Goal: Task Accomplishment & Management: Manage account settings

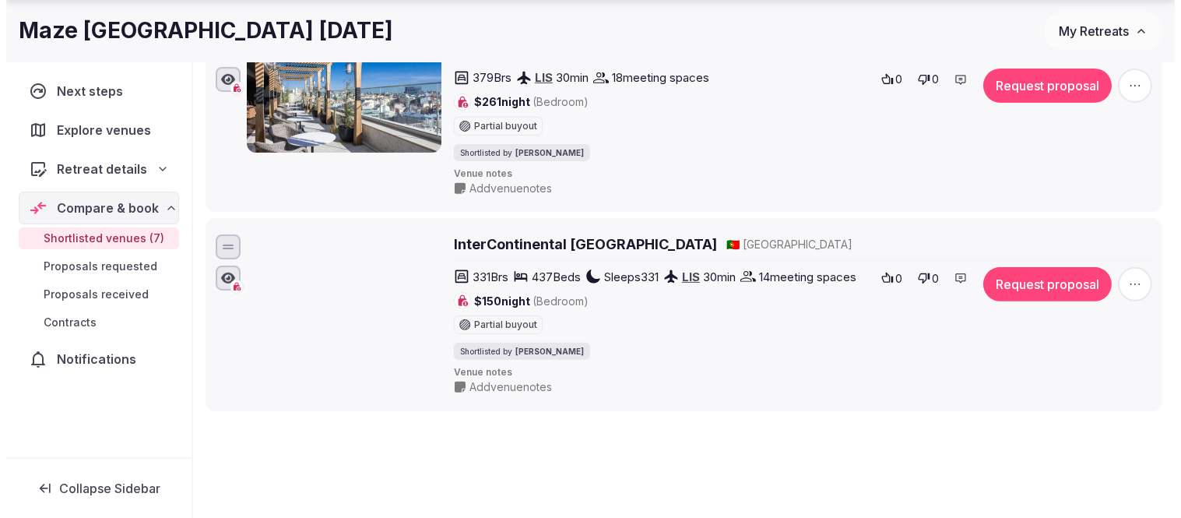
scroll to position [1211, 0]
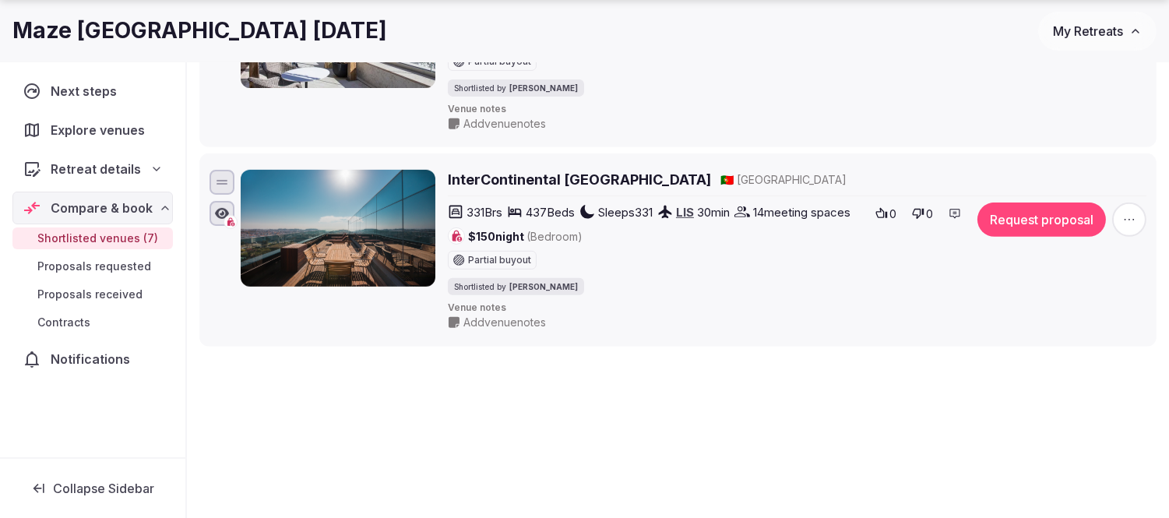
click at [1034, 224] on button "Request proposal" at bounding box center [1041, 219] width 128 height 34
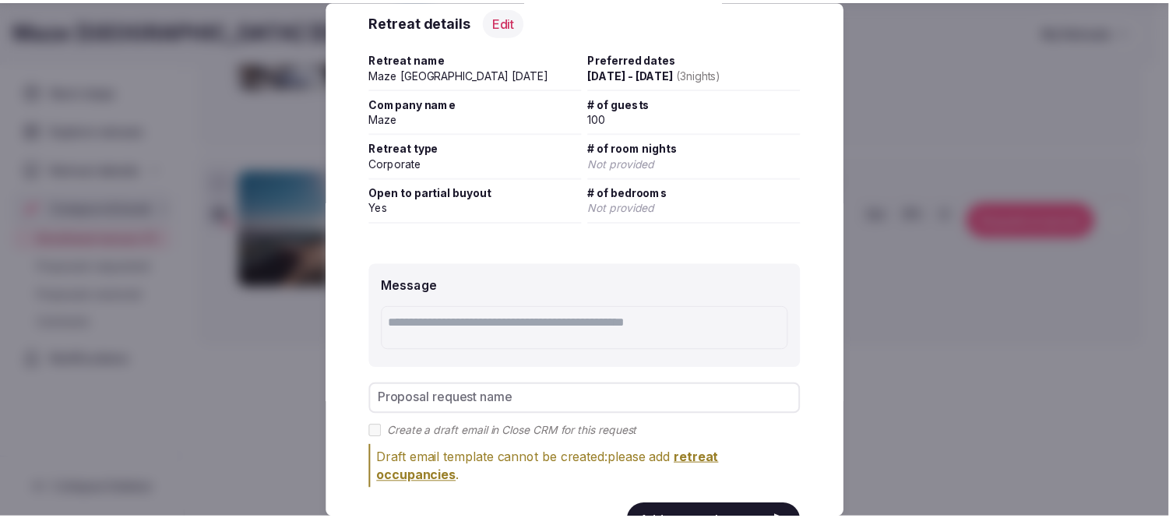
scroll to position [259, 0]
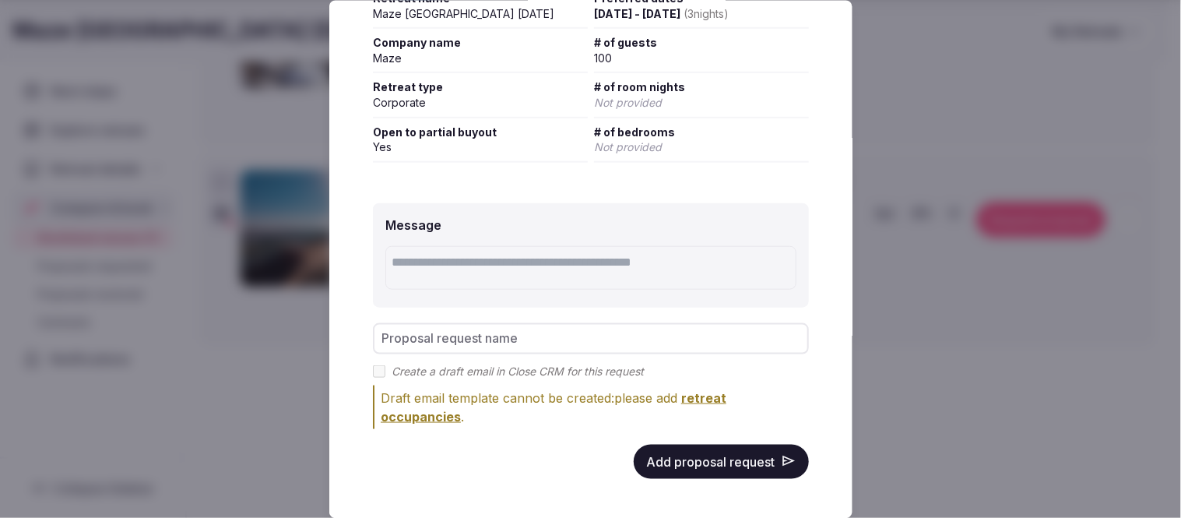
click at [702, 462] on button "Add proposal request" at bounding box center [721, 461] width 175 height 34
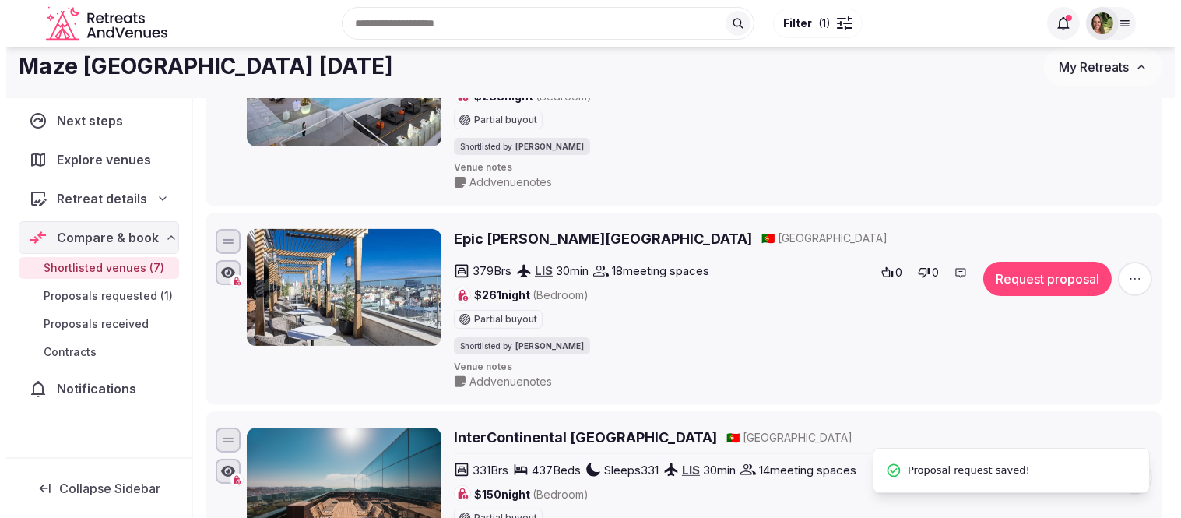
scroll to position [952, 0]
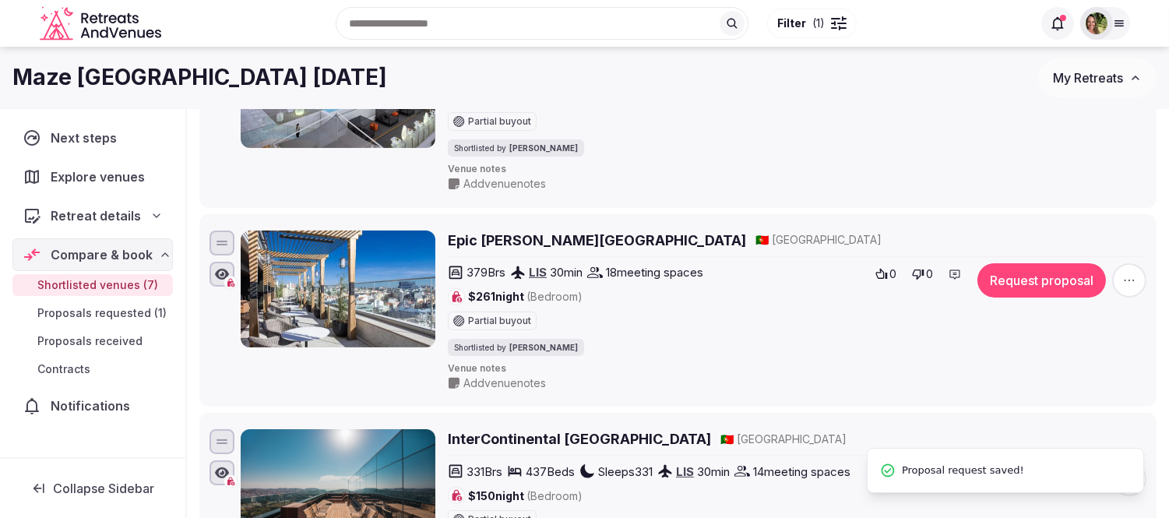
click at [1037, 297] on button "Request proposal" at bounding box center [1041, 280] width 128 height 34
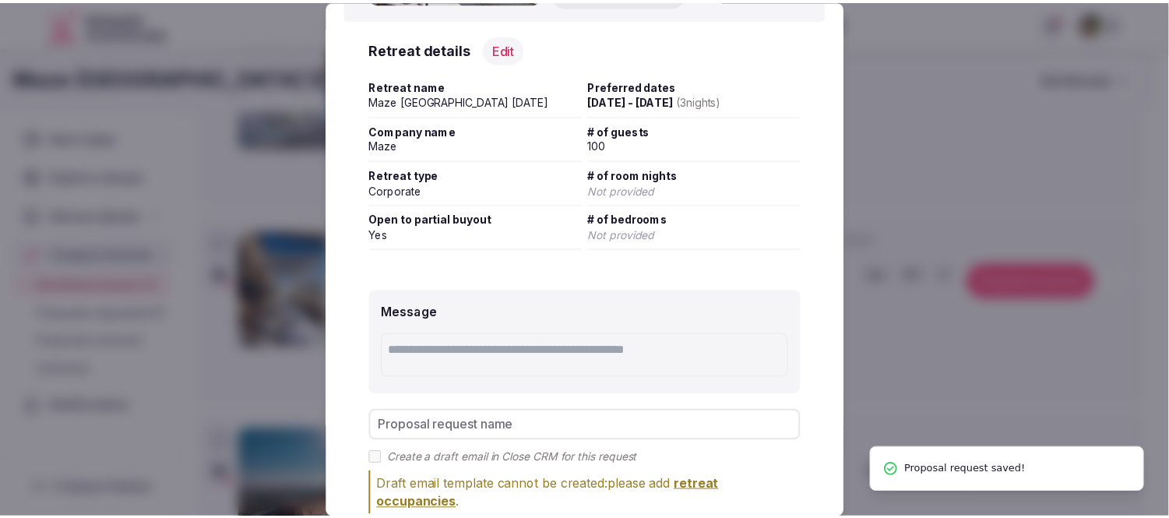
scroll to position [259, 0]
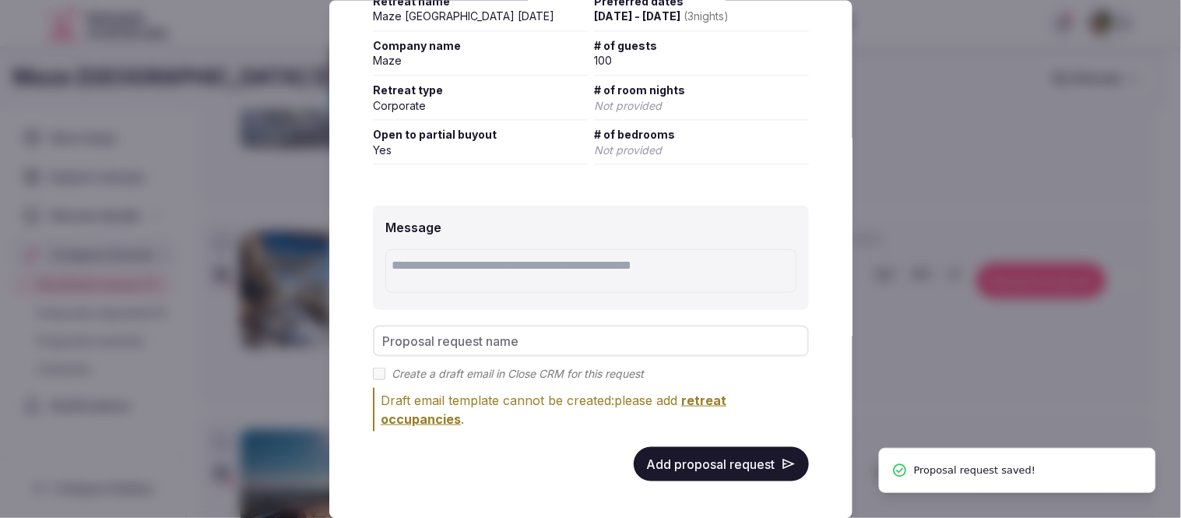
click at [722, 450] on button "Add proposal request" at bounding box center [721, 463] width 175 height 34
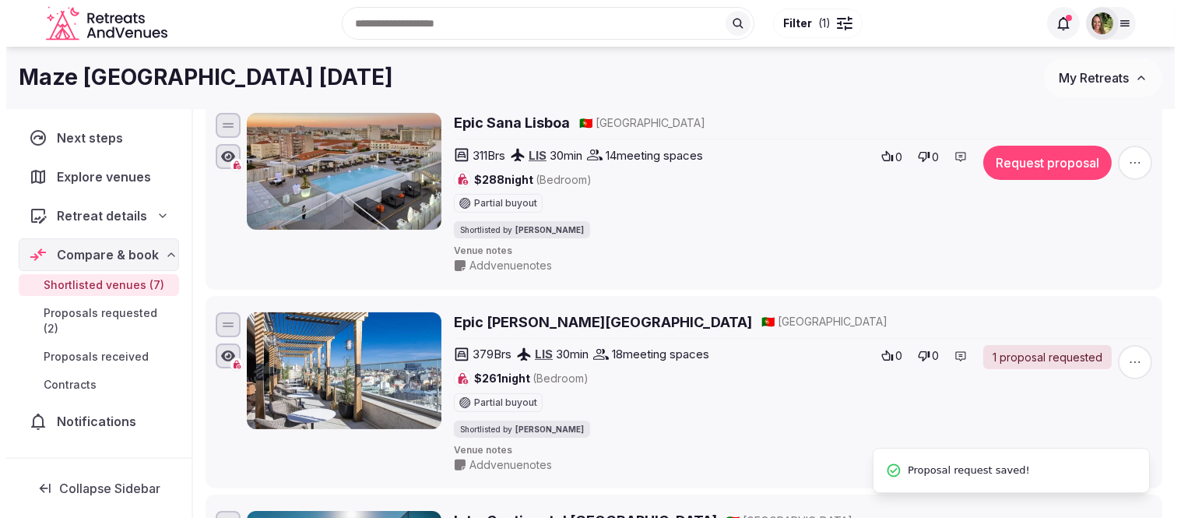
scroll to position [692, 0]
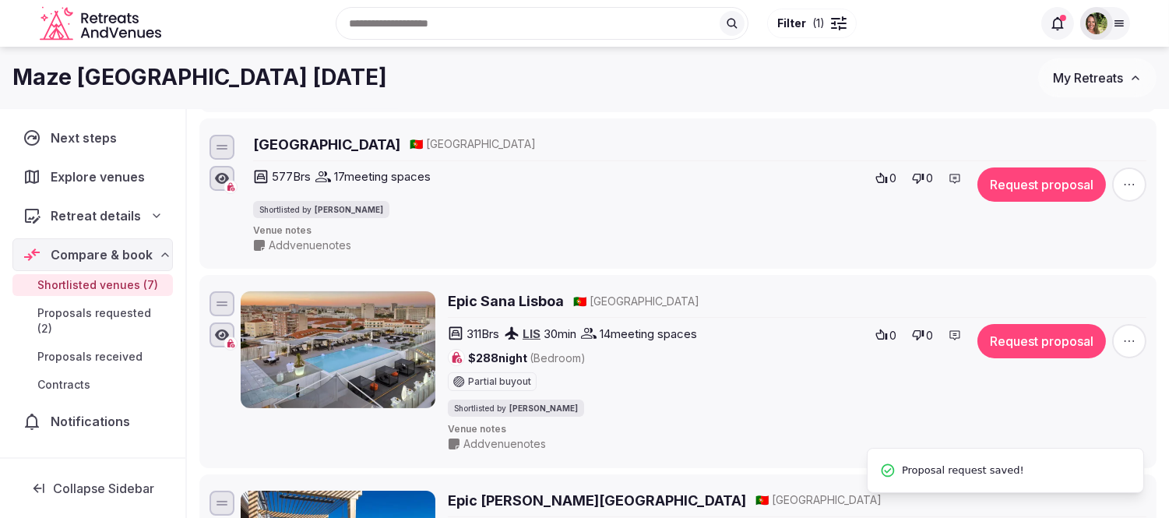
click at [1025, 328] on button "Request proposal" at bounding box center [1041, 341] width 128 height 34
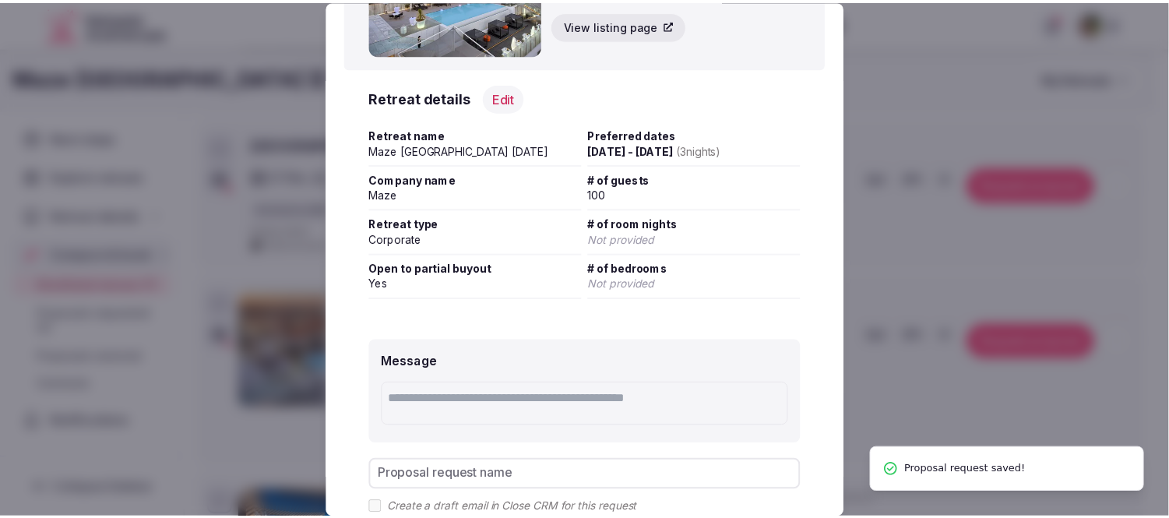
scroll to position [259, 0]
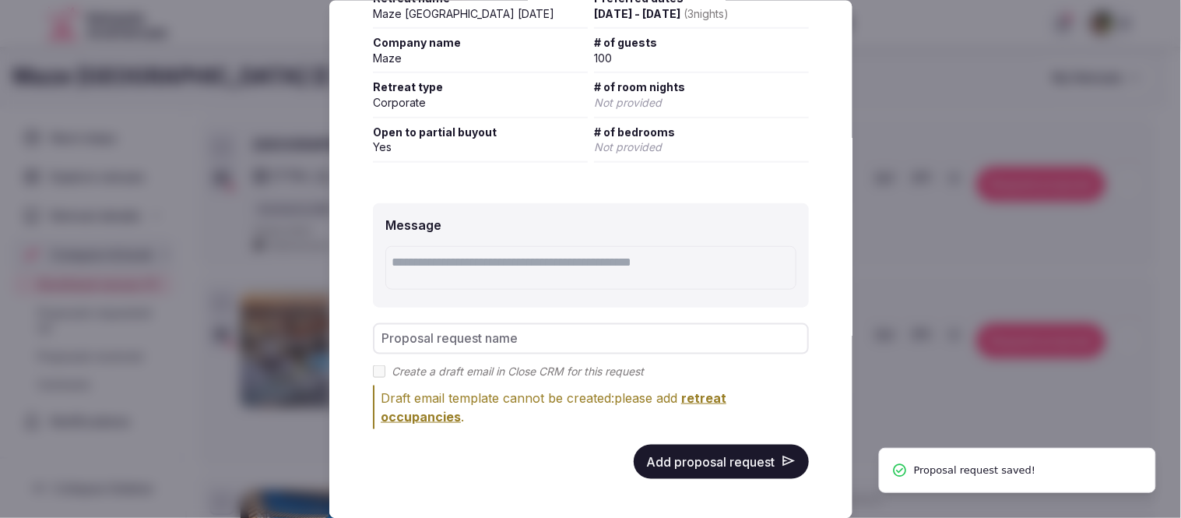
click at [671, 453] on button "Add proposal request" at bounding box center [721, 461] width 175 height 34
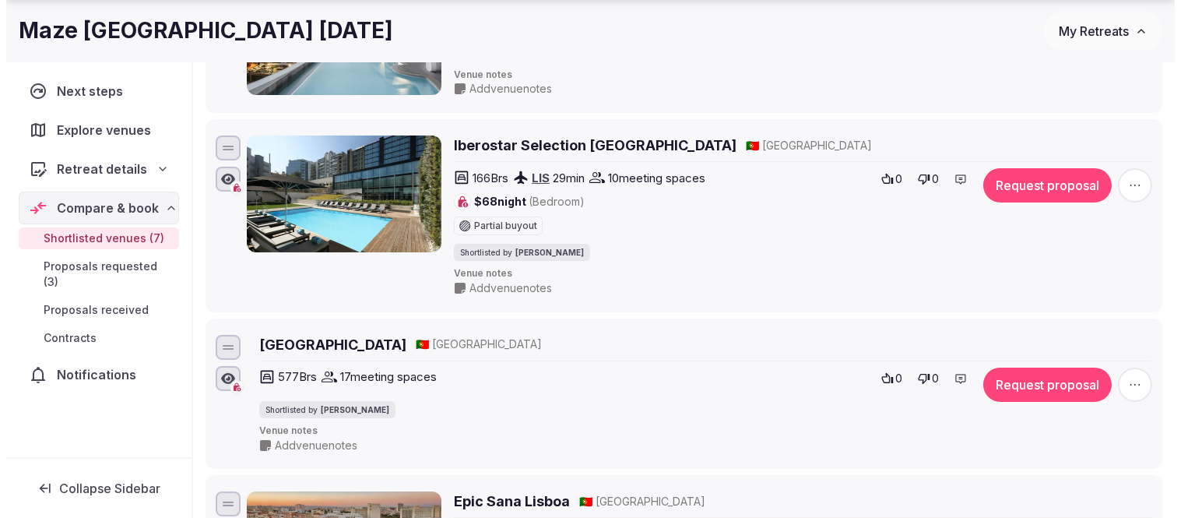
scroll to position [519, 0]
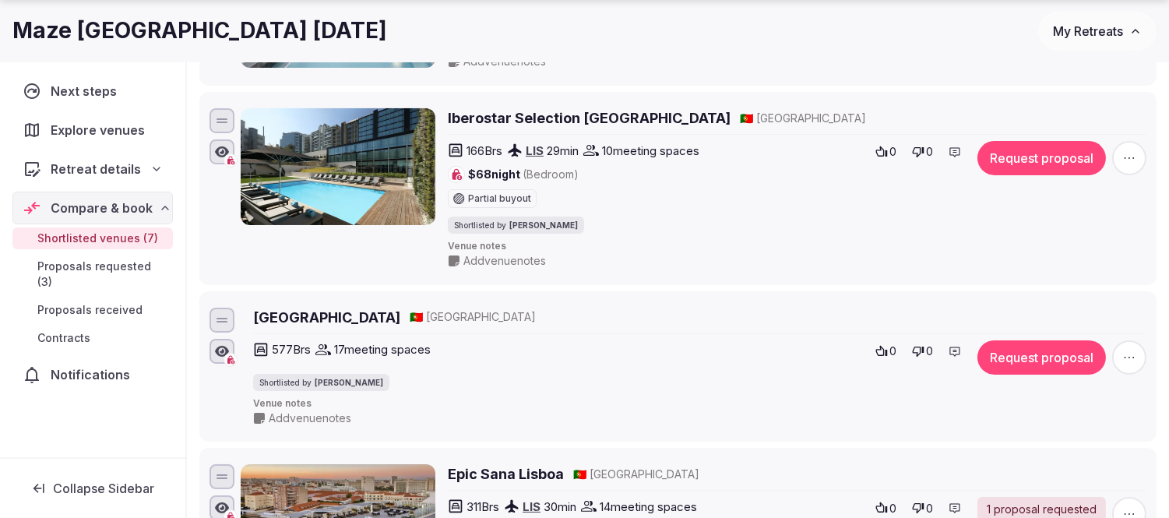
click at [1030, 368] on button "Request proposal" at bounding box center [1041, 357] width 128 height 34
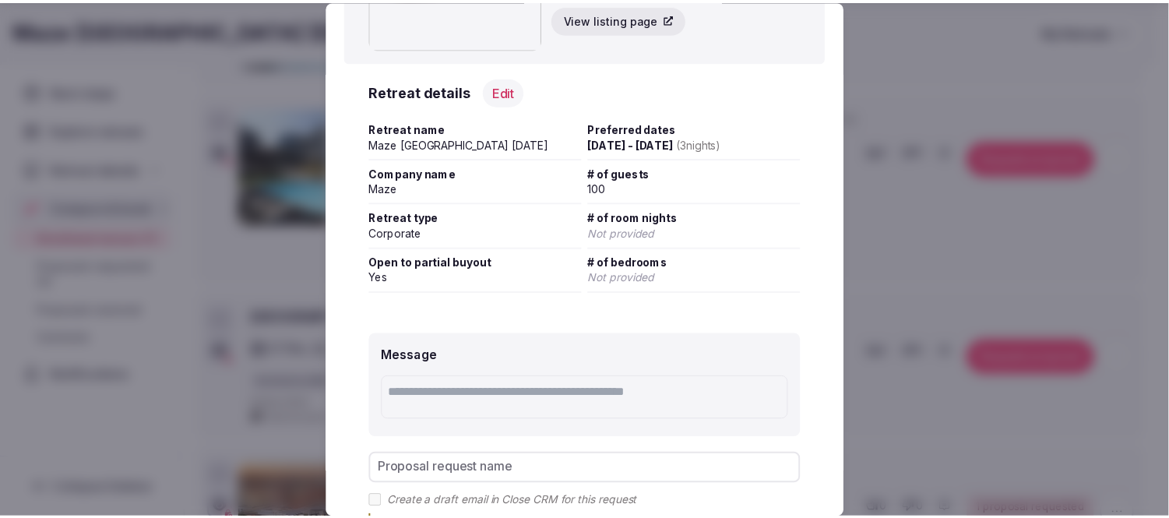
scroll to position [259, 0]
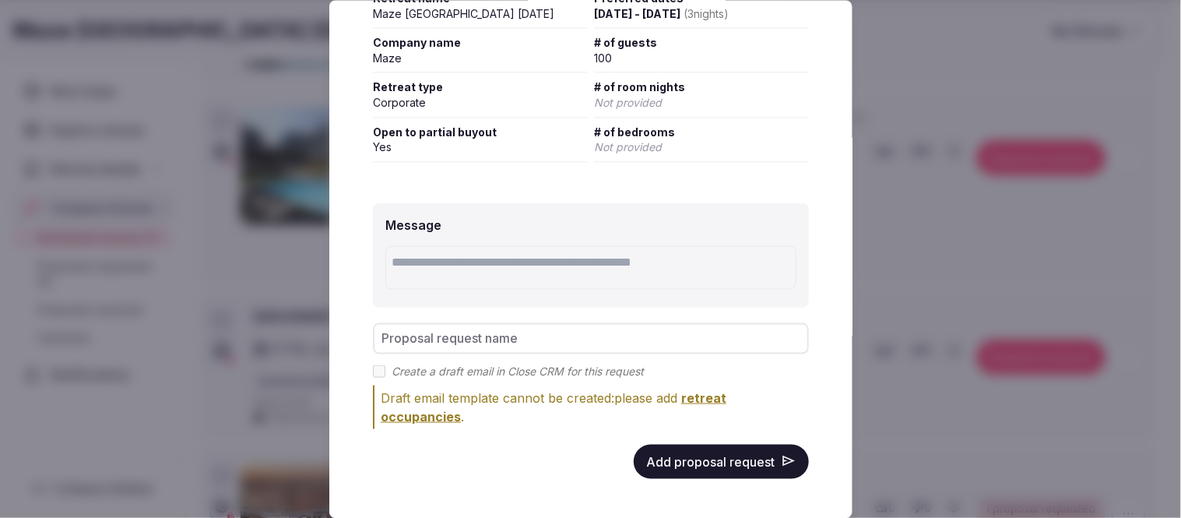
click at [688, 454] on button "Add proposal request" at bounding box center [721, 461] width 175 height 34
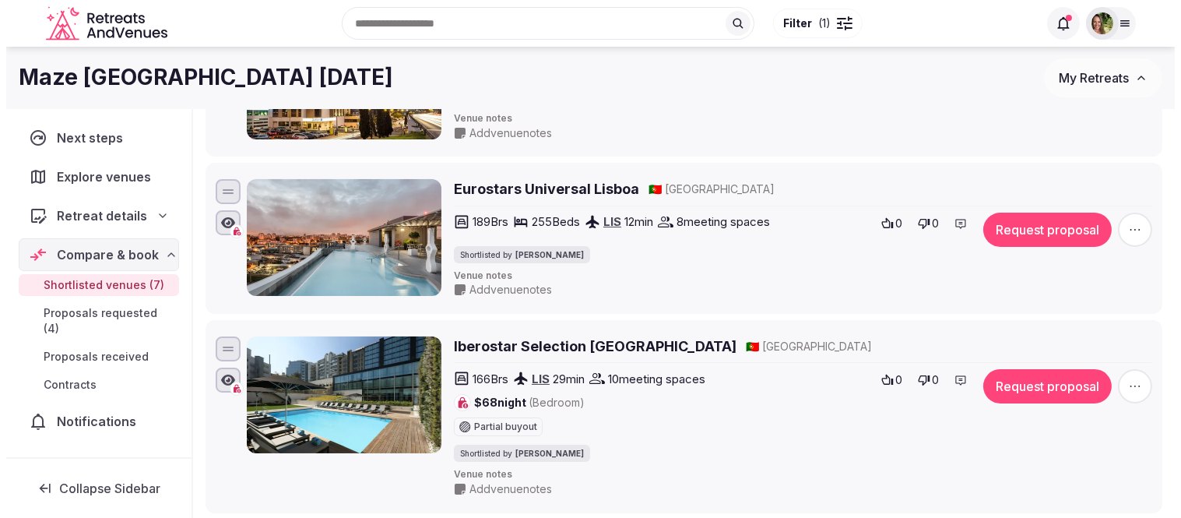
scroll to position [254, 0]
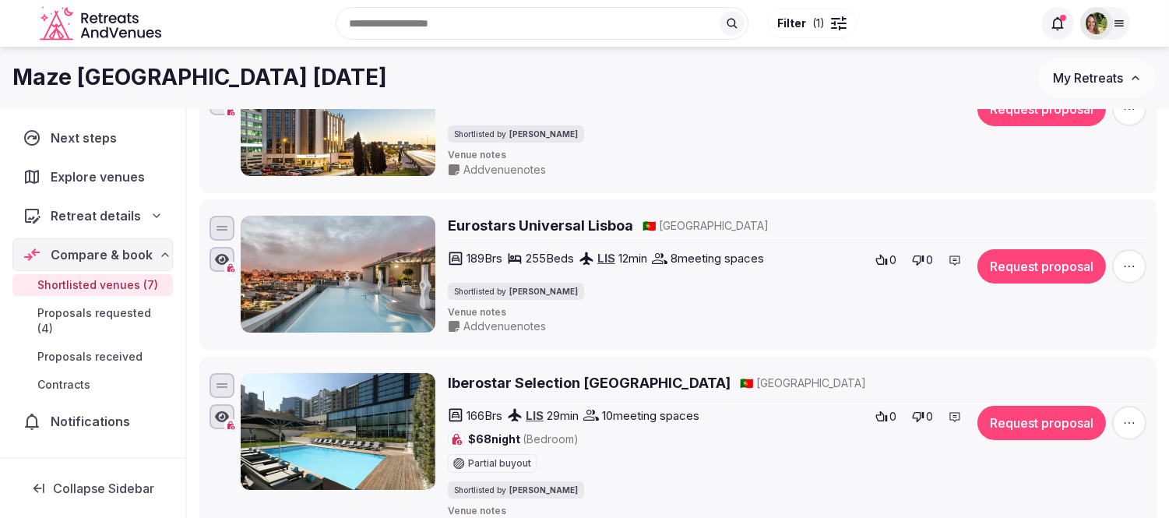
click at [1024, 431] on button "Request proposal" at bounding box center [1041, 423] width 128 height 34
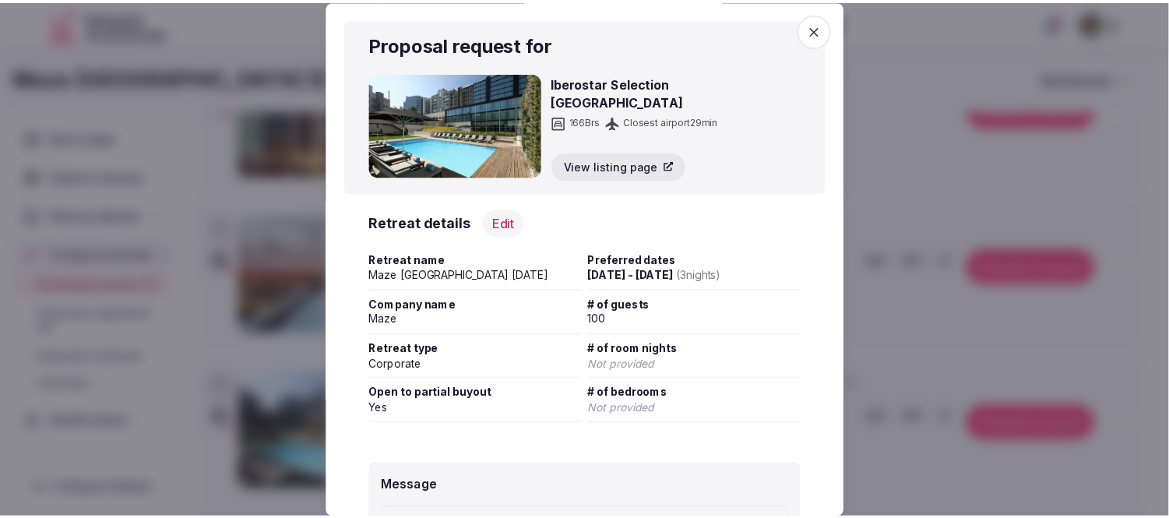
scroll to position [259, 0]
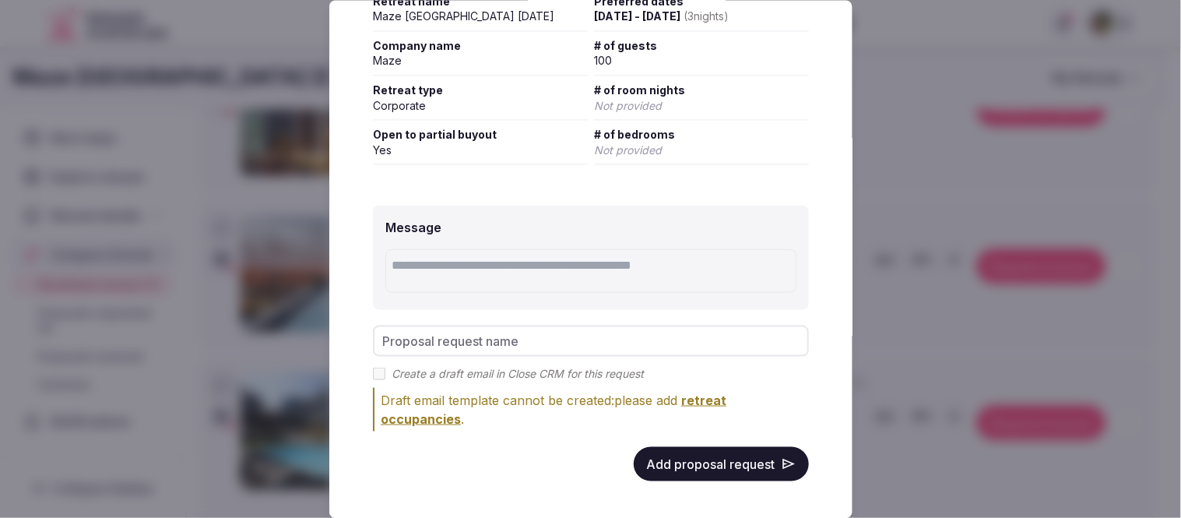
click at [701, 446] on button "Add proposal request" at bounding box center [721, 463] width 175 height 34
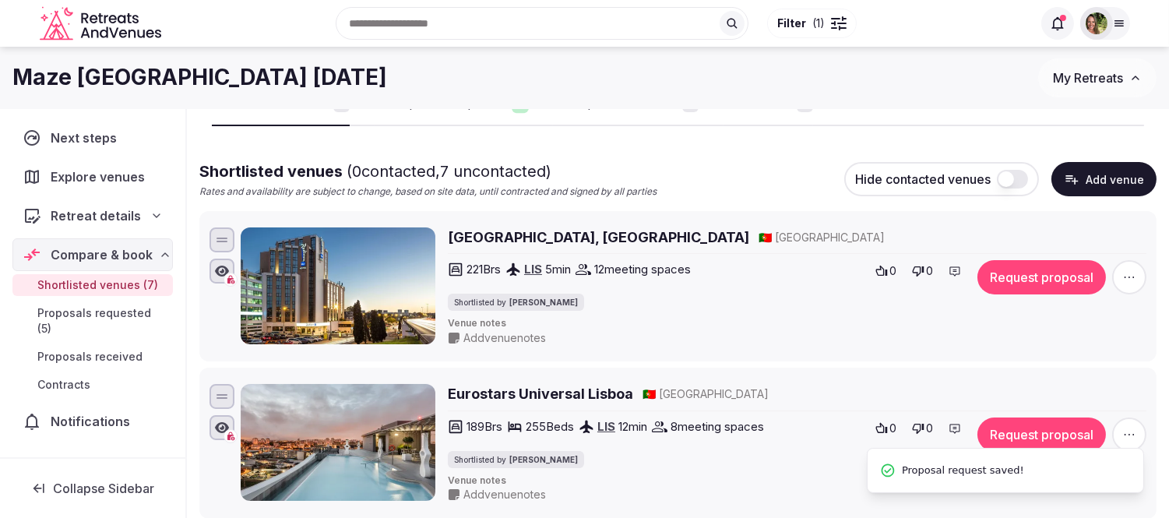
scroll to position [81, 0]
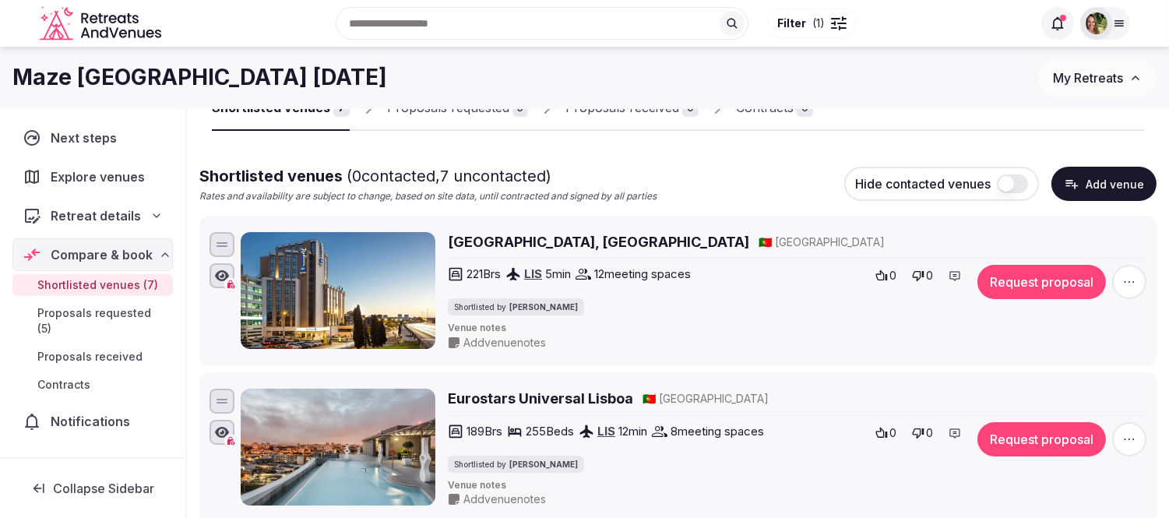
click at [97, 179] on span "Explore venues" at bounding box center [101, 176] width 100 height 19
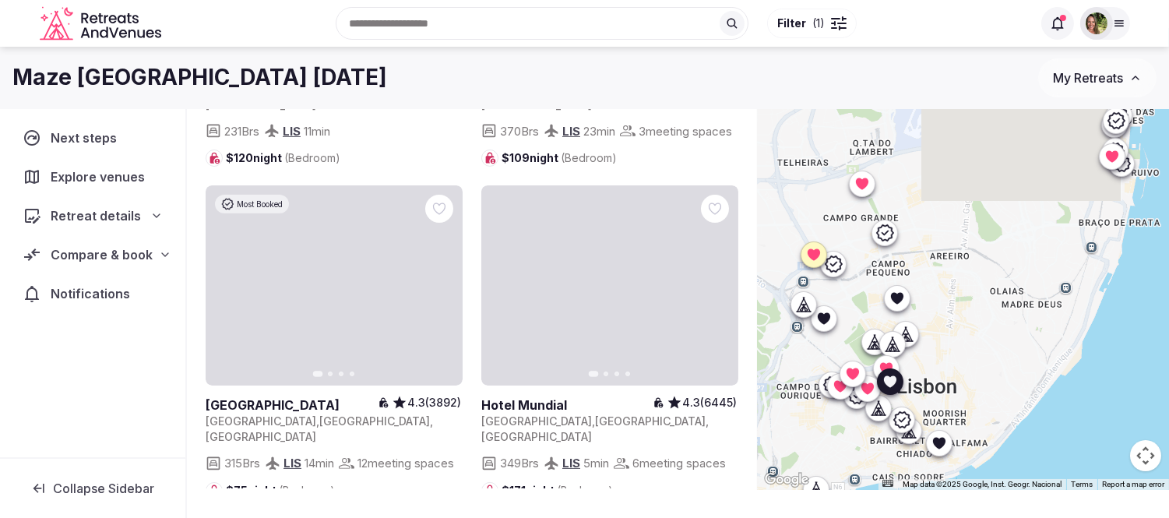
scroll to position [952, 0]
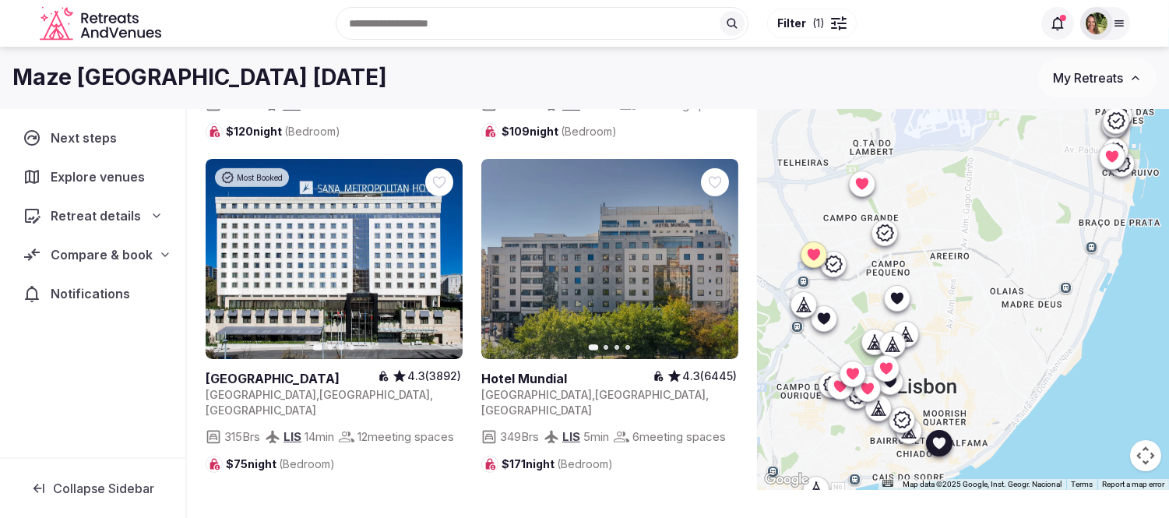
click at [0, 0] on icon at bounding box center [0, 0] width 0 height 0
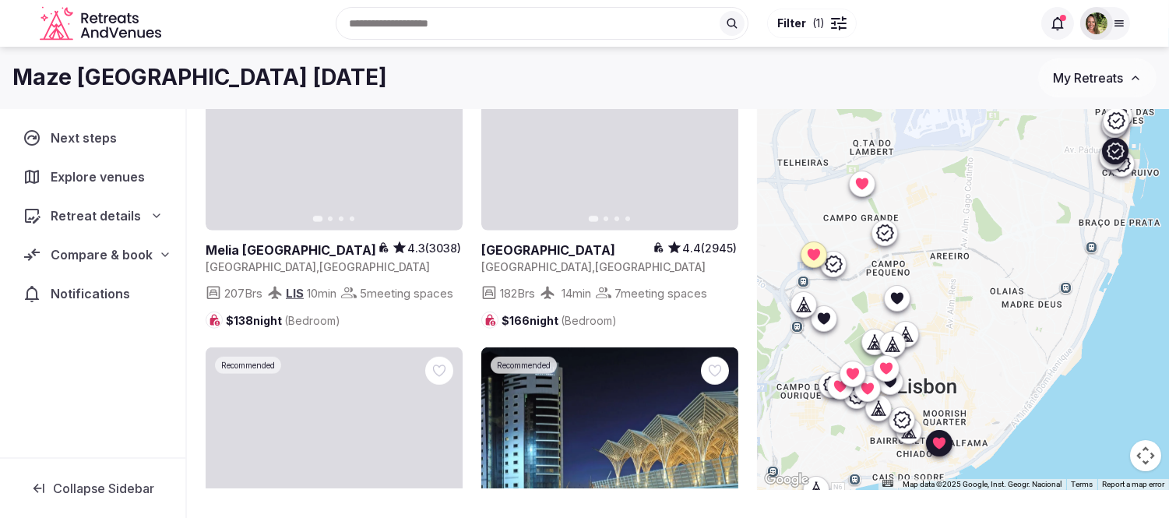
scroll to position [2249, 0]
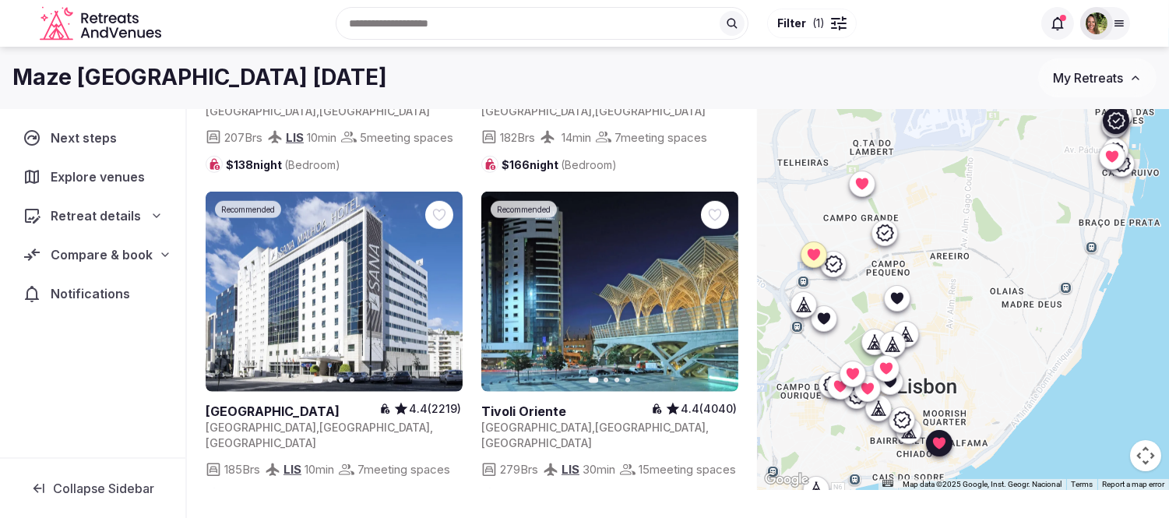
click at [0, 0] on icon at bounding box center [0, 0] width 0 height 0
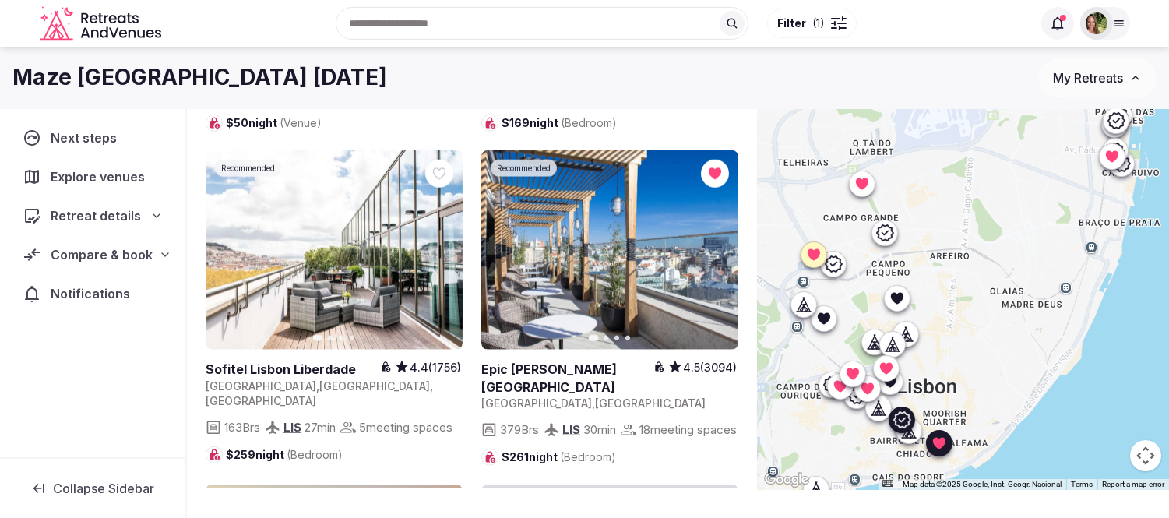
scroll to position [2596, 0]
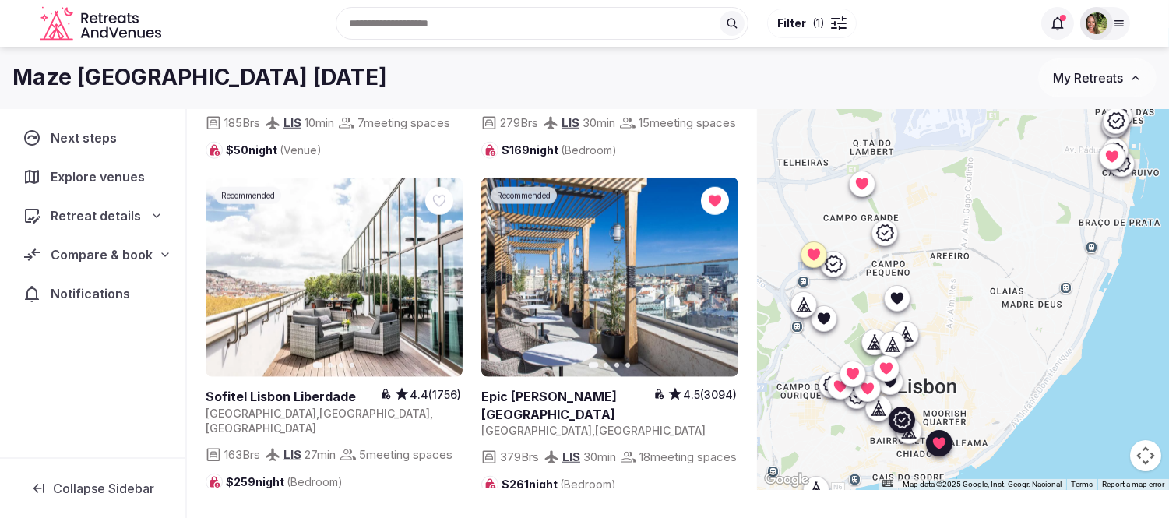
click at [0, 0] on icon at bounding box center [0, 0] width 0 height 0
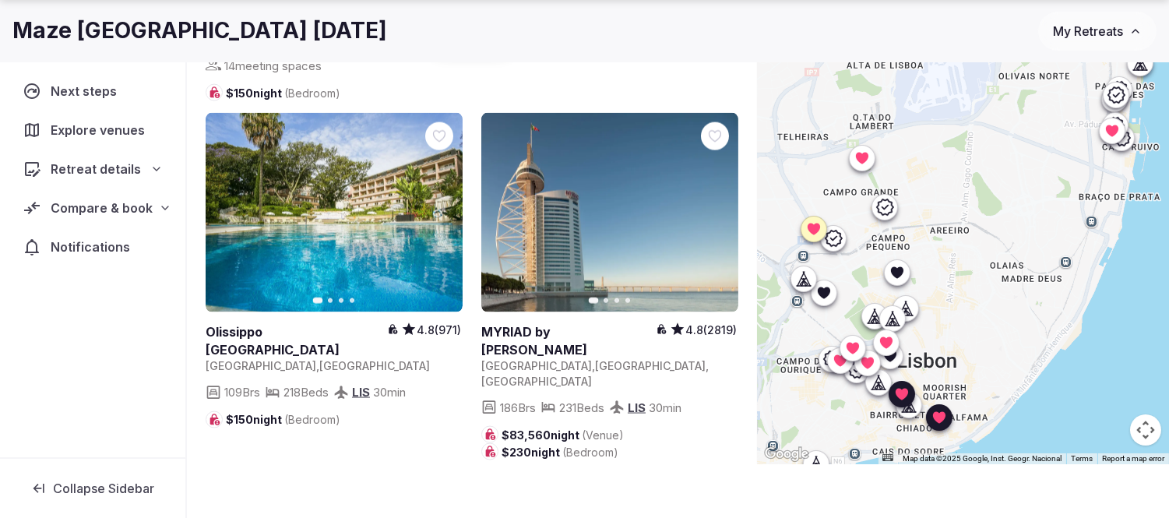
scroll to position [114, 0]
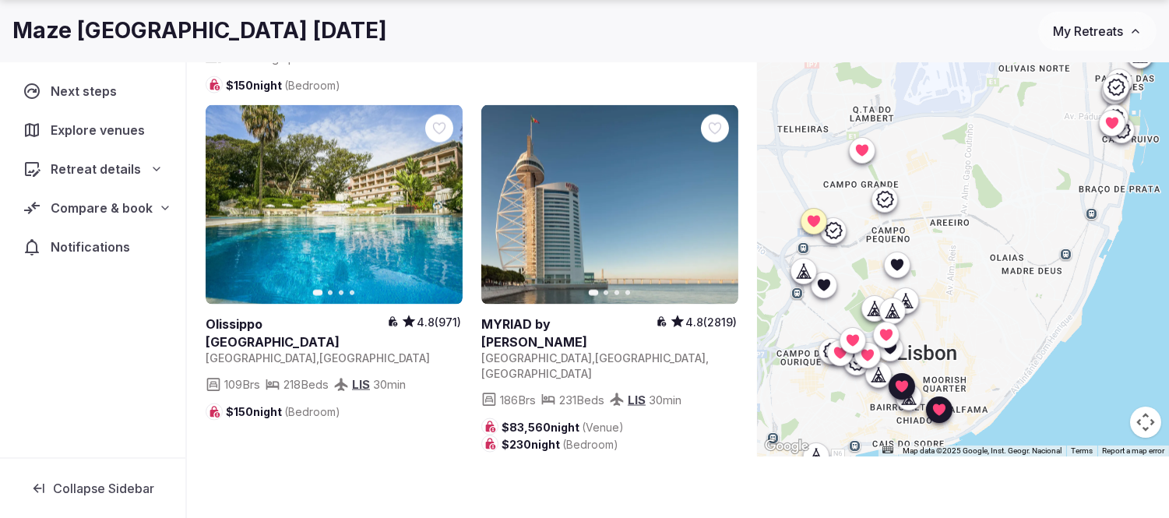
click at [92, 207] on span "Compare & book" at bounding box center [102, 208] width 102 height 19
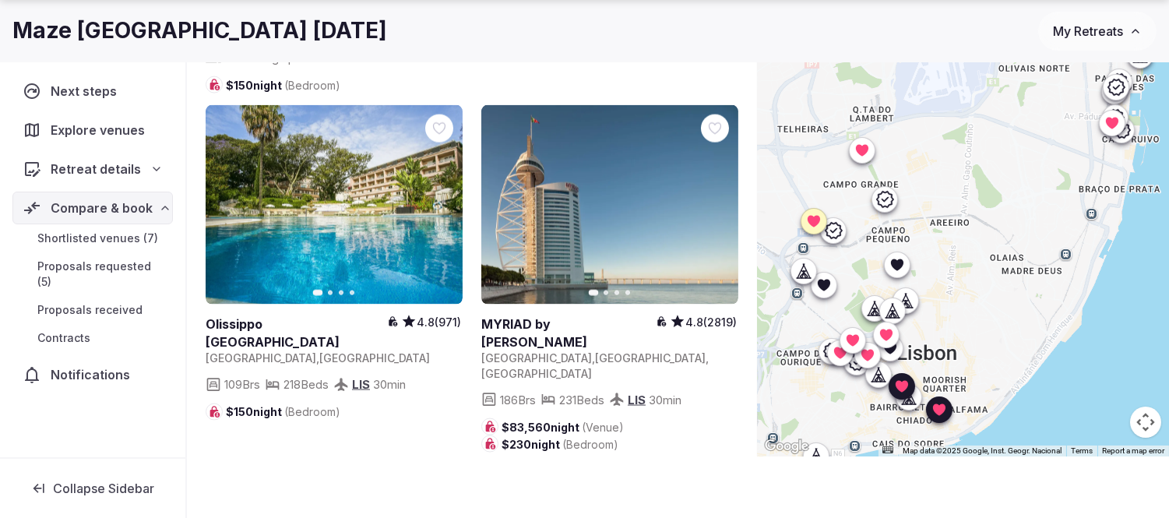
click at [97, 237] on span "Shortlisted venues (7)" at bounding box center [97, 239] width 121 height 16
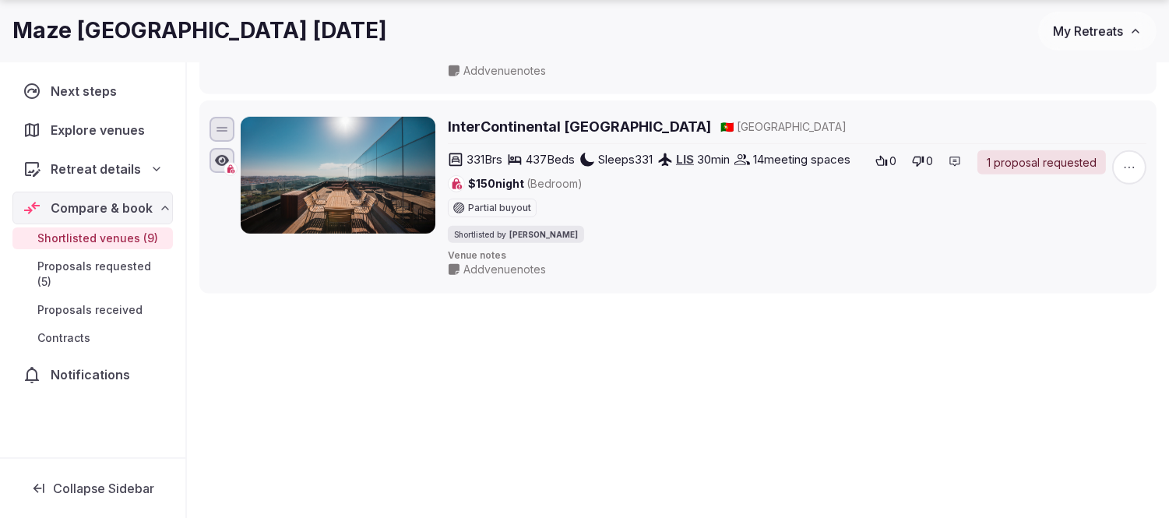
scroll to position [1692, 0]
click at [1084, 39] on button "My Retreats" at bounding box center [1097, 31] width 118 height 39
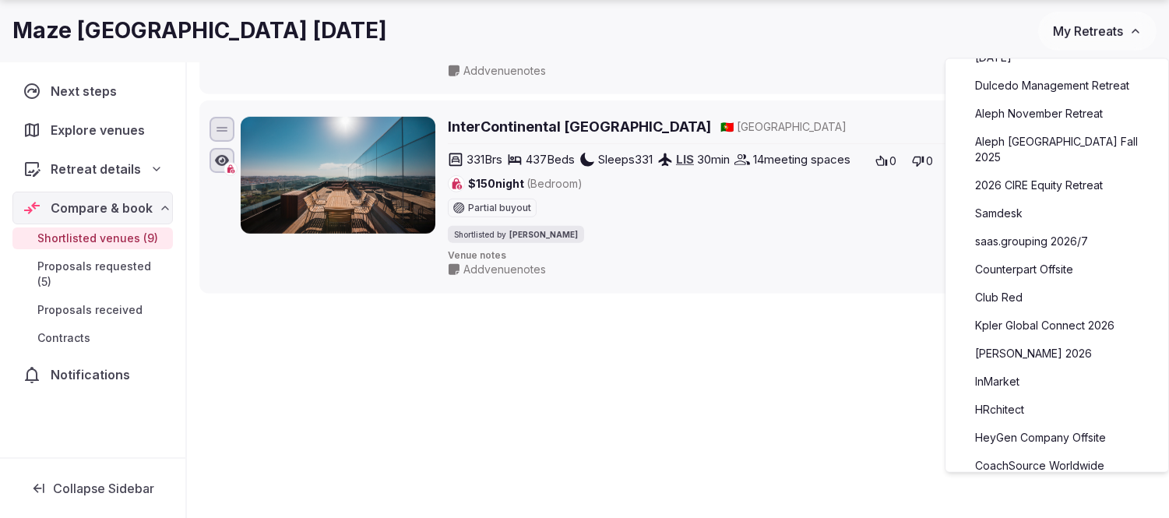
scroll to position [432, 0]
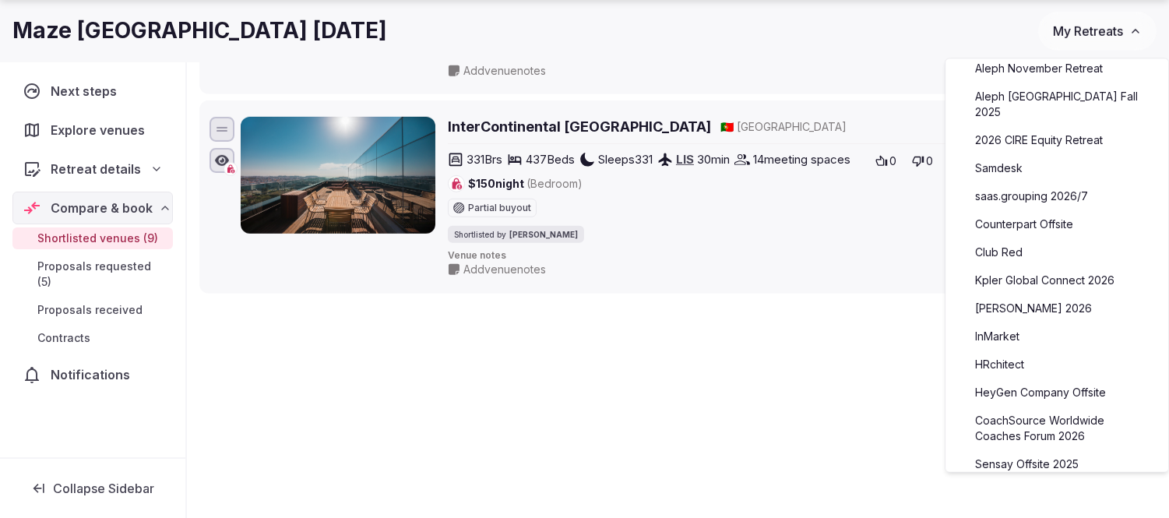
click at [1034, 408] on link "CoachSource Worldwide Coaches Forum 2026" at bounding box center [1057, 428] width 192 height 40
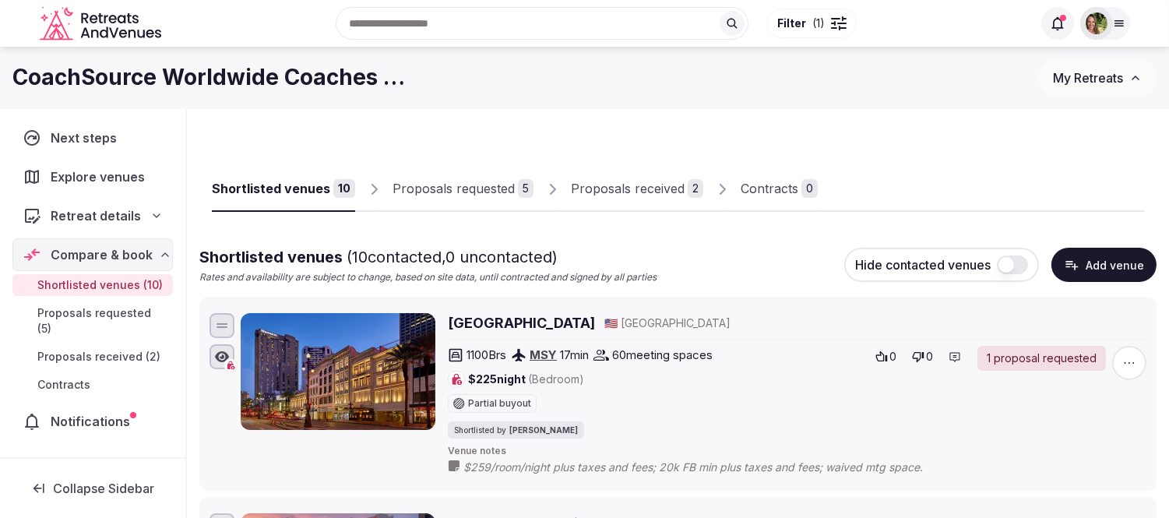
click at [571, 188] on div "Proposals received" at bounding box center [628, 188] width 114 height 19
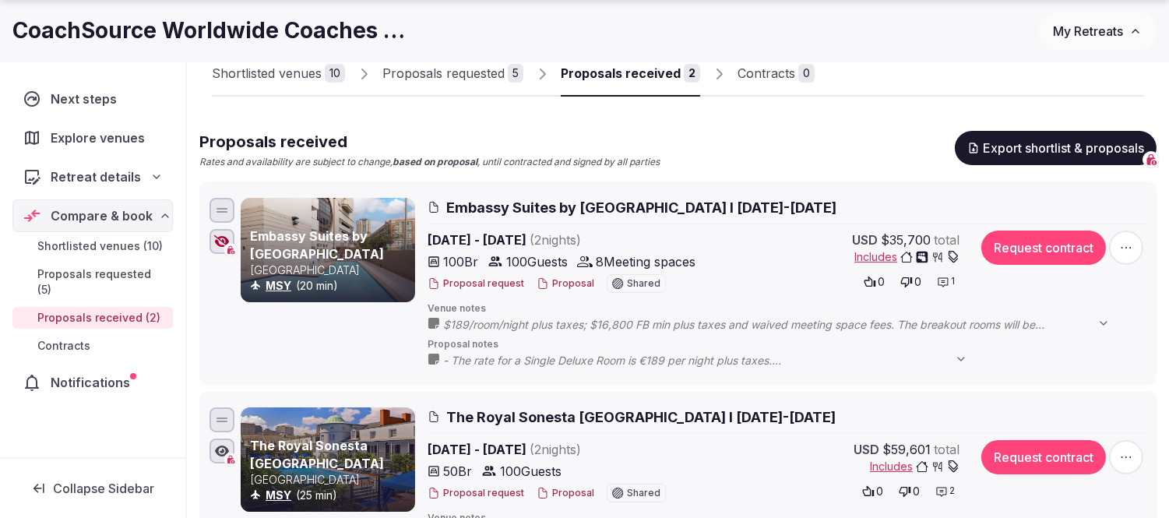
scroll to position [173, 0]
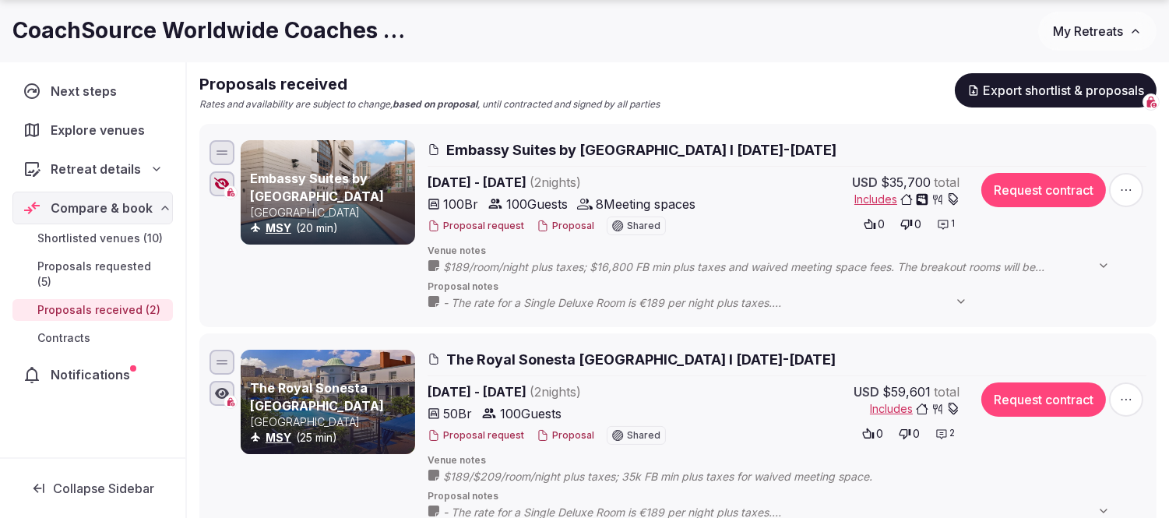
click at [1071, 33] on span "My Retreats" at bounding box center [1088, 31] width 70 height 16
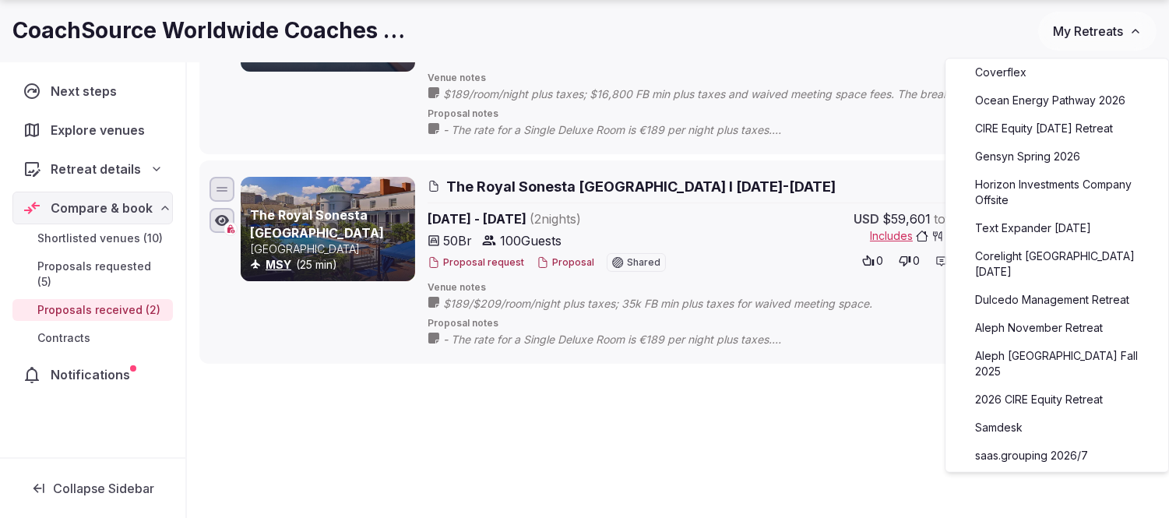
click at [1053, 315] on link "Aleph November Retreat" at bounding box center [1057, 327] width 192 height 25
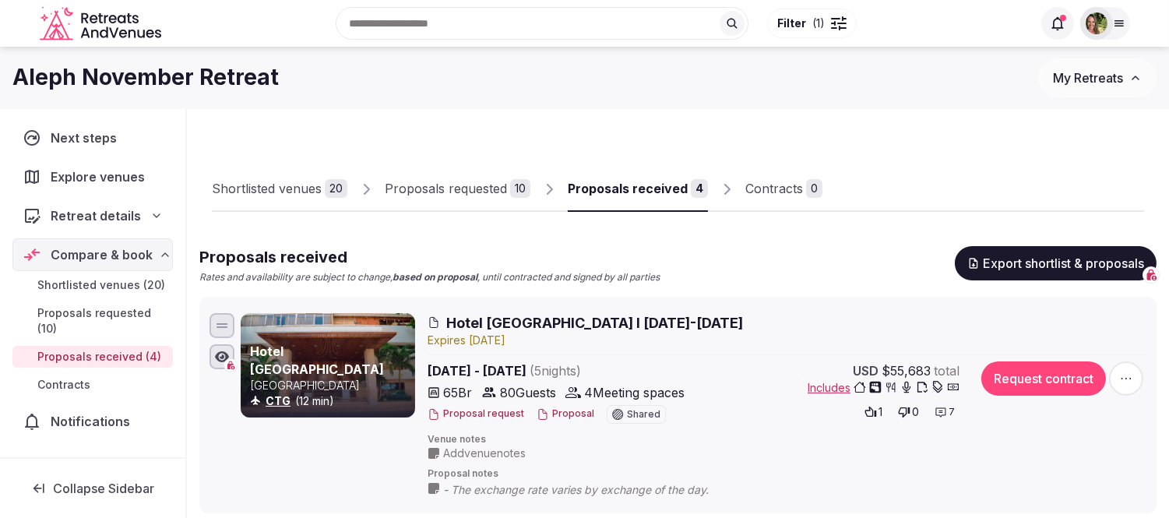
click at [76, 412] on span "Notifications" at bounding box center [94, 421] width 86 height 19
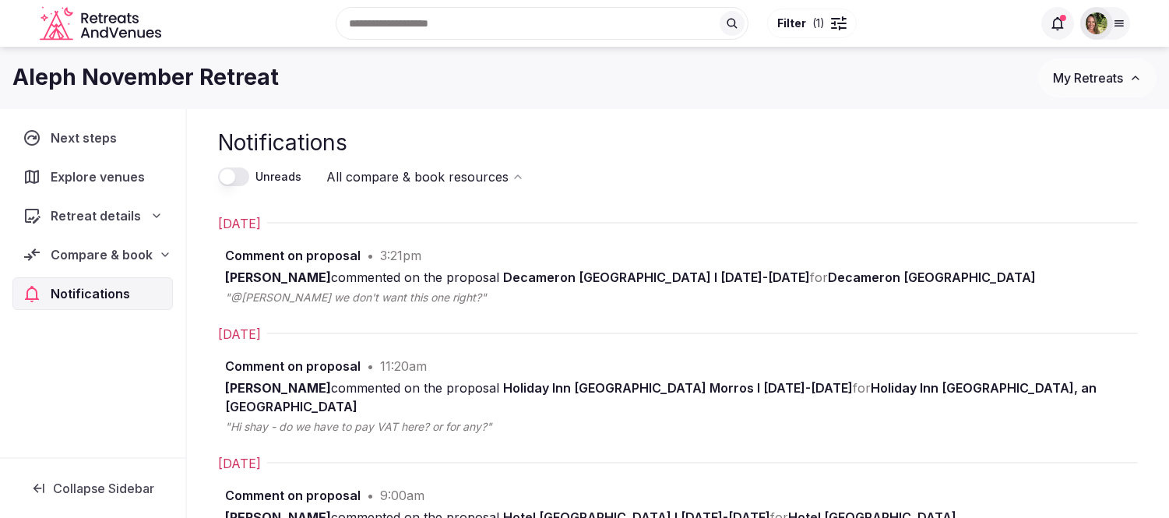
click at [1089, 80] on span "My Retreats" at bounding box center [1088, 78] width 70 height 16
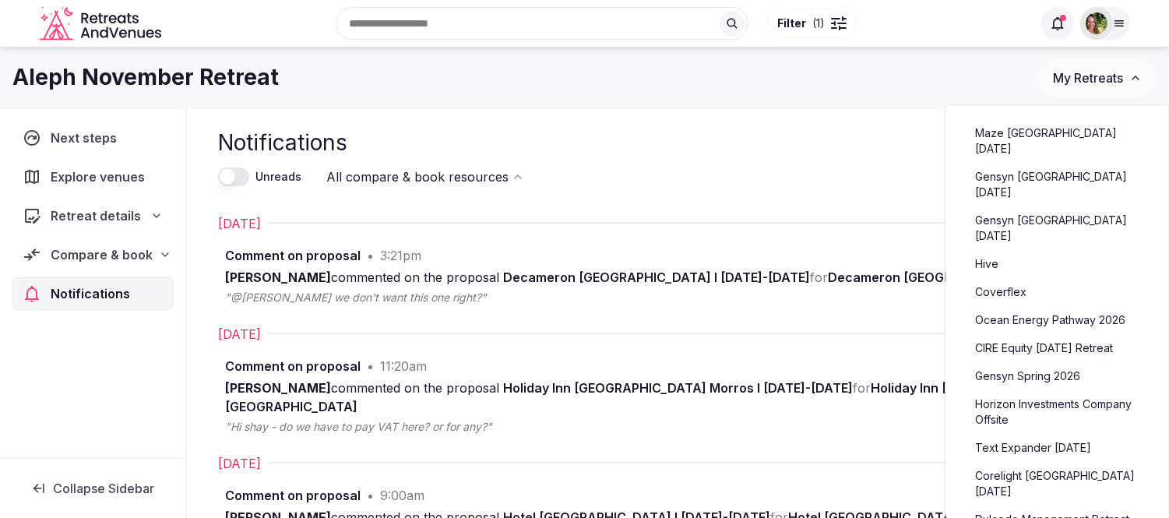
click at [1026, 208] on link "Gensyn Lisbon November 2025" at bounding box center [1057, 228] width 192 height 40
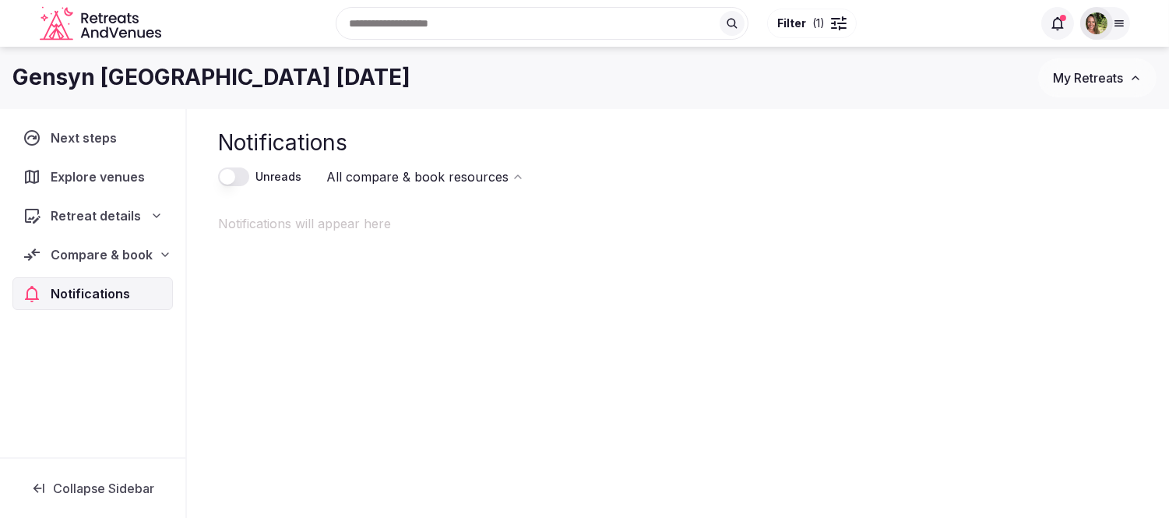
click at [92, 259] on span "Compare & book" at bounding box center [102, 254] width 102 height 19
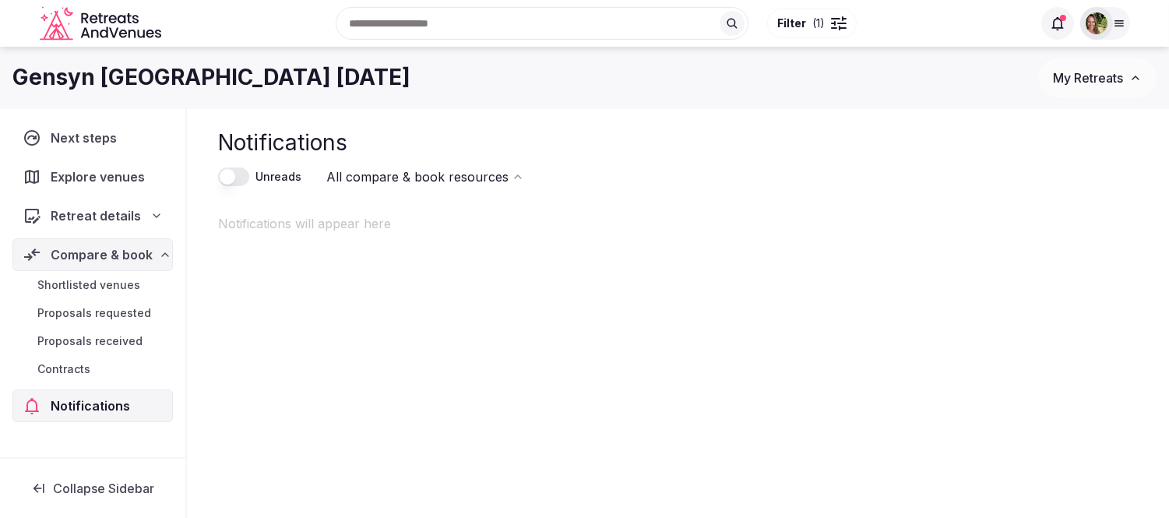
click at [90, 279] on span "Shortlisted venues" at bounding box center [88, 285] width 103 height 16
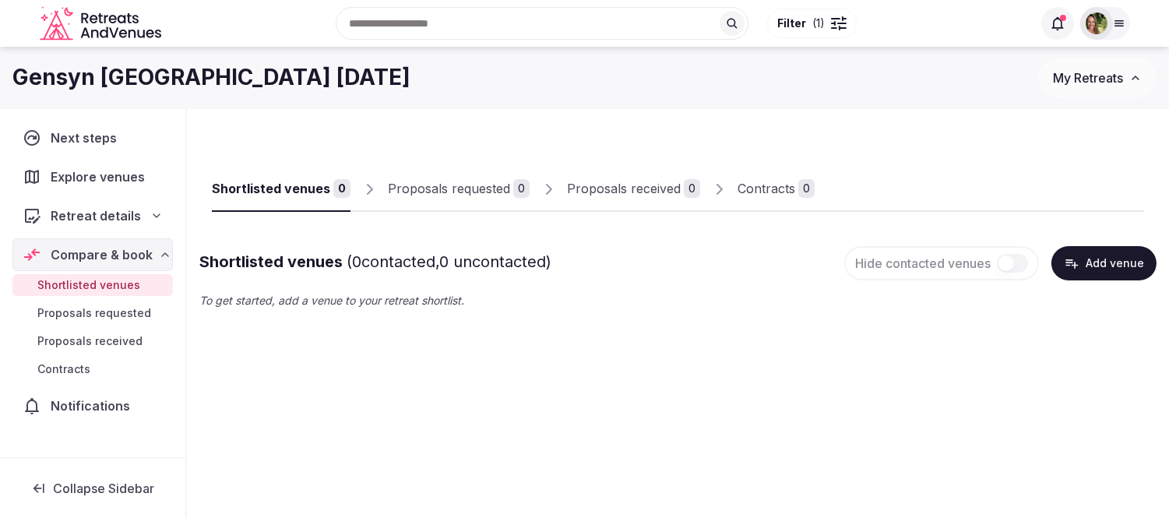
click at [1106, 74] on span "My Retreats" at bounding box center [1088, 78] width 70 height 16
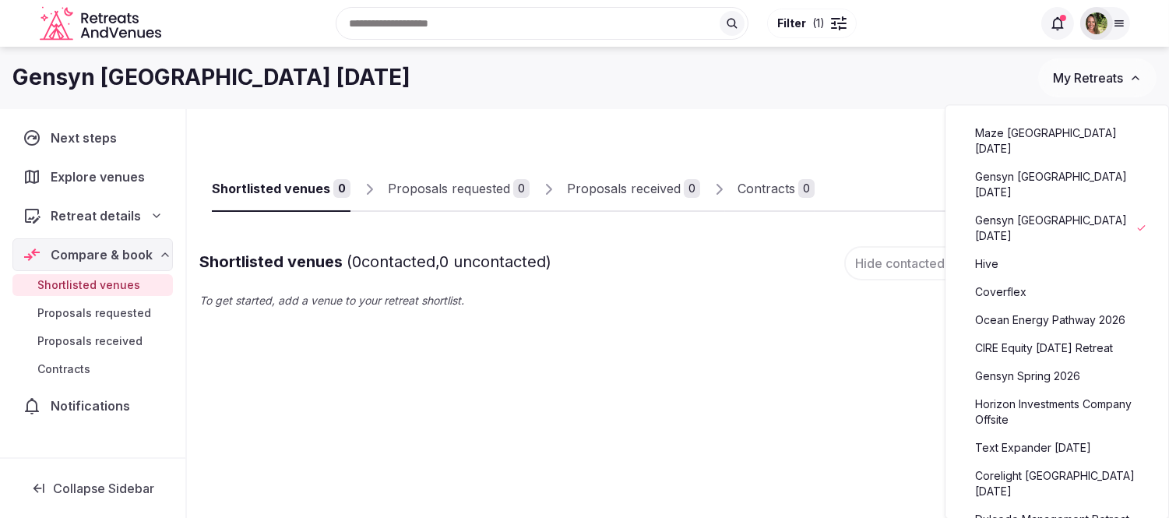
click at [995, 252] on link "Hive" at bounding box center [1057, 264] width 192 height 25
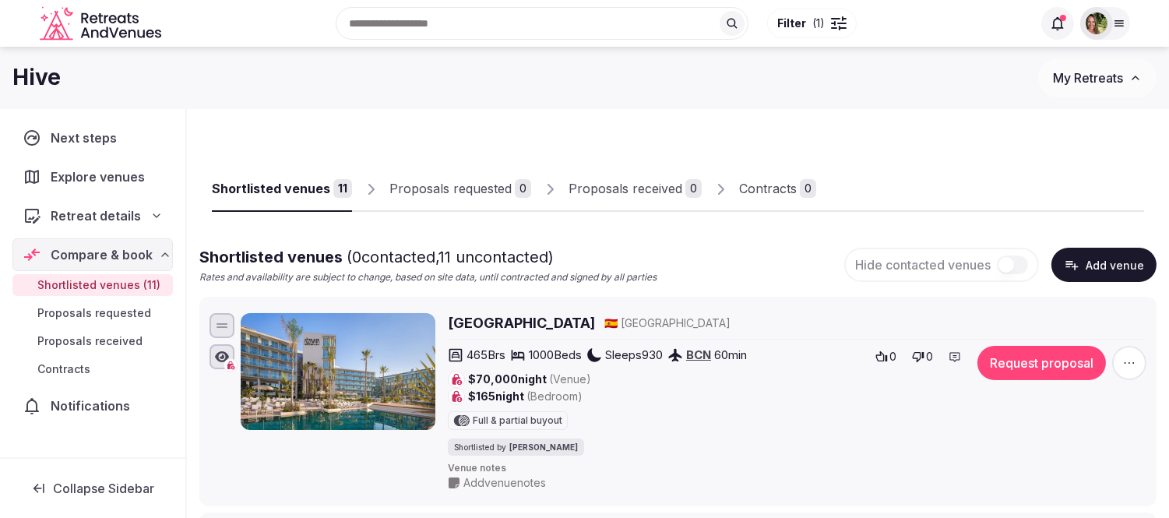
click at [84, 220] on span "Retreat details" at bounding box center [96, 215] width 90 height 19
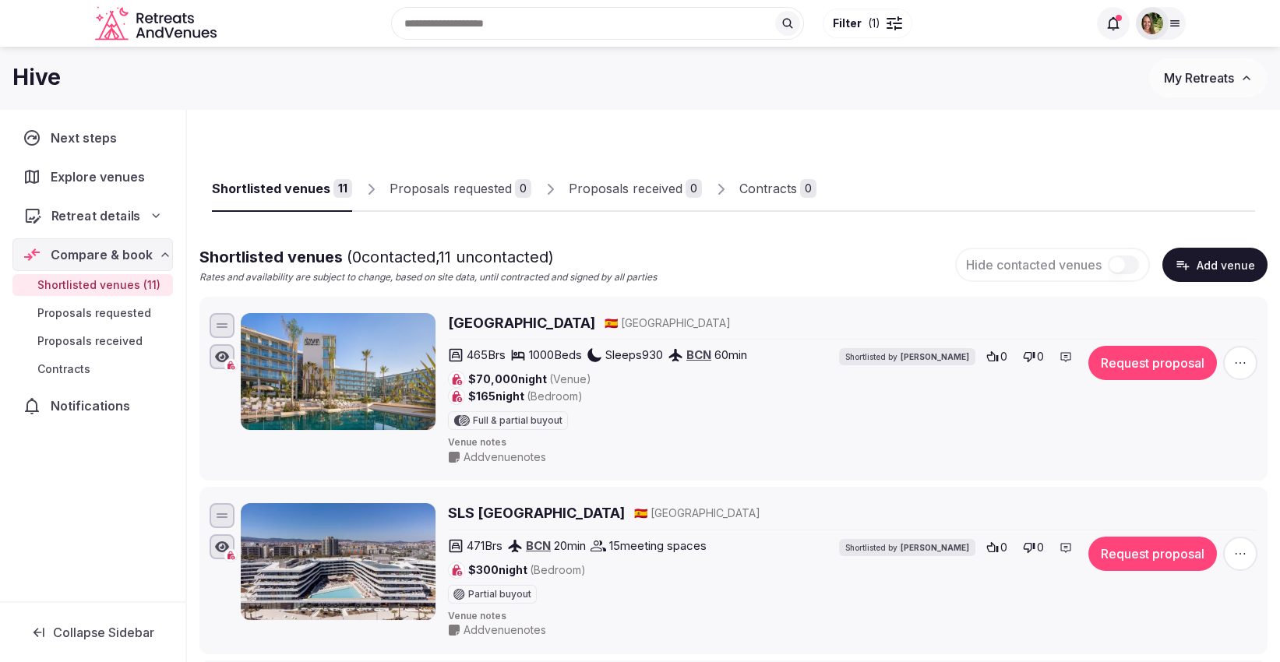
click at [89, 208] on span "Retreat details" at bounding box center [96, 215] width 90 height 19
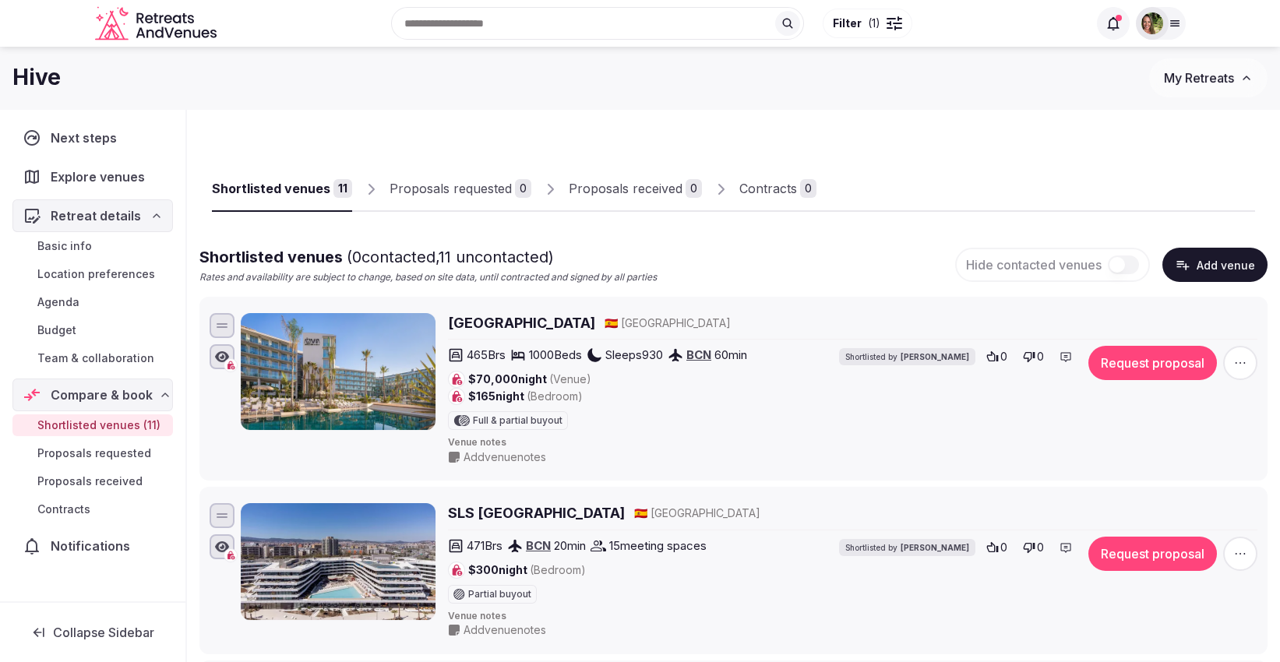
click at [82, 244] on span "Basic info" at bounding box center [64, 246] width 55 height 16
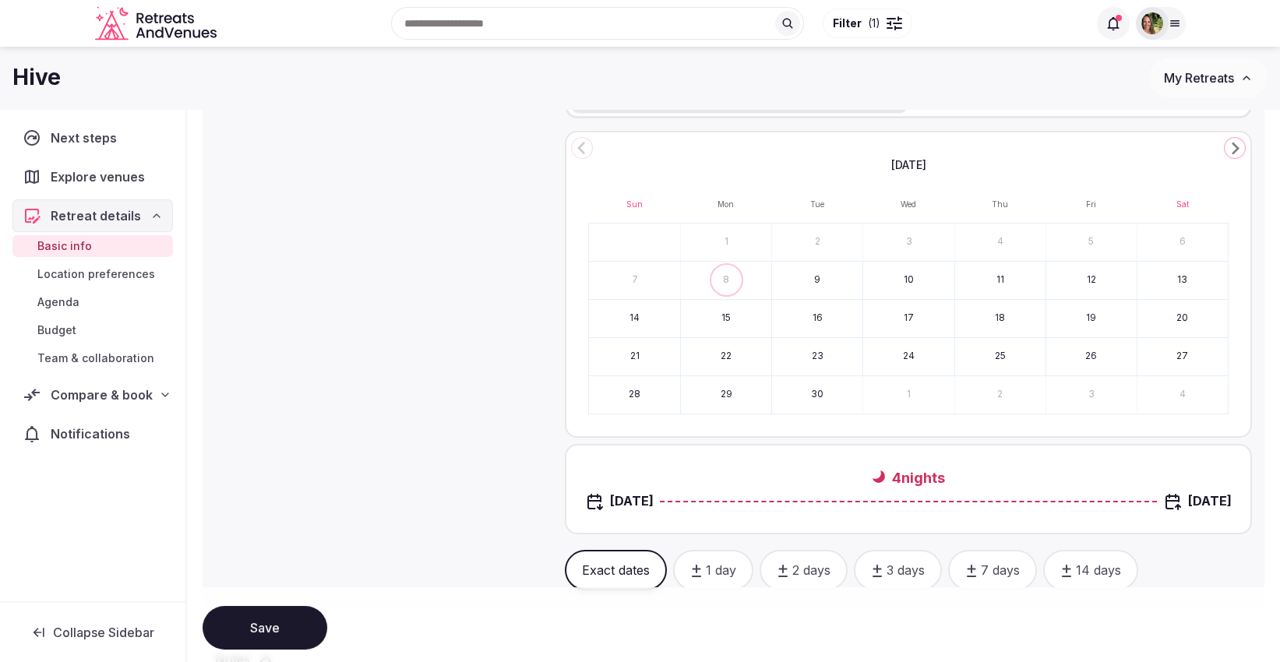
scroll to position [519, 0]
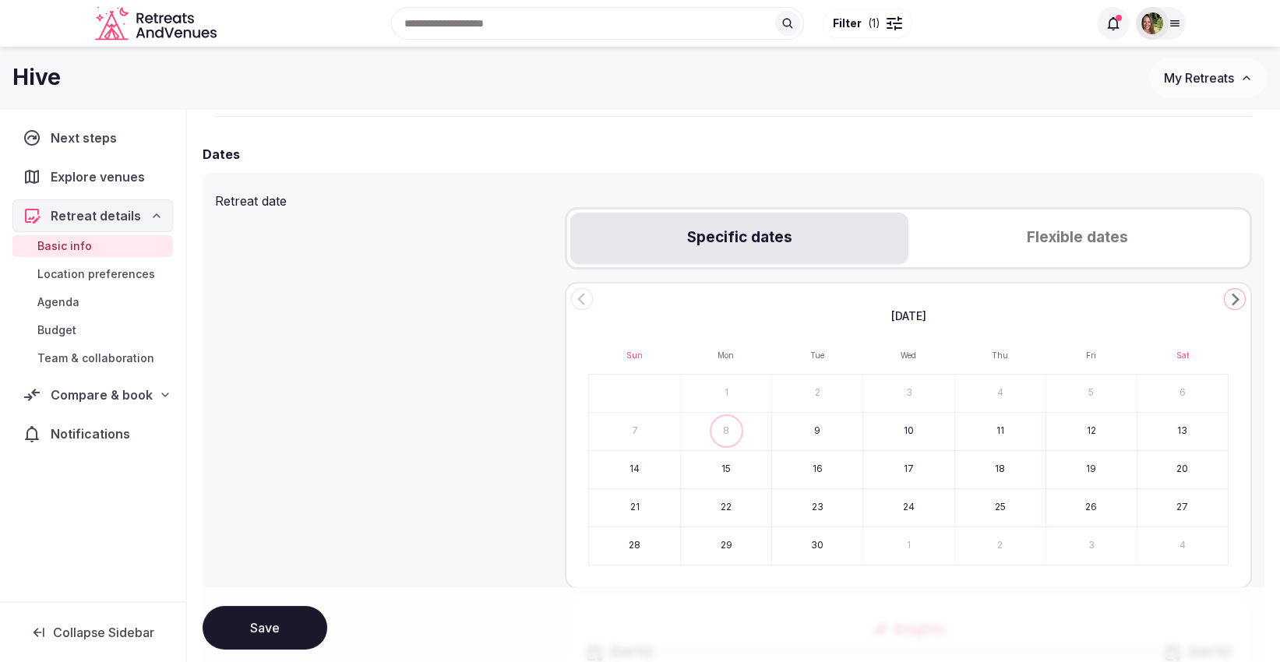
click at [1168, 297] on icon "Go to the Next Month" at bounding box center [1234, 299] width 19 height 19
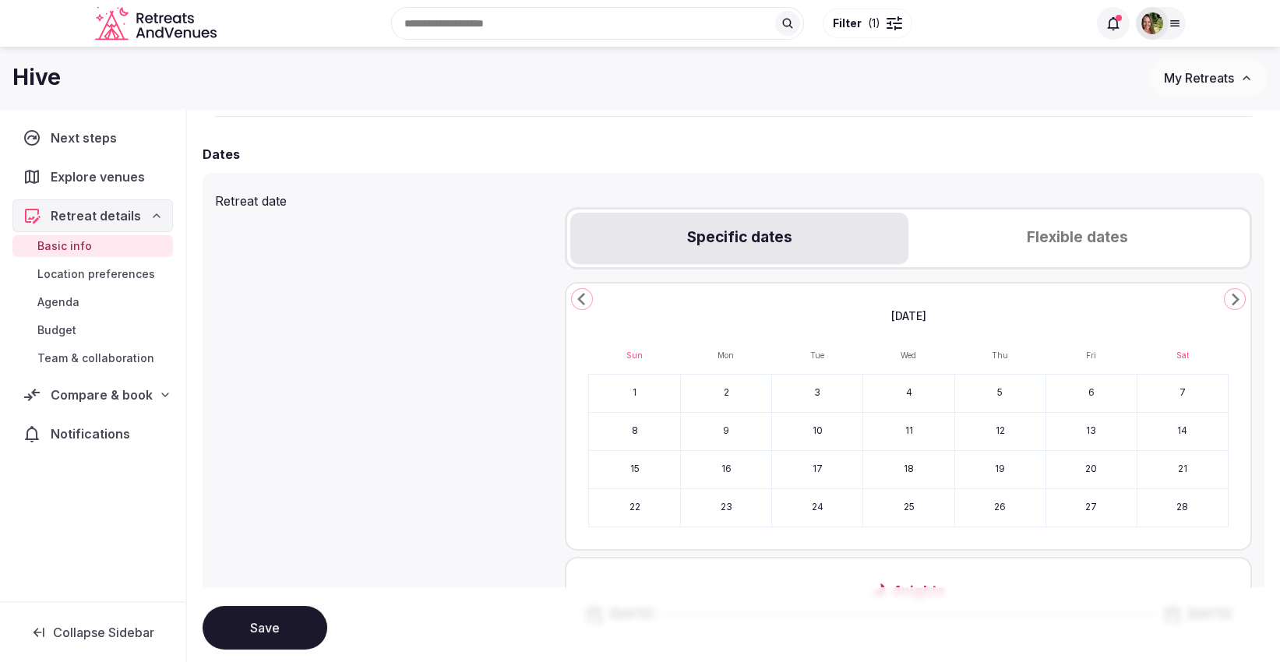
click at [1168, 297] on icon "Go to the Next Month" at bounding box center [1234, 299] width 19 height 19
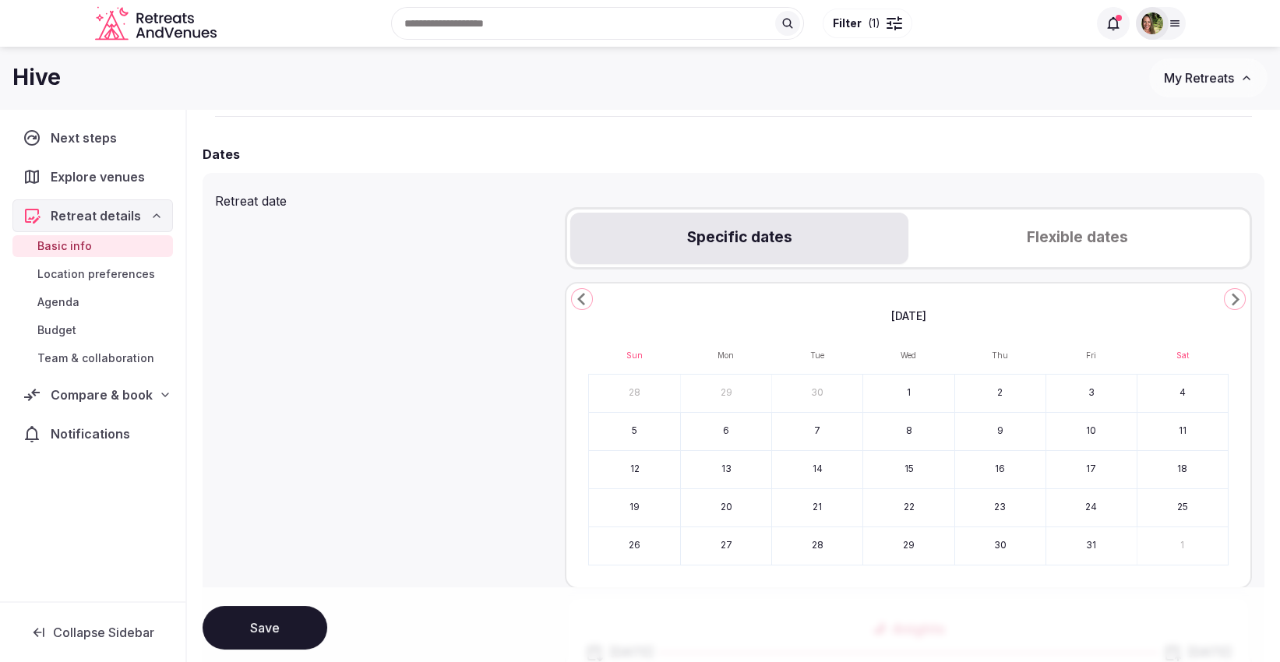
click at [1168, 297] on icon "Go to the Next Month" at bounding box center [1234, 299] width 19 height 19
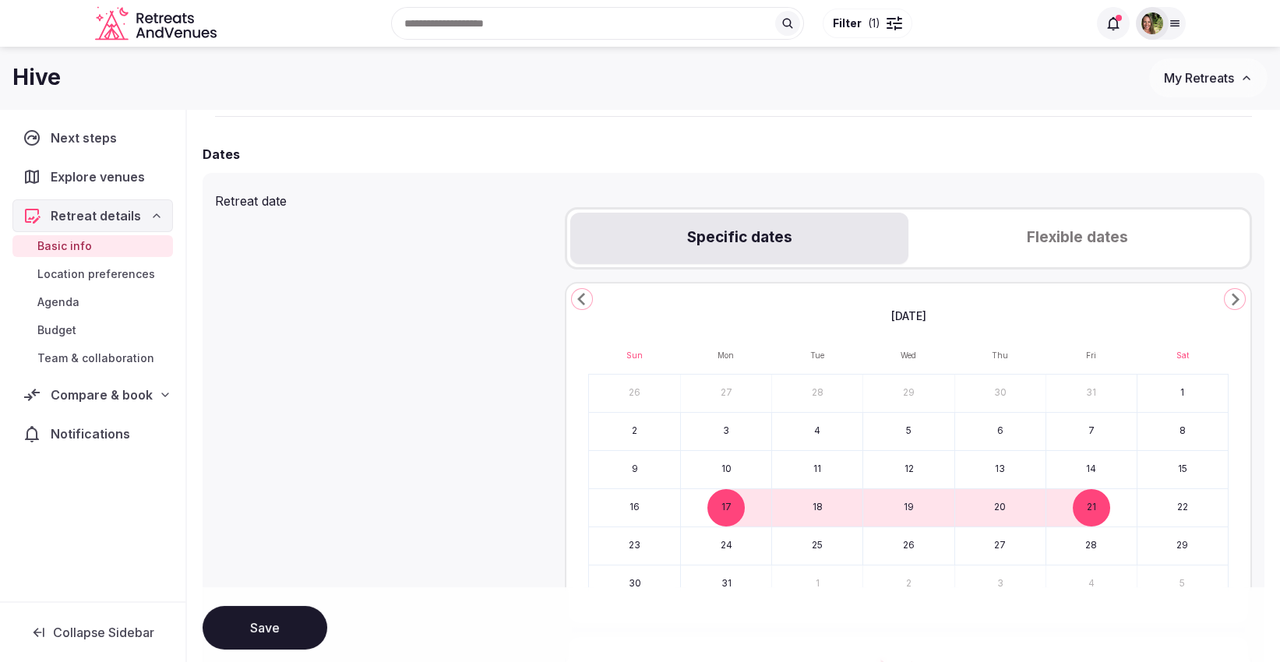
click at [1168, 297] on icon "Go to the Next Month" at bounding box center [1234, 299] width 19 height 19
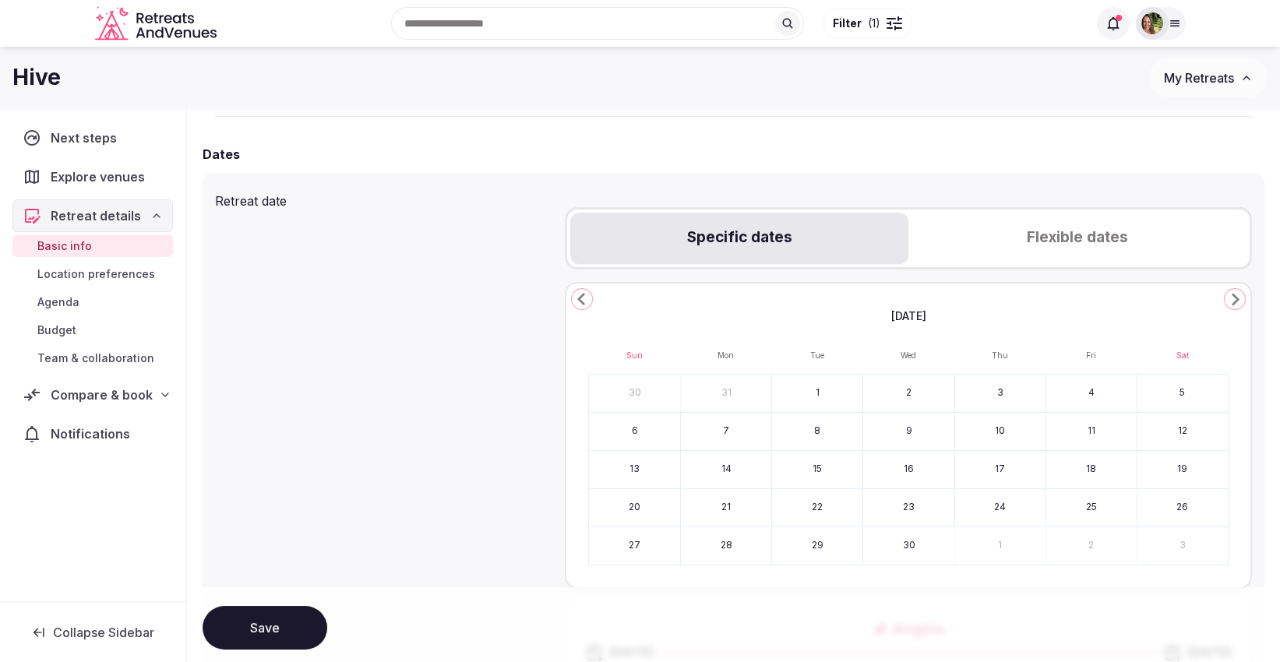
click at [578, 297] on polygon "Go to the Previous Month" at bounding box center [581, 299] width 8 height 12
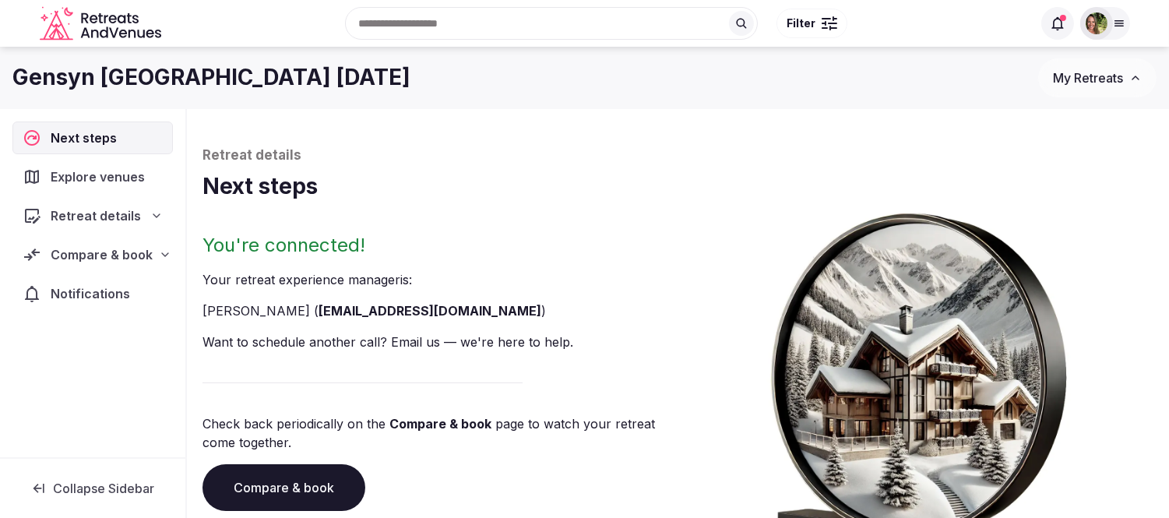
click at [1047, 74] on button "My Retreats" at bounding box center [1097, 77] width 118 height 39
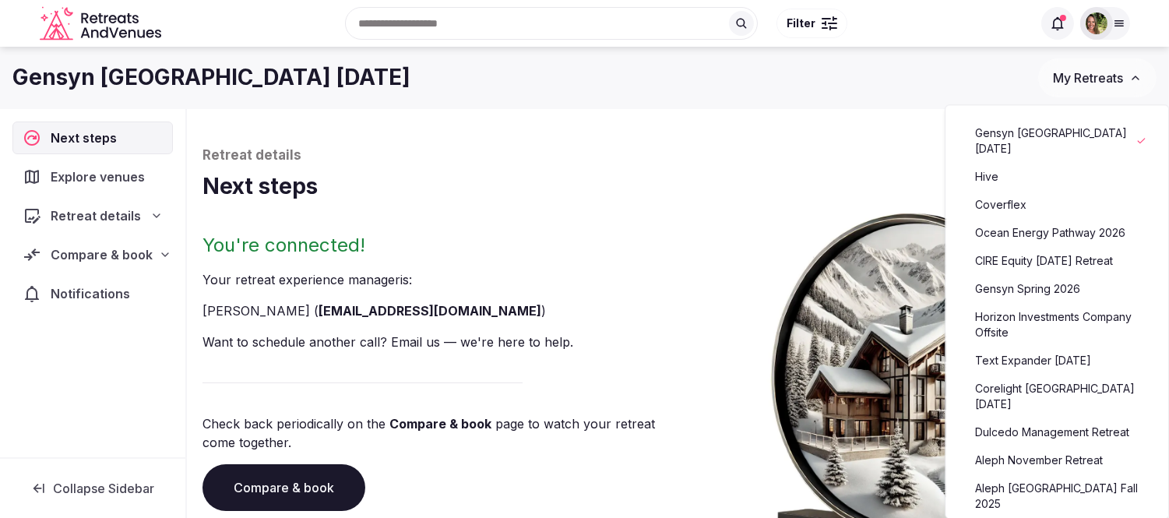
click at [991, 172] on link "Hive" at bounding box center [1057, 176] width 192 height 25
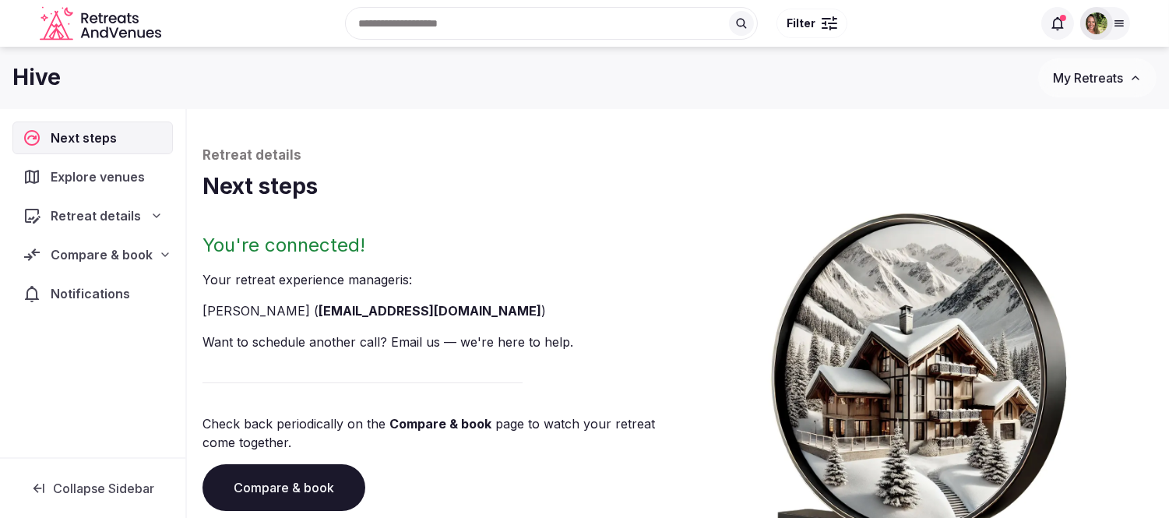
click at [91, 213] on span "Retreat details" at bounding box center [96, 215] width 90 height 19
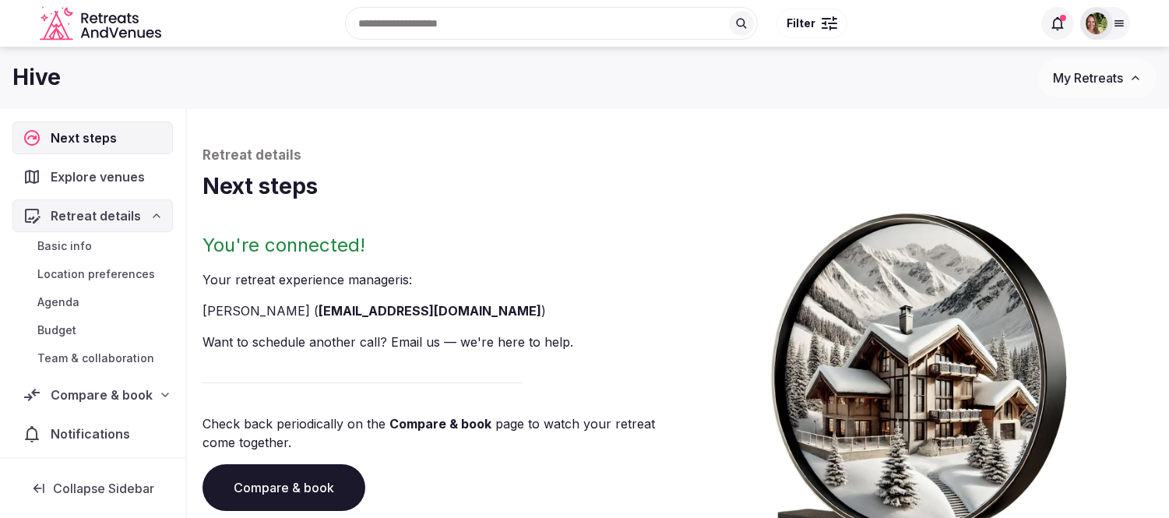
click at [68, 253] on span "Basic info" at bounding box center [64, 246] width 55 height 16
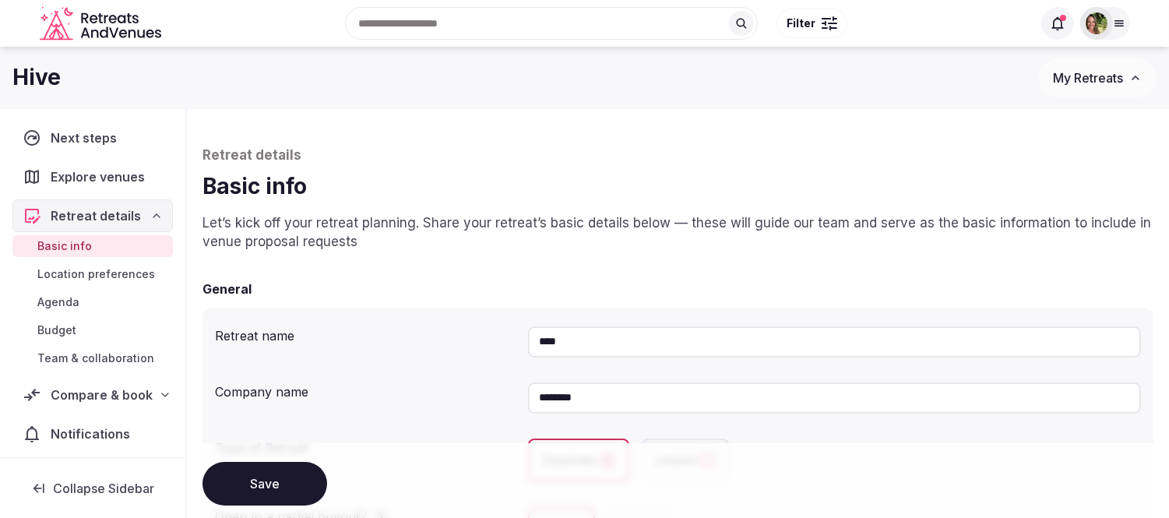
scroll to position [86, 0]
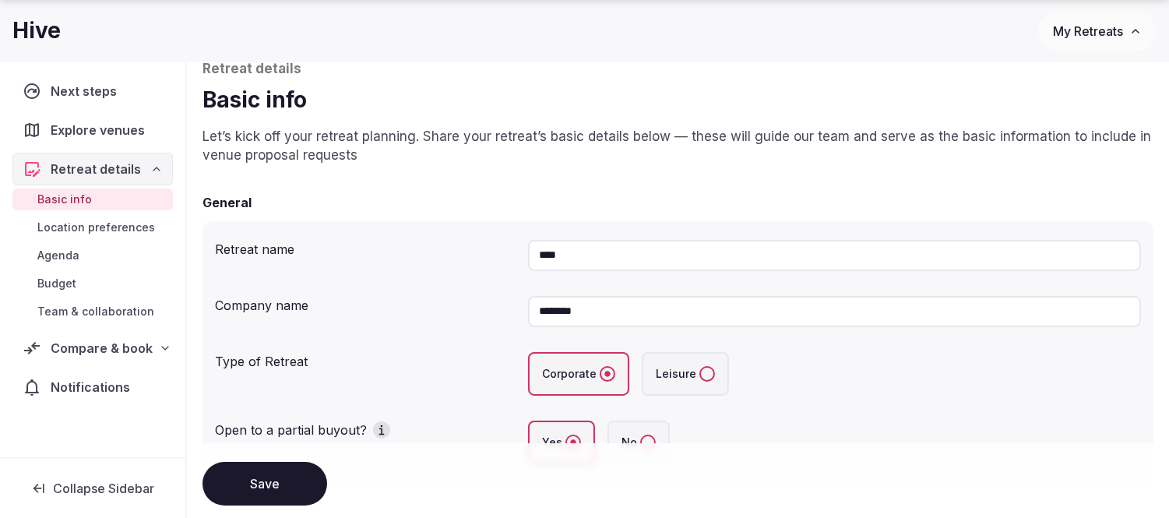
click at [636, 260] on input "****" at bounding box center [834, 255] width 613 height 31
type input "**********"
click at [274, 483] on button "Save" at bounding box center [264, 484] width 125 height 44
click at [89, 348] on span "Compare & book" at bounding box center [102, 348] width 102 height 19
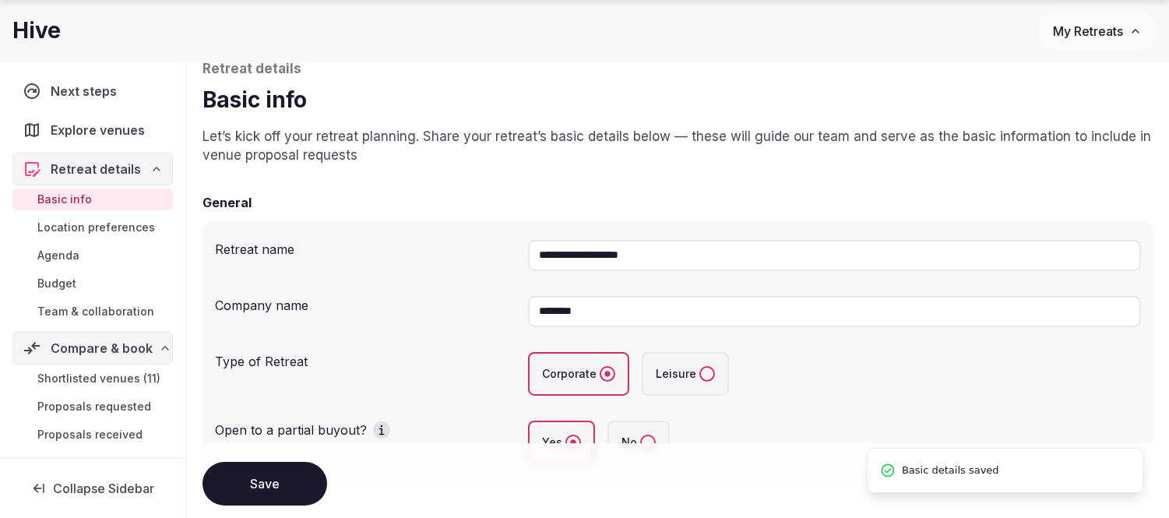
click at [83, 375] on span "Shortlisted venues (11)" at bounding box center [98, 379] width 123 height 16
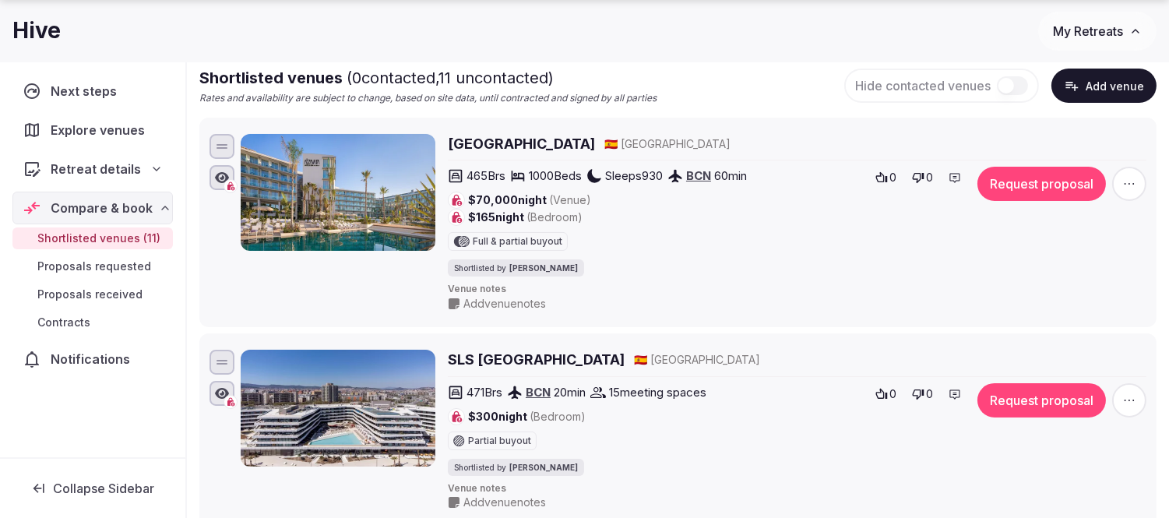
scroll to position [259, 0]
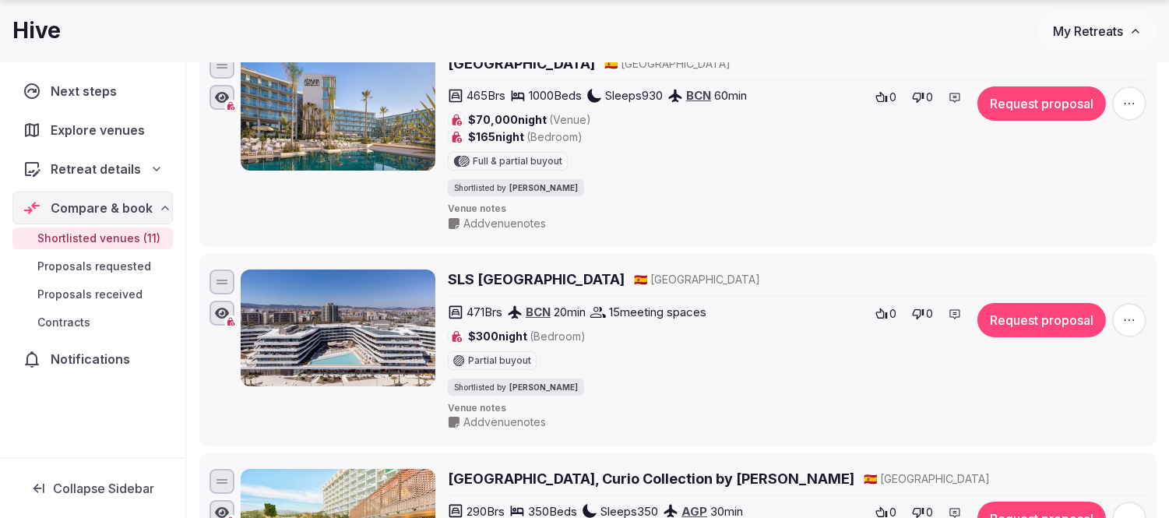
click at [1132, 318] on icon "button" at bounding box center [1129, 320] width 16 height 16
click at [1084, 259] on button "Remove Venue" at bounding box center [1088, 267] width 130 height 25
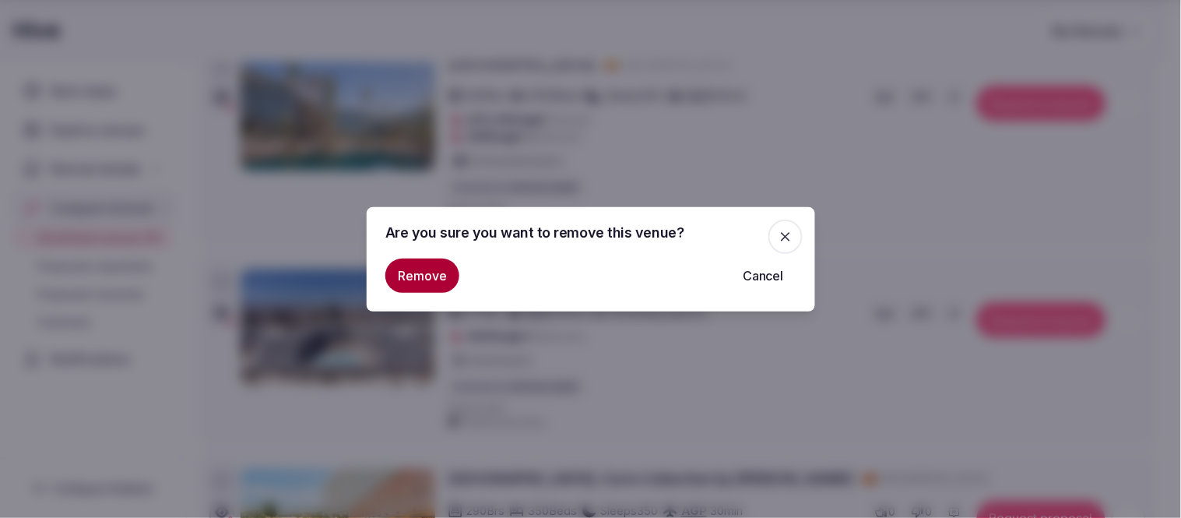
click at [418, 275] on button "Remove" at bounding box center [422, 276] width 74 height 34
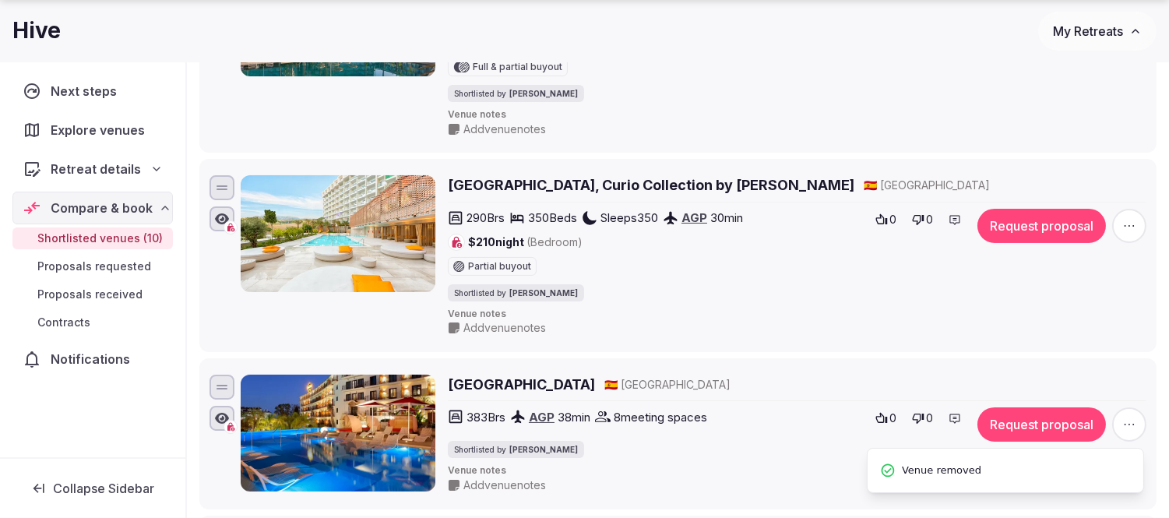
scroll to position [519, 0]
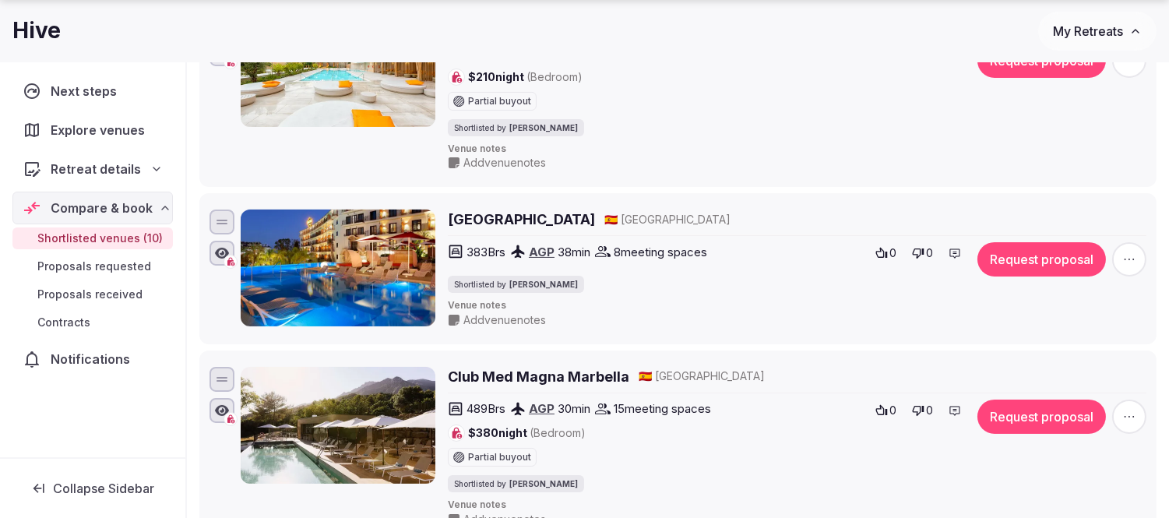
click at [1130, 259] on icon "button" at bounding box center [1129, 260] width 16 height 16
click at [1100, 204] on button "Remove Venue" at bounding box center [1088, 207] width 130 height 25
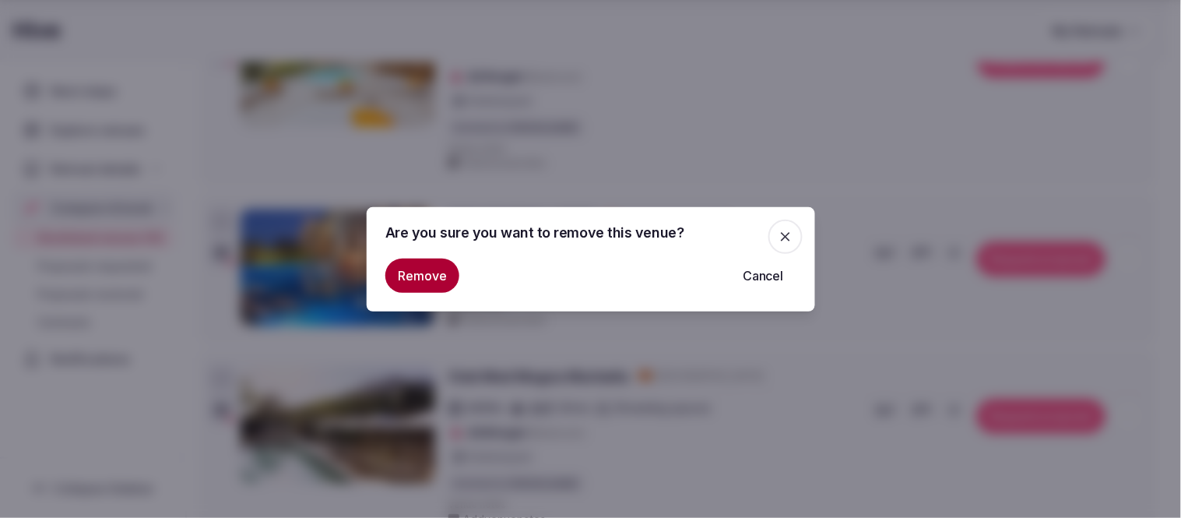
click at [405, 269] on button "Remove" at bounding box center [422, 276] width 74 height 34
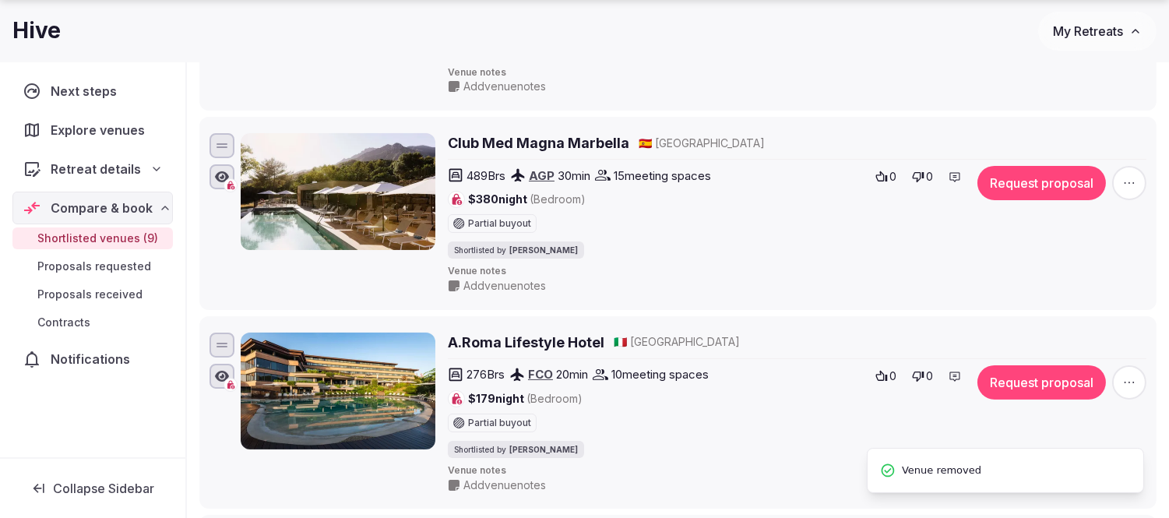
scroll to position [692, 0]
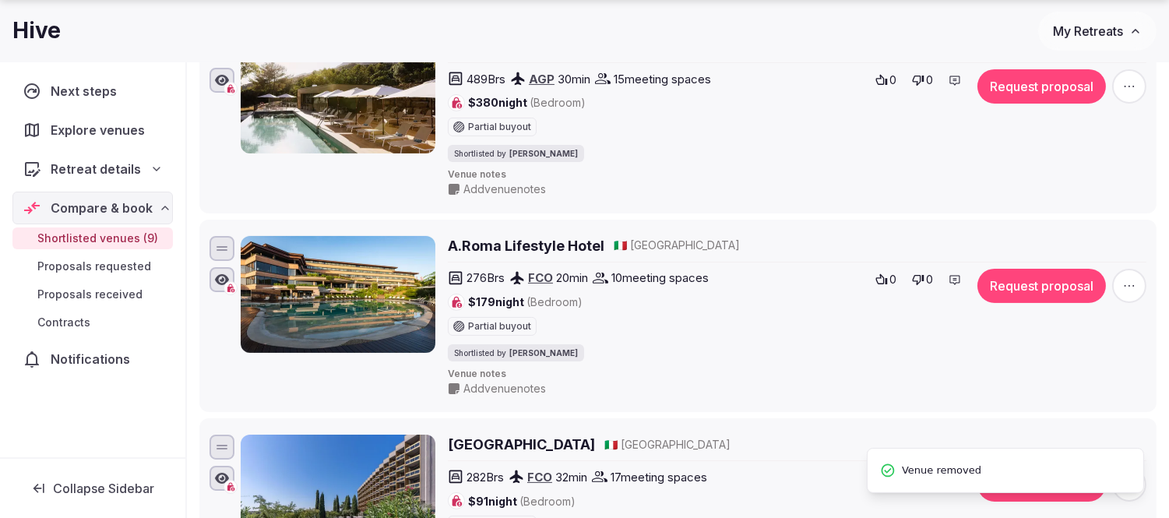
click at [1140, 286] on span "button" at bounding box center [1129, 286] width 34 height 34
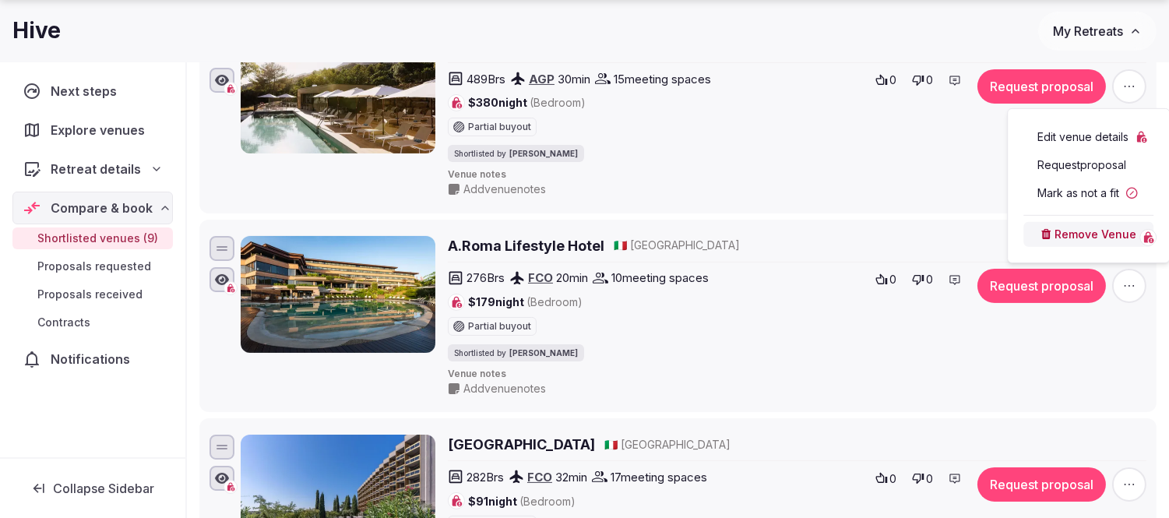
click at [1072, 227] on button "Remove Venue" at bounding box center [1088, 234] width 130 height 25
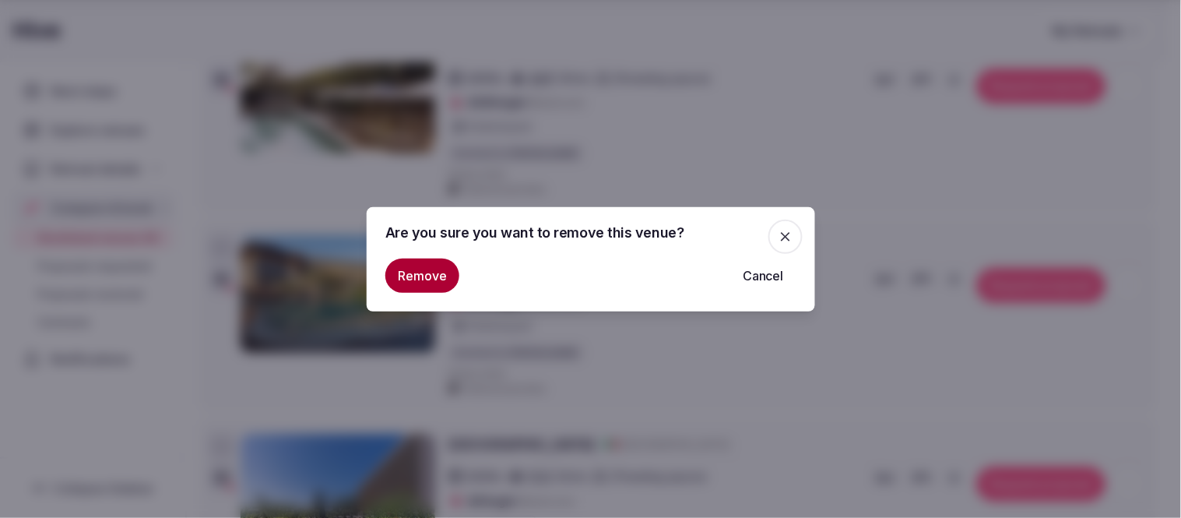
click at [421, 263] on button "Remove" at bounding box center [422, 276] width 74 height 34
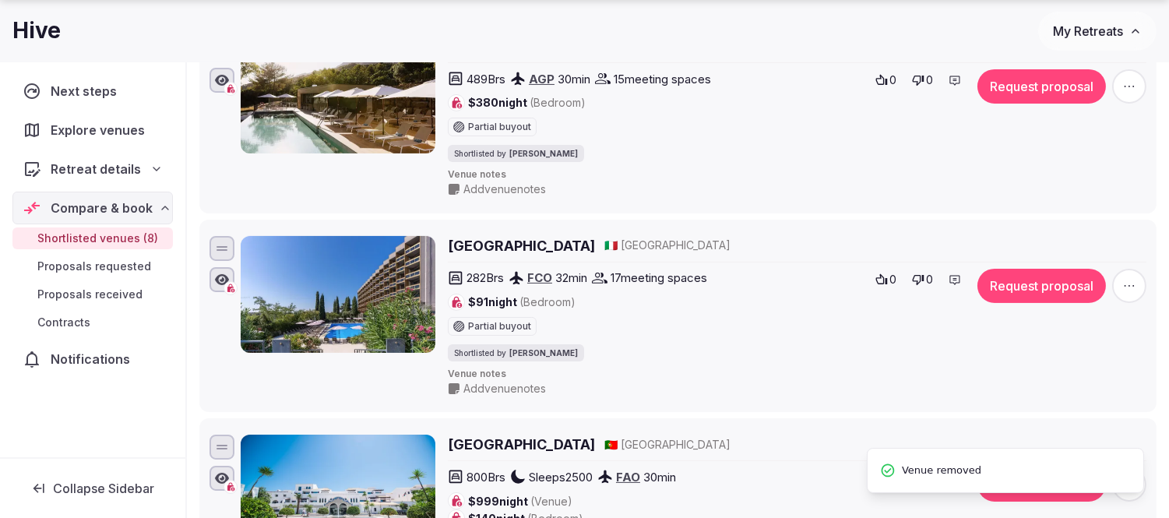
click at [1130, 284] on icon "button" at bounding box center [1129, 286] width 16 height 16
click at [1076, 229] on button "Remove Venue" at bounding box center [1088, 234] width 130 height 25
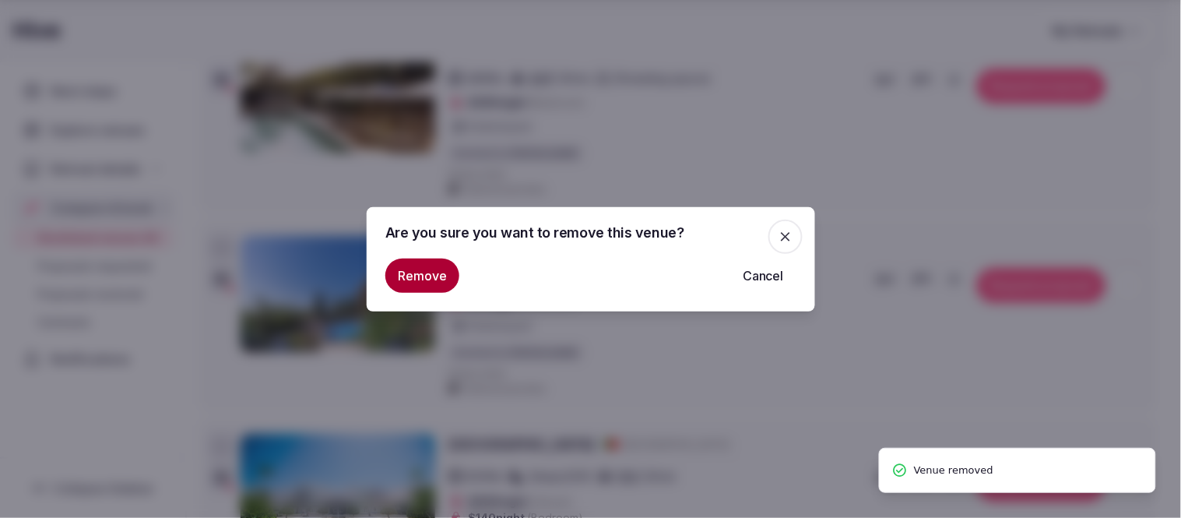
click at [438, 283] on button "Remove" at bounding box center [422, 276] width 74 height 34
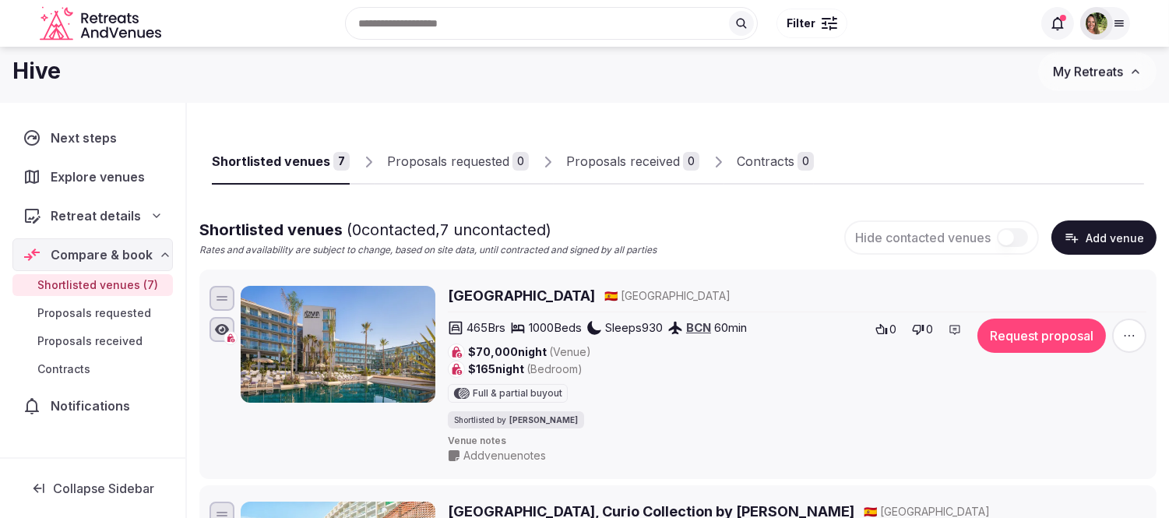
scroll to position [0, 0]
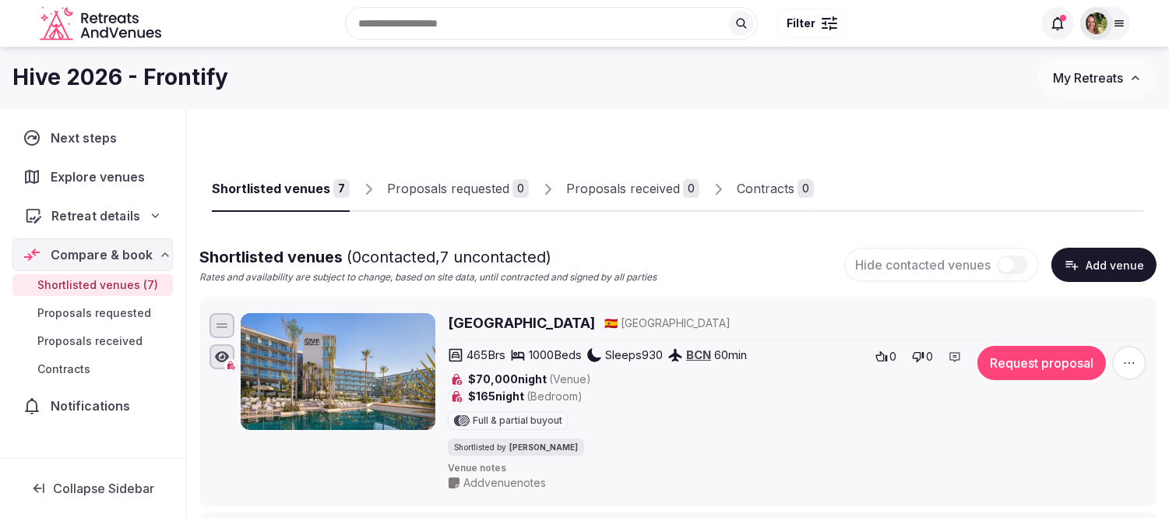
click at [94, 217] on span "Retreat details" at bounding box center [95, 215] width 89 height 19
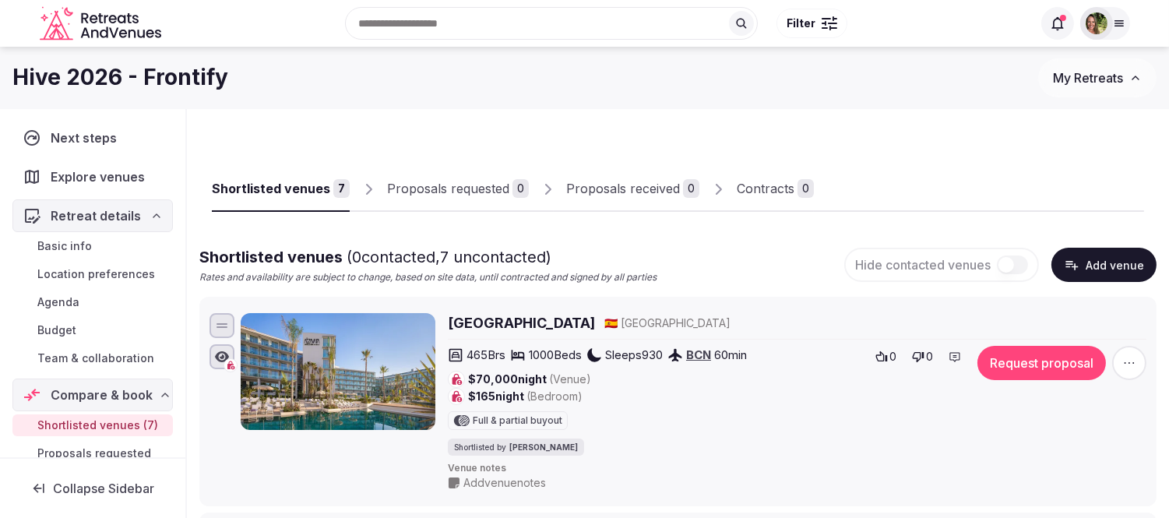
click at [70, 329] on span "Budget" at bounding box center [56, 330] width 39 height 16
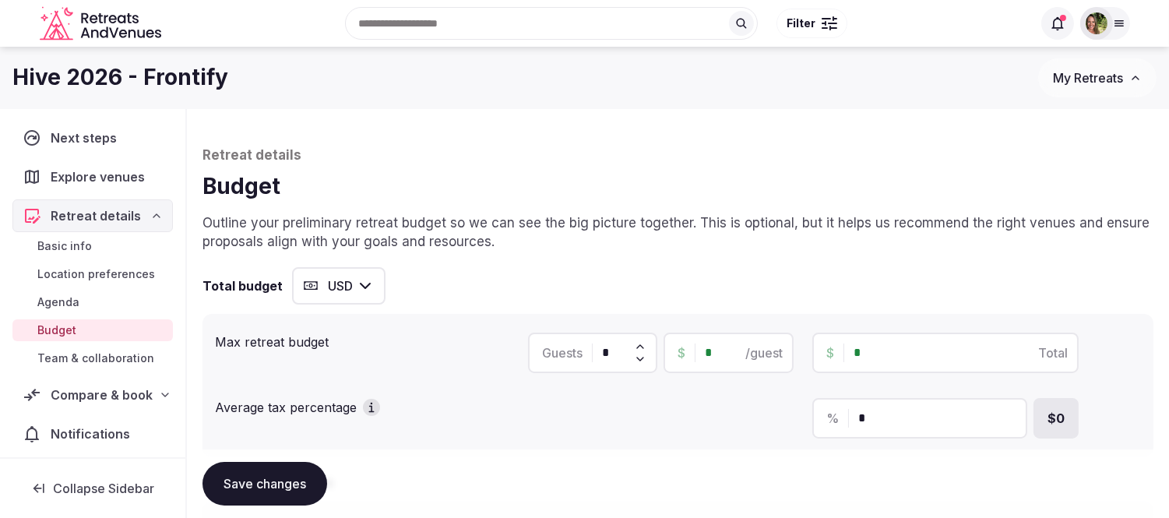
drag, startPoint x: 861, startPoint y: 354, endPoint x: 802, endPoint y: 363, distance: 59.9
click at [802, 363] on div "Guests * $ * /guest $ * Total" at bounding box center [834, 353] width 613 height 40
type input "**"
type input "*"
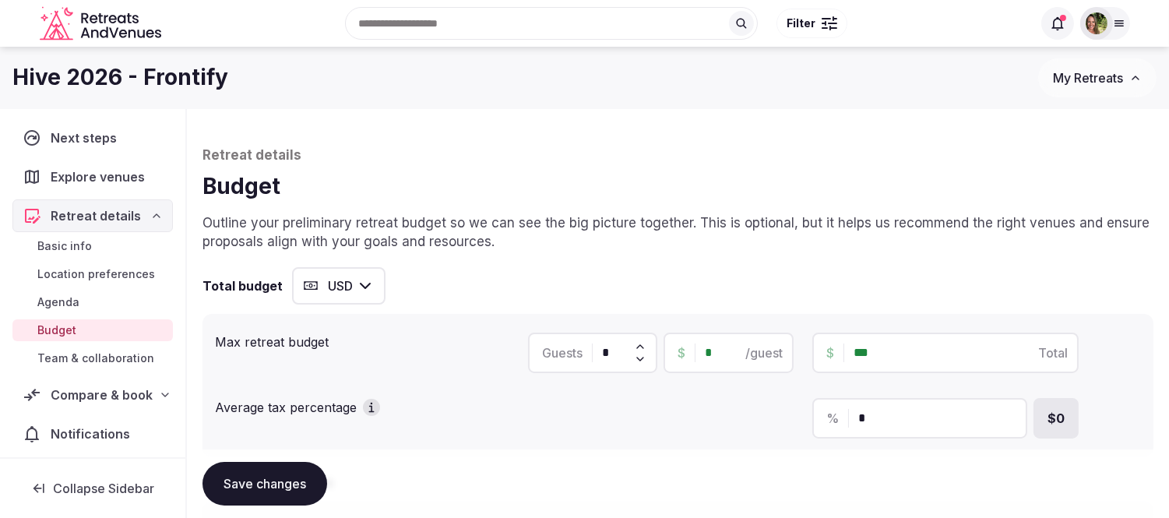
type input "*****"
type input "******"
type input "*******"
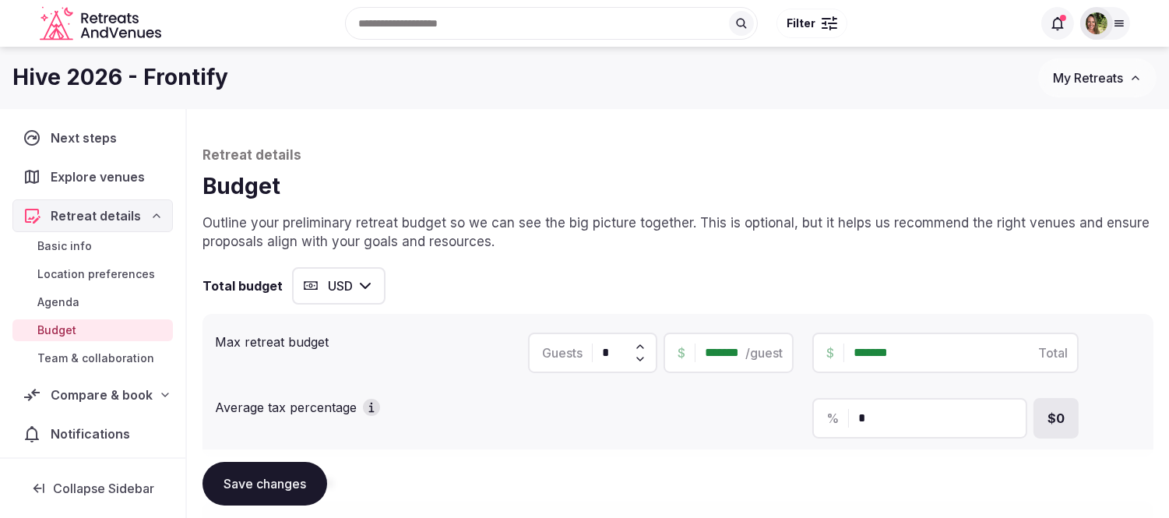
type input "*******"
drag, startPoint x: 612, startPoint y: 349, endPoint x: 574, endPoint y: 354, distance: 38.4
click at [574, 354] on div "Guests *" at bounding box center [593, 353] width 130 height 40
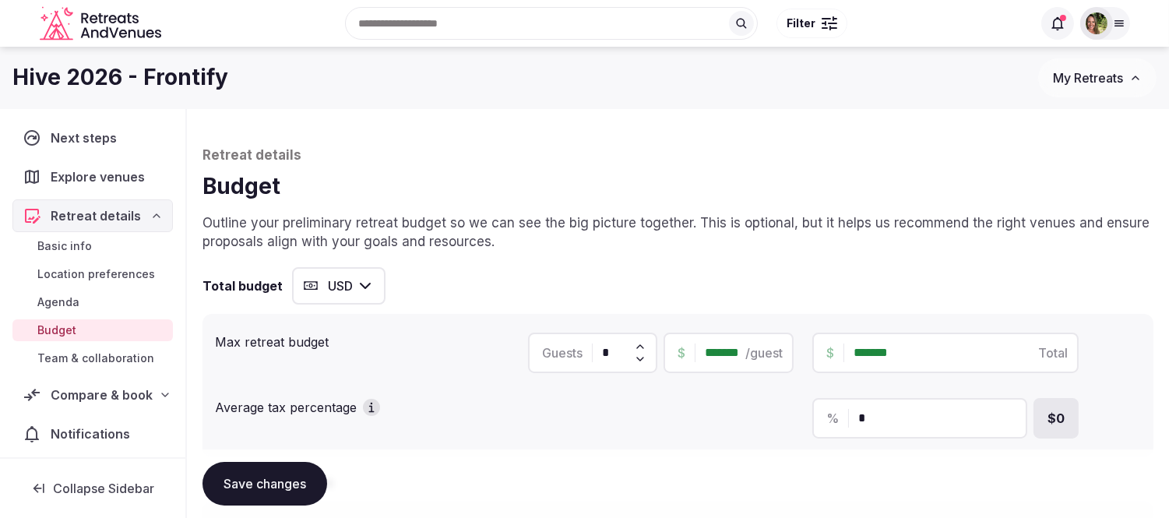
type input "*"
type input "*********"
type input "**"
type input "**********"
type input "***"
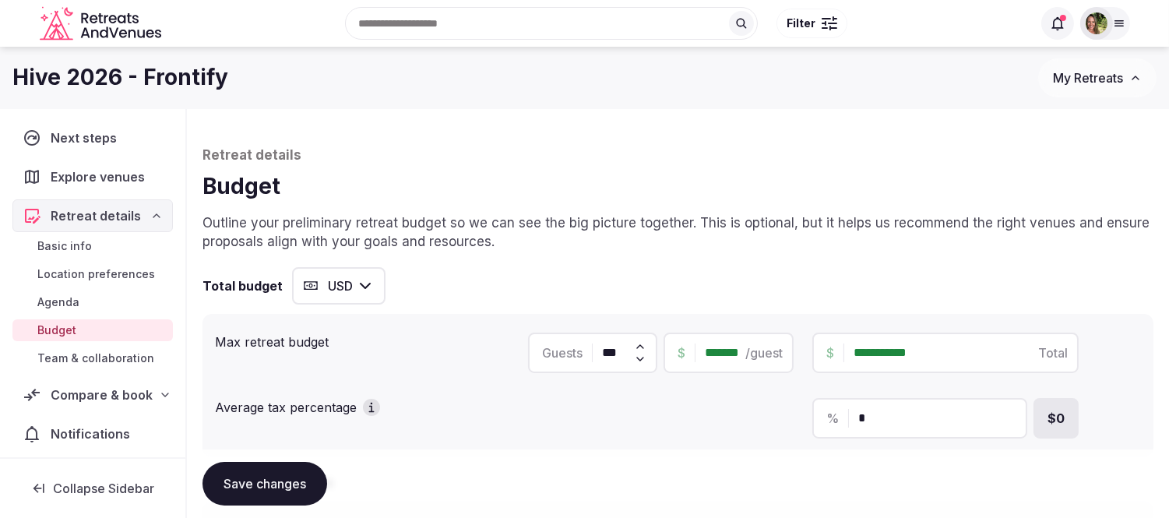
type input "**********"
type input "***"
drag, startPoint x: 938, startPoint y: 352, endPoint x: 821, endPoint y: 361, distance: 117.1
click at [822, 360] on div "**********" at bounding box center [945, 353] width 266 height 40
type input "*"
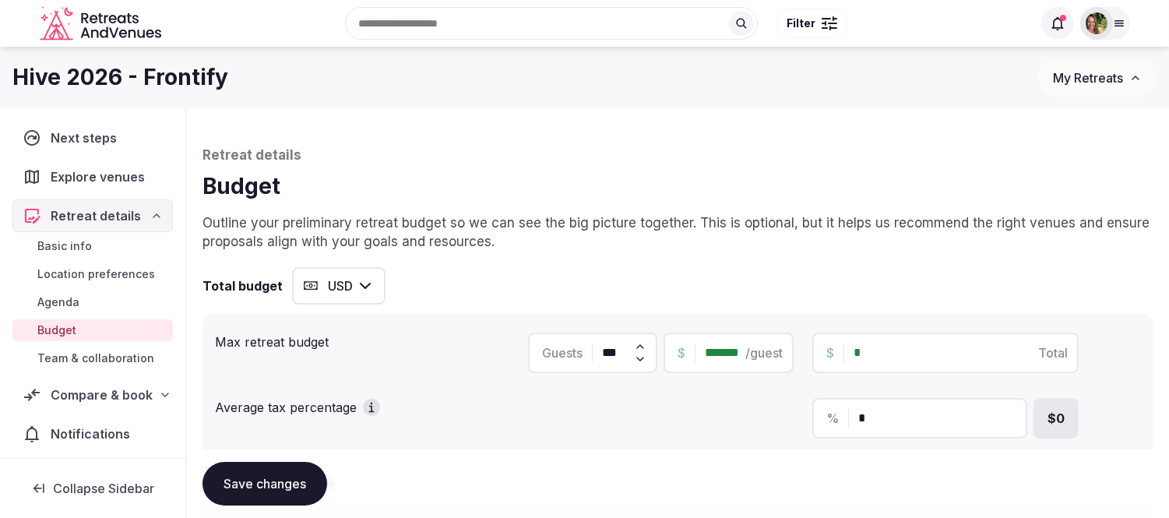
type input "*******"
type input "**"
type input "******"
type input "***"
type input "*****"
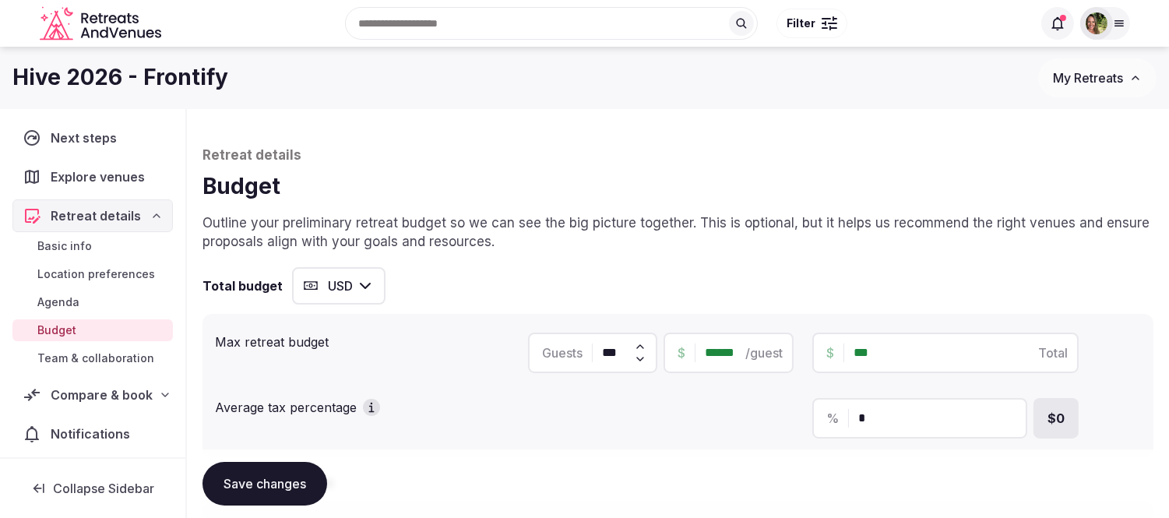
type input "*****"
type input "******"
type input "***"
type input "*******"
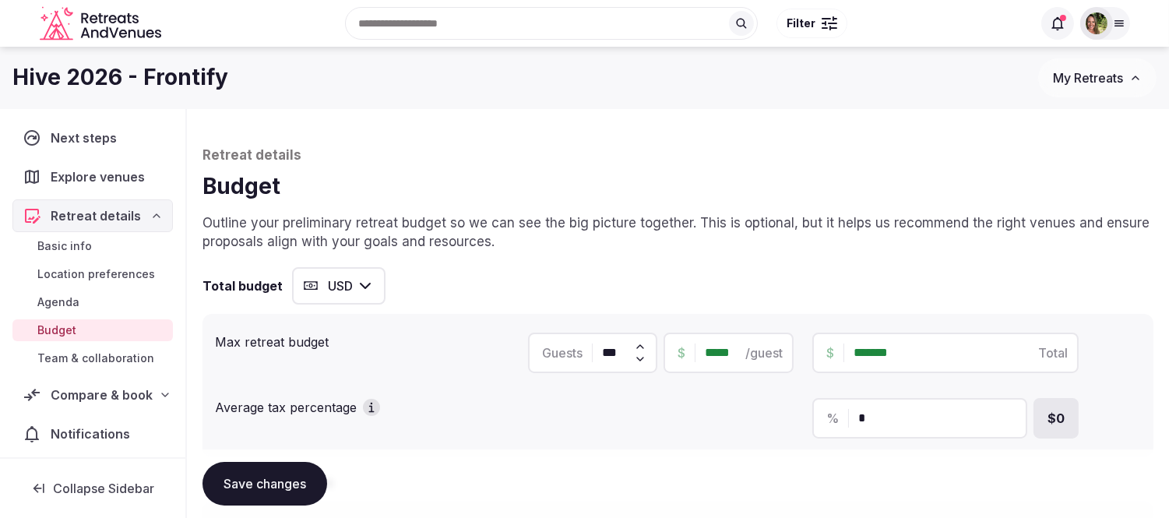
type input "*****"
type input "*******"
drag, startPoint x: 863, startPoint y: 421, endPoint x: 843, endPoint y: 423, distance: 20.4
click at [843, 423] on div "% *" at bounding box center [919, 418] width 215 height 40
type input "**"
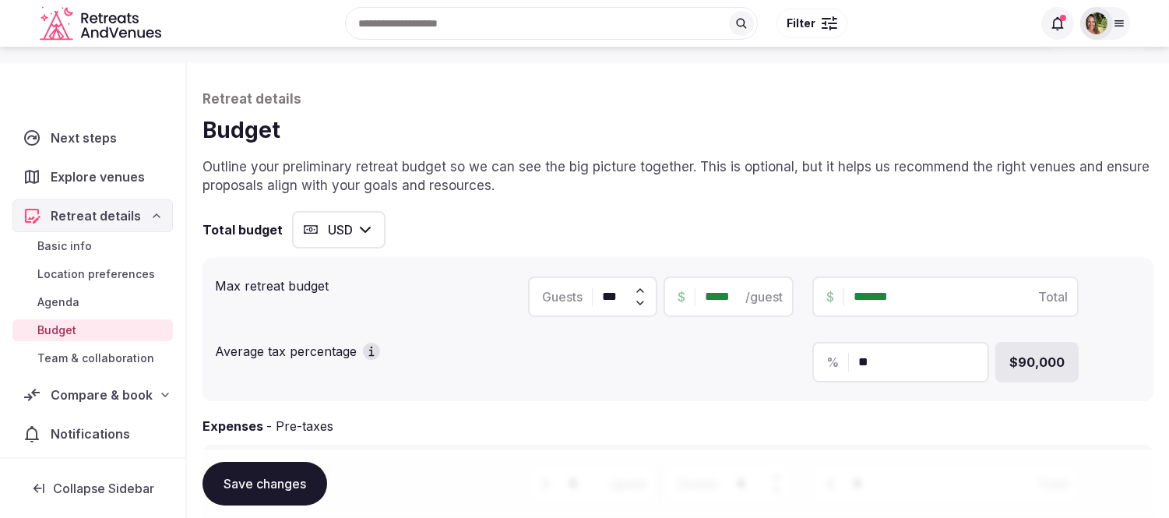
scroll to position [86, 0]
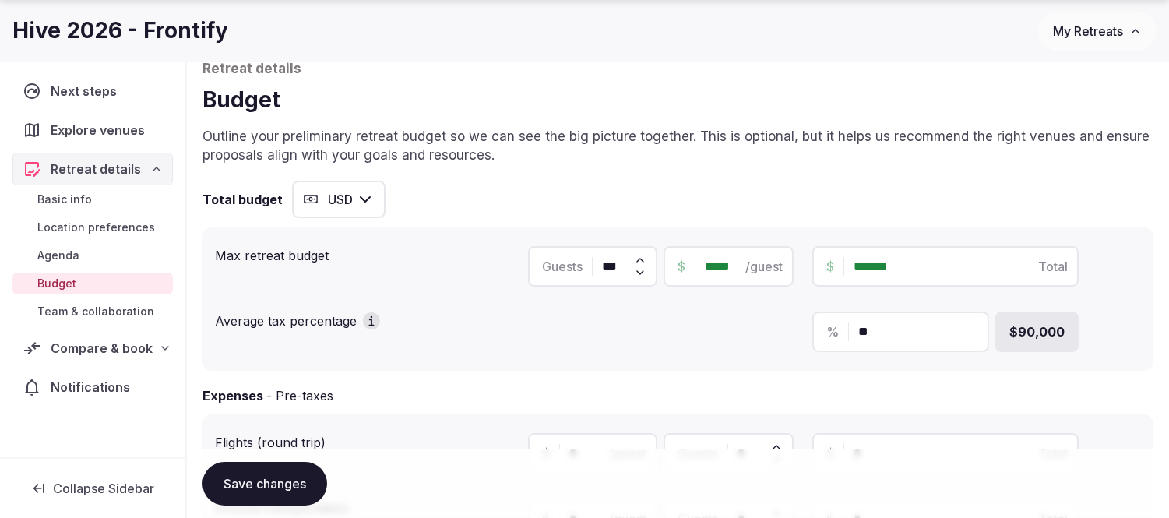
click at [865, 329] on input "**" at bounding box center [916, 331] width 117 height 19
drag, startPoint x: 878, startPoint y: 329, endPoint x: 849, endPoint y: 335, distance: 30.1
click at [849, 335] on div "% **" at bounding box center [900, 332] width 177 height 40
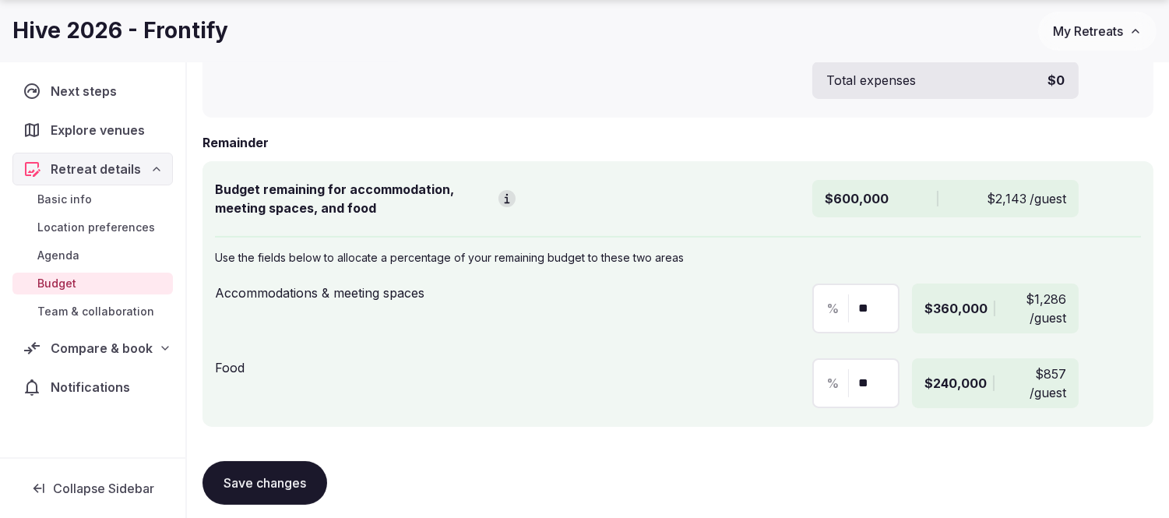
scroll to position [865, 0]
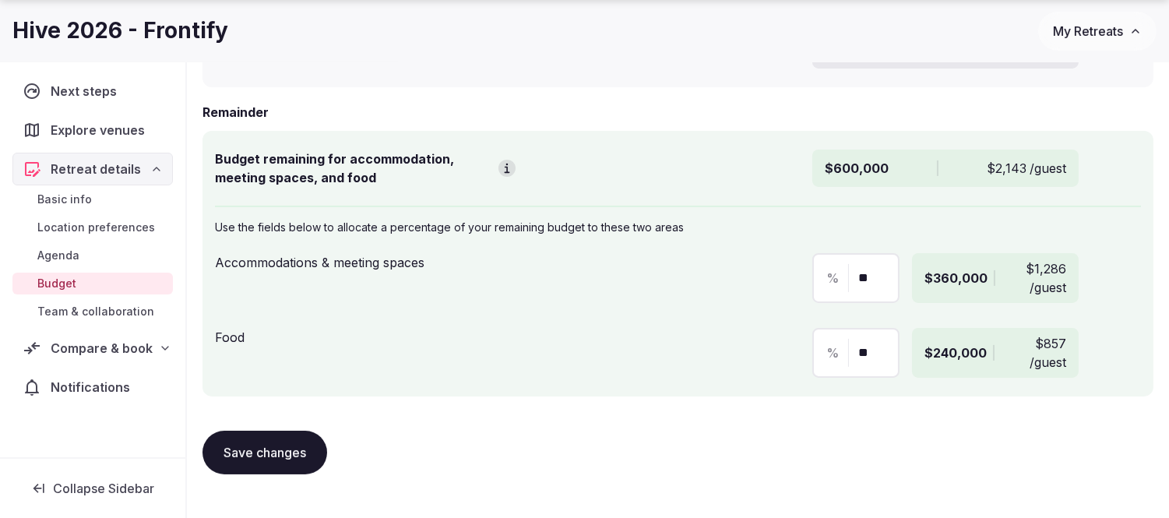
type input "*"
click at [276, 450] on button "Save changes" at bounding box center [264, 453] width 125 height 44
click at [97, 309] on span "Team & collaboration" at bounding box center [95, 312] width 117 height 16
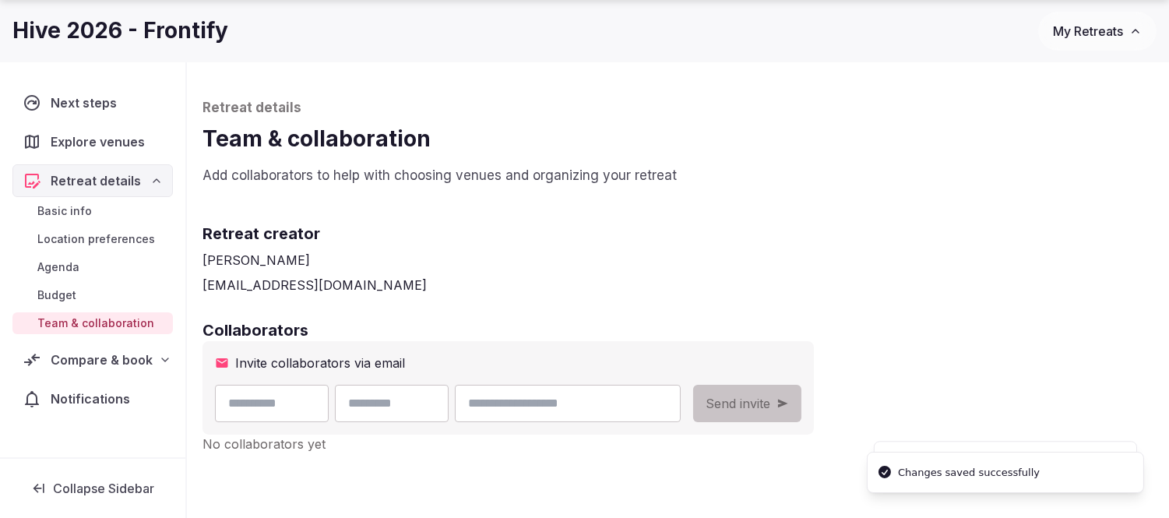
scroll to position [86, 0]
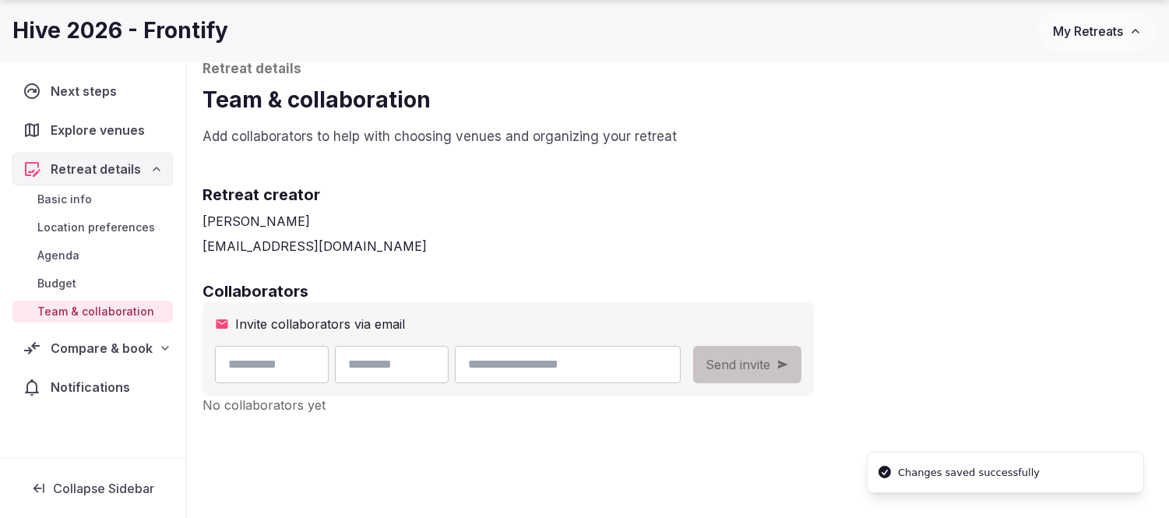
click at [294, 368] on input "text" at bounding box center [272, 364] width 114 height 37
type input "****"
click at [449, 361] on input "**" at bounding box center [392, 364] width 114 height 37
type input "******"
click at [593, 354] on input "email" at bounding box center [568, 364] width 226 height 37
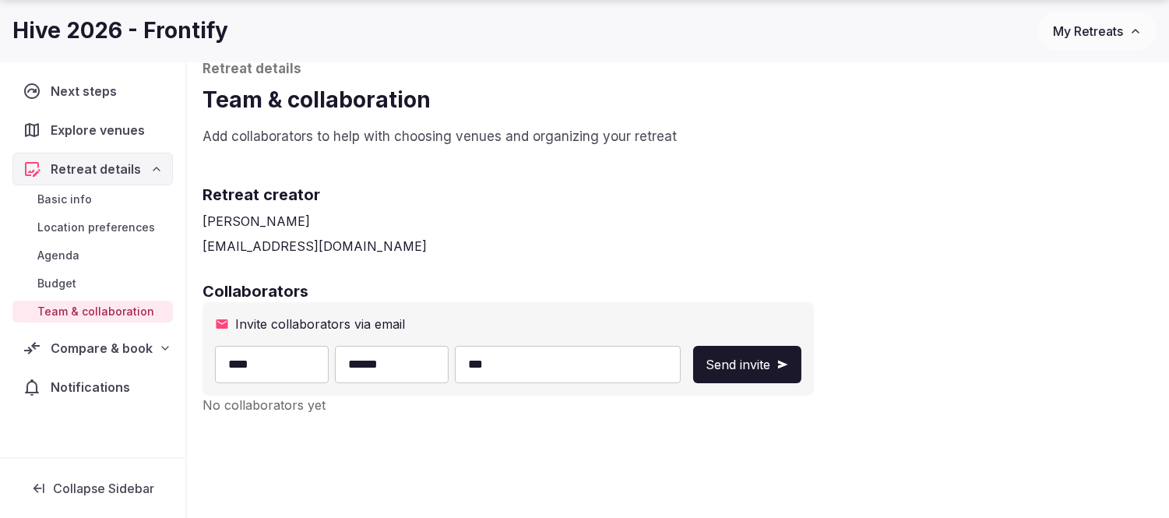
type input "**********"
click at [770, 363] on span "Send invite" at bounding box center [738, 364] width 65 height 19
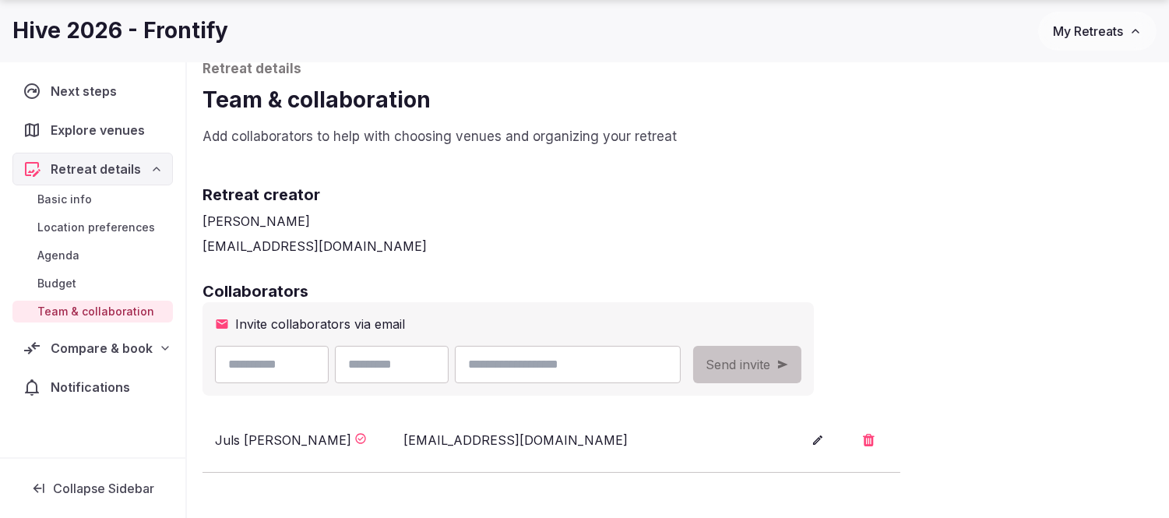
click at [82, 347] on span "Compare & book" at bounding box center [102, 348] width 102 height 19
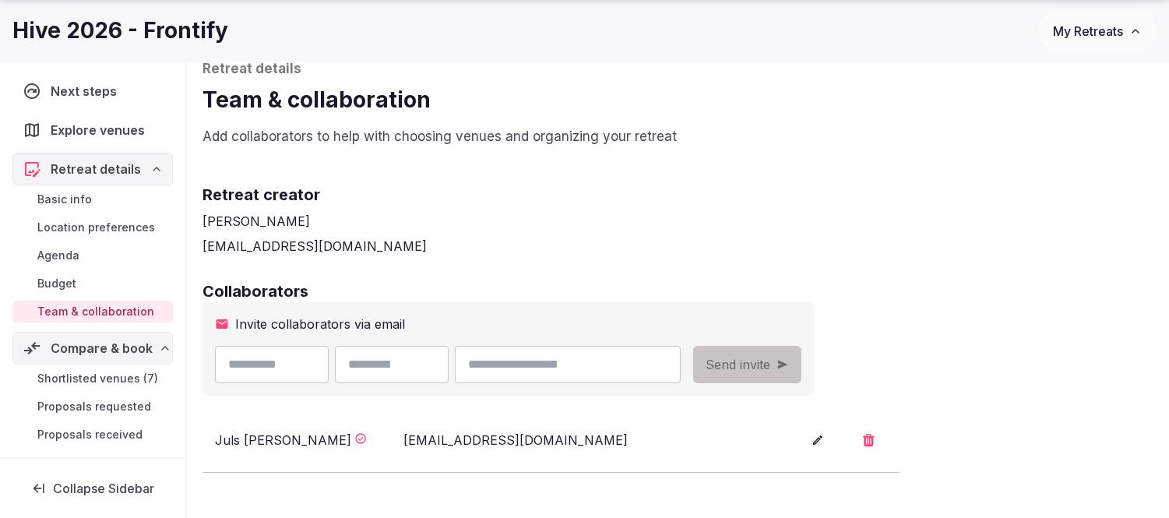
click at [92, 371] on span "Shortlisted venues (7)" at bounding box center [97, 379] width 121 height 16
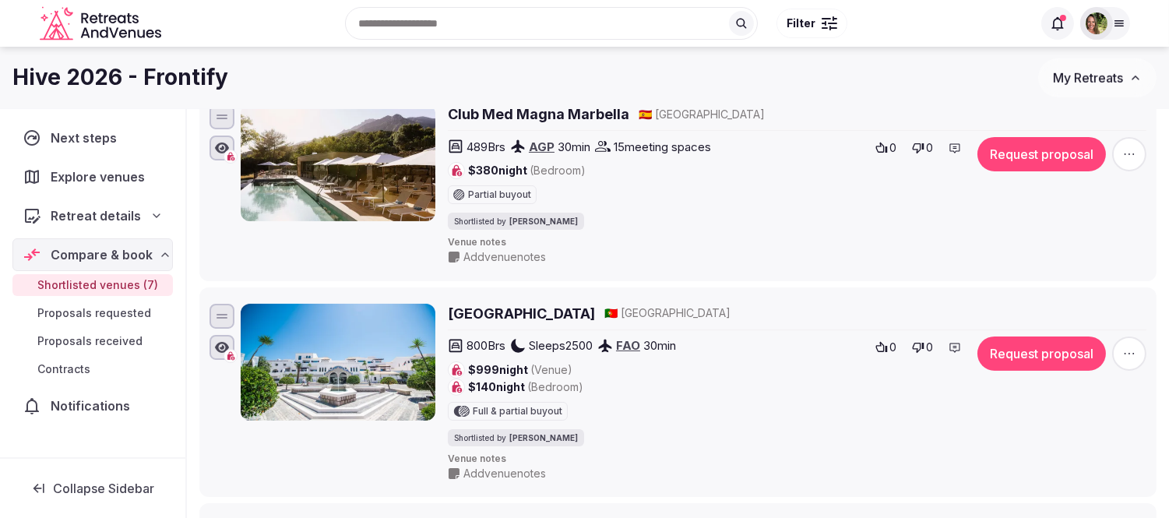
scroll to position [519, 0]
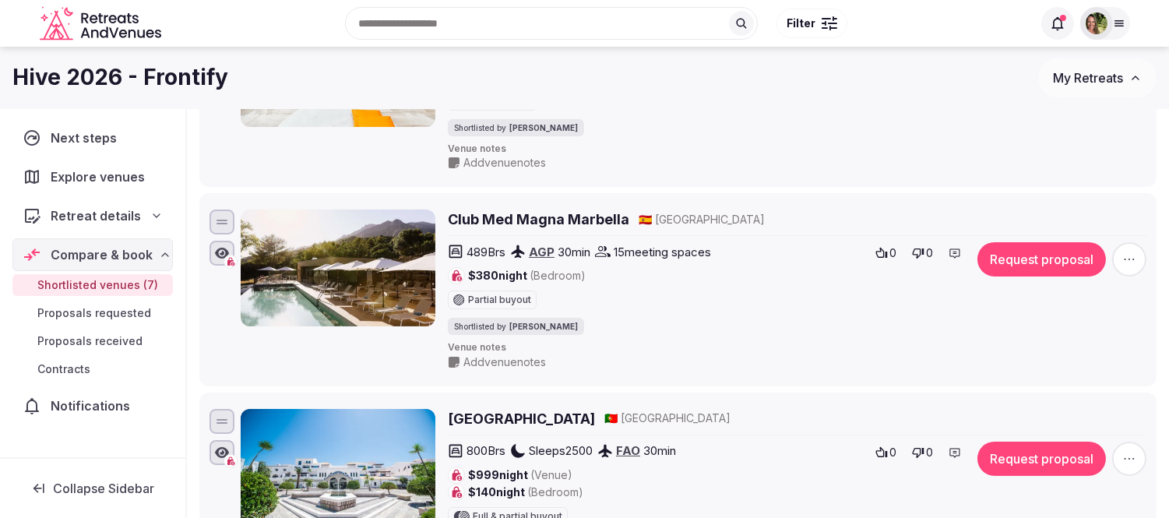
click at [1132, 255] on icon "button" at bounding box center [1129, 260] width 16 height 16
click at [1100, 199] on button "Remove Venue" at bounding box center [1088, 207] width 130 height 25
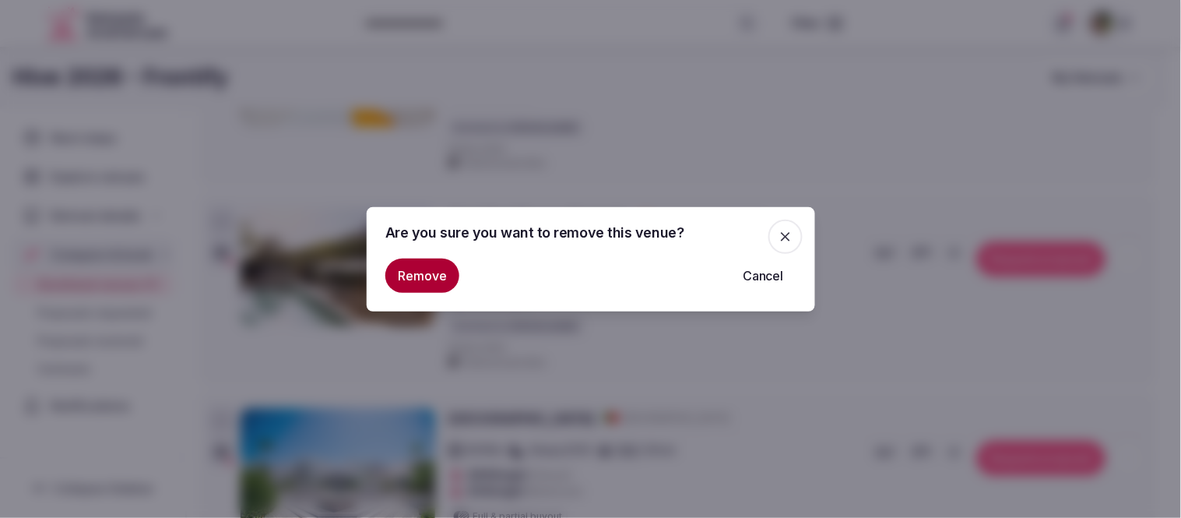
click at [432, 279] on button "Remove" at bounding box center [422, 276] width 74 height 34
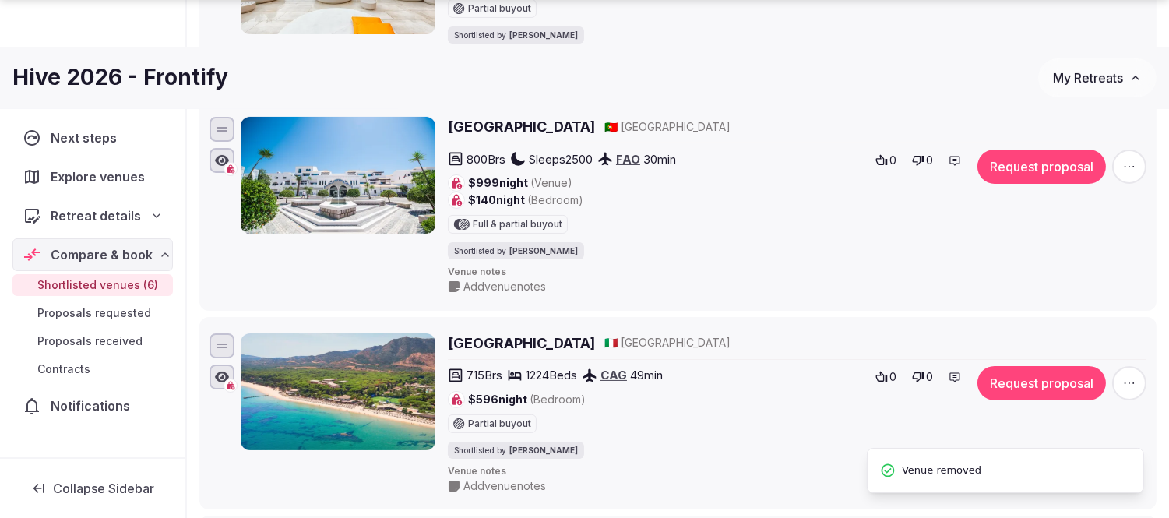
scroll to position [692, 0]
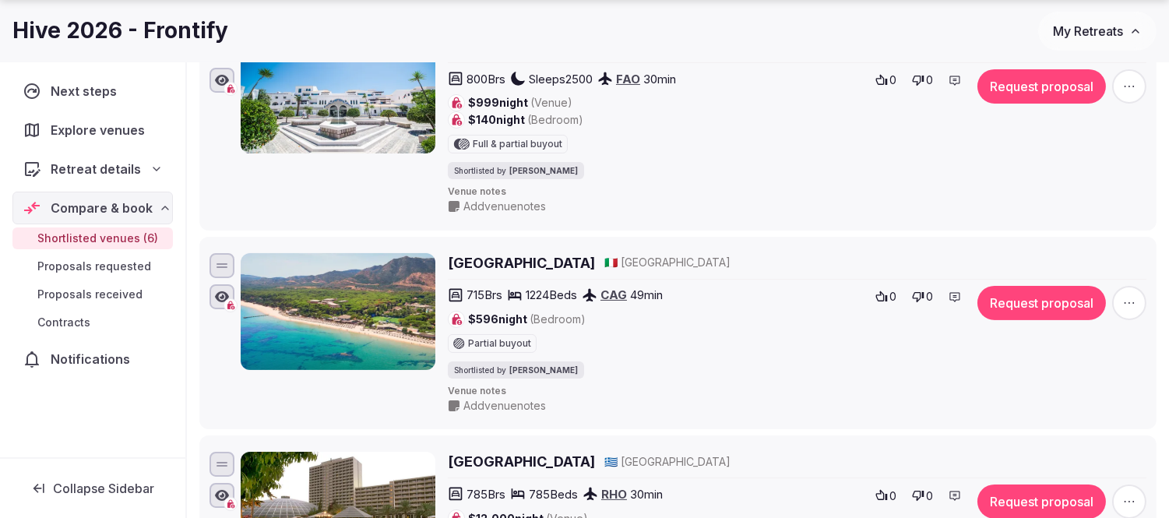
click at [1132, 299] on icon "button" at bounding box center [1129, 303] width 16 height 16
click at [1098, 253] on button "Remove Venue" at bounding box center [1088, 251] width 130 height 25
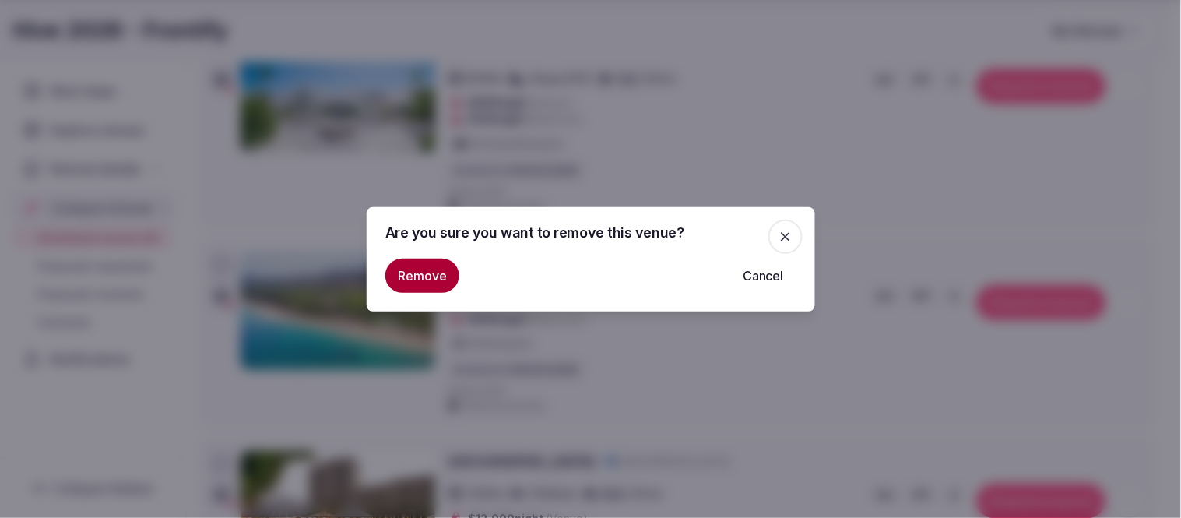
click at [422, 266] on button "Remove" at bounding box center [422, 276] width 74 height 34
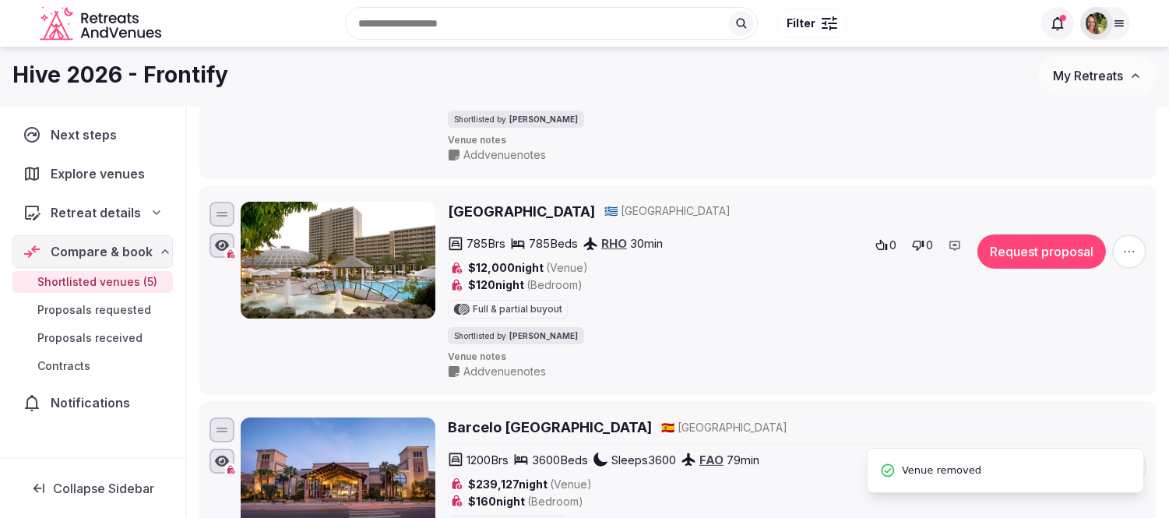
scroll to position [719, 0]
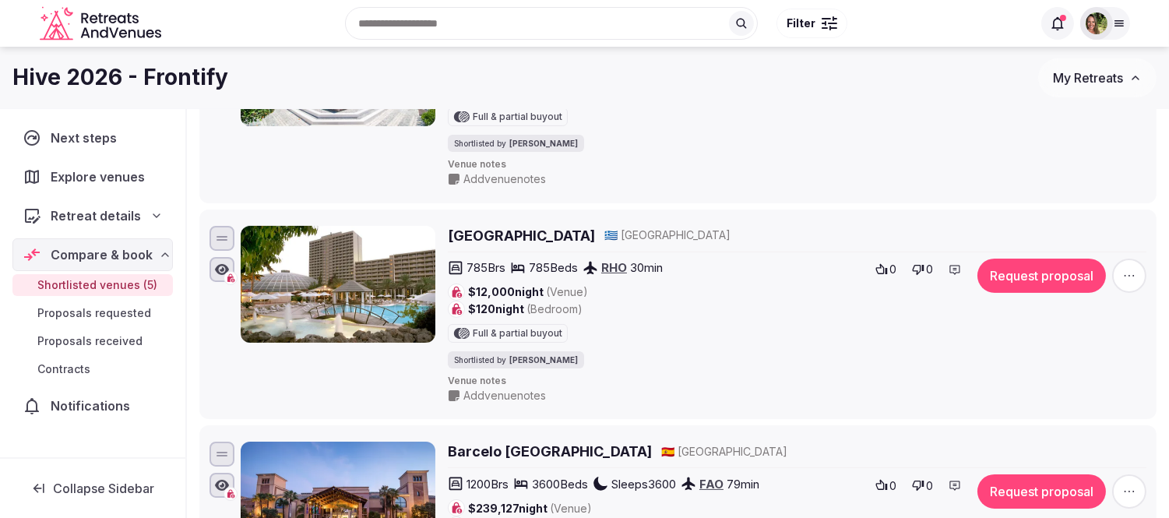
click at [1084, 76] on span "My Retreats" at bounding box center [1088, 78] width 70 height 16
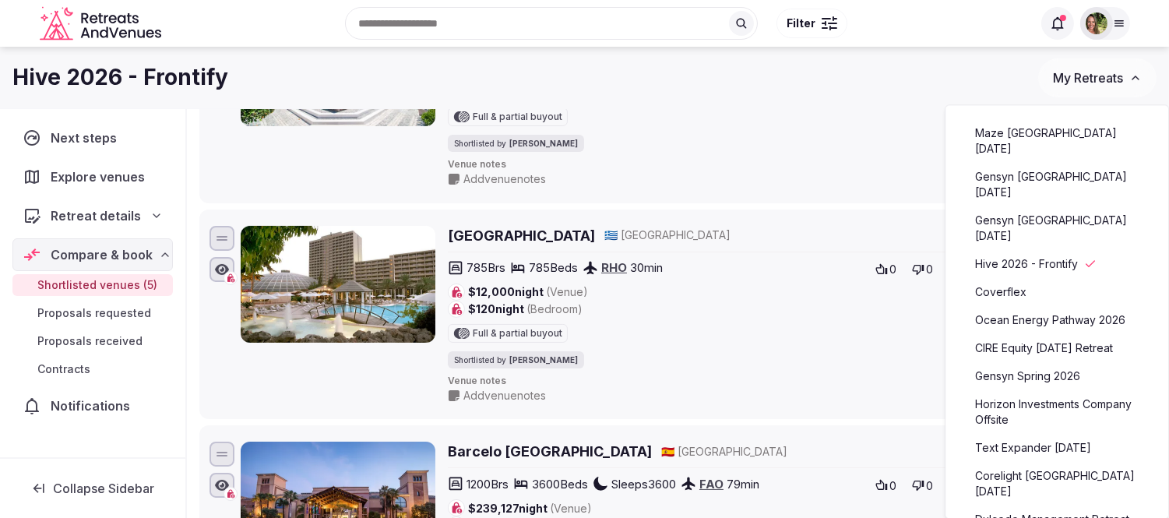
click at [1032, 133] on link "Maze Lisbon November 2025" at bounding box center [1057, 141] width 192 height 40
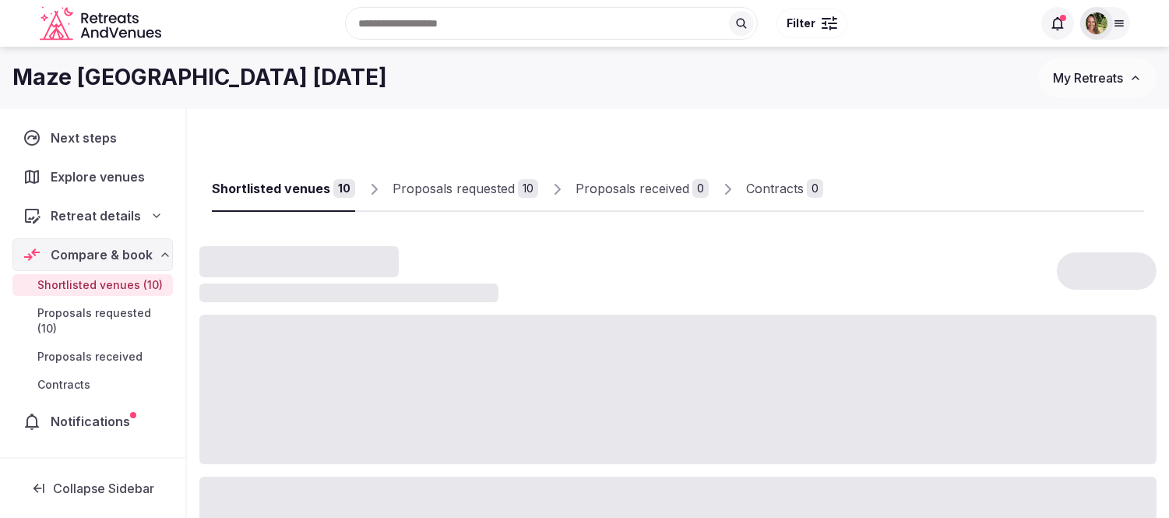
click at [79, 283] on span "Shortlisted venues (10)" at bounding box center [99, 285] width 125 height 16
click at [72, 412] on span "Notifications" at bounding box center [93, 421] width 85 height 19
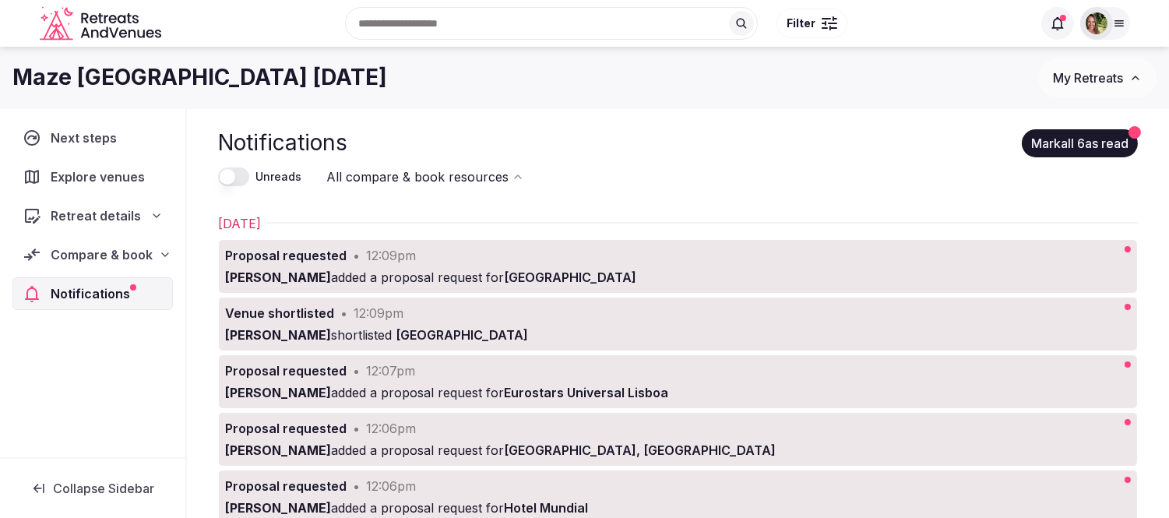
click at [72, 207] on span "Retreat details" at bounding box center [96, 215] width 90 height 19
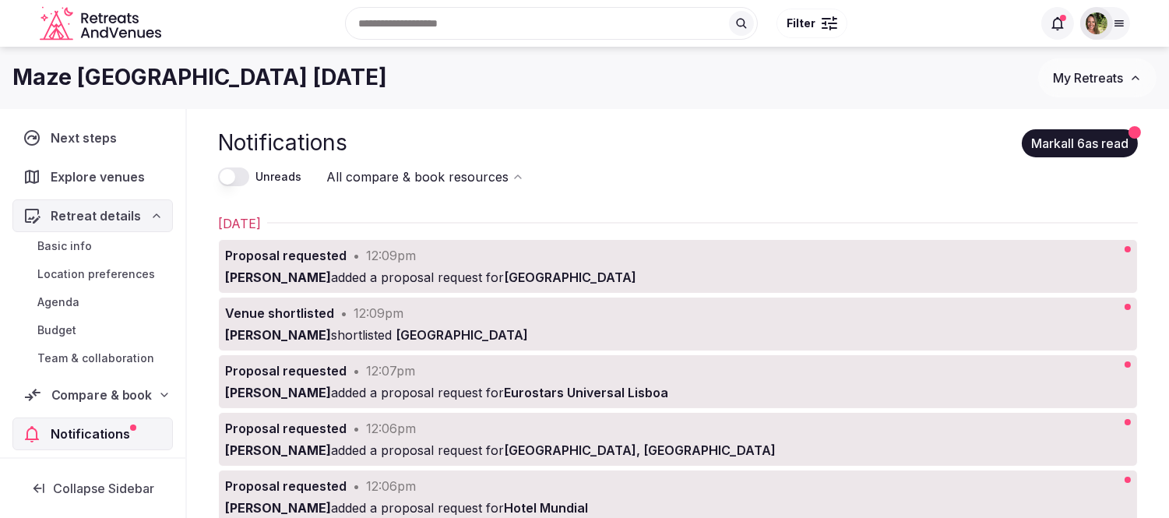
click at [82, 398] on span "Compare & book" at bounding box center [101, 394] width 101 height 19
click at [74, 421] on span "Shortlisted venues (10)" at bounding box center [99, 425] width 125 height 16
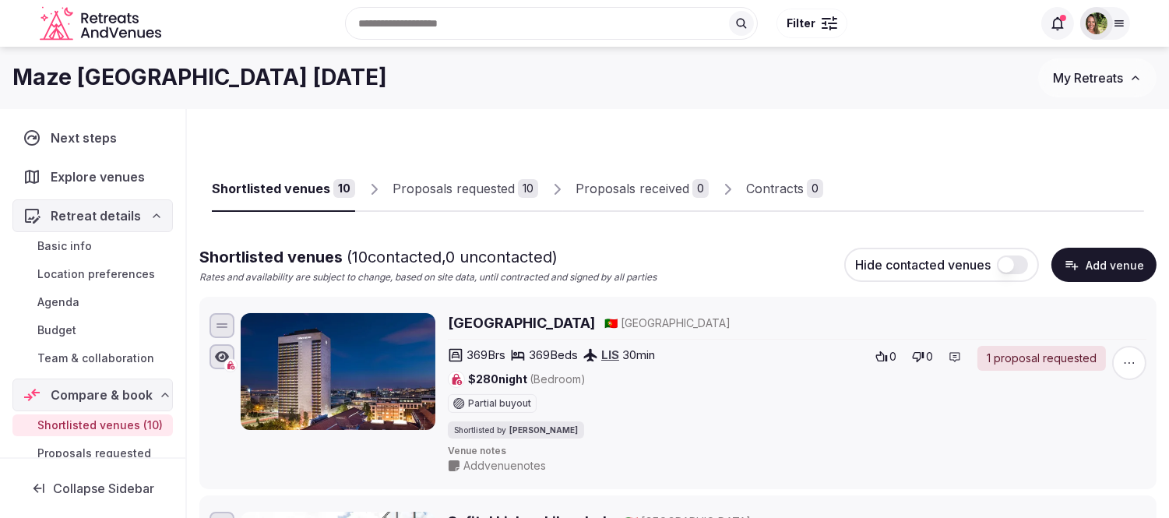
click at [467, 193] on div "Proposals requested" at bounding box center [454, 188] width 122 height 19
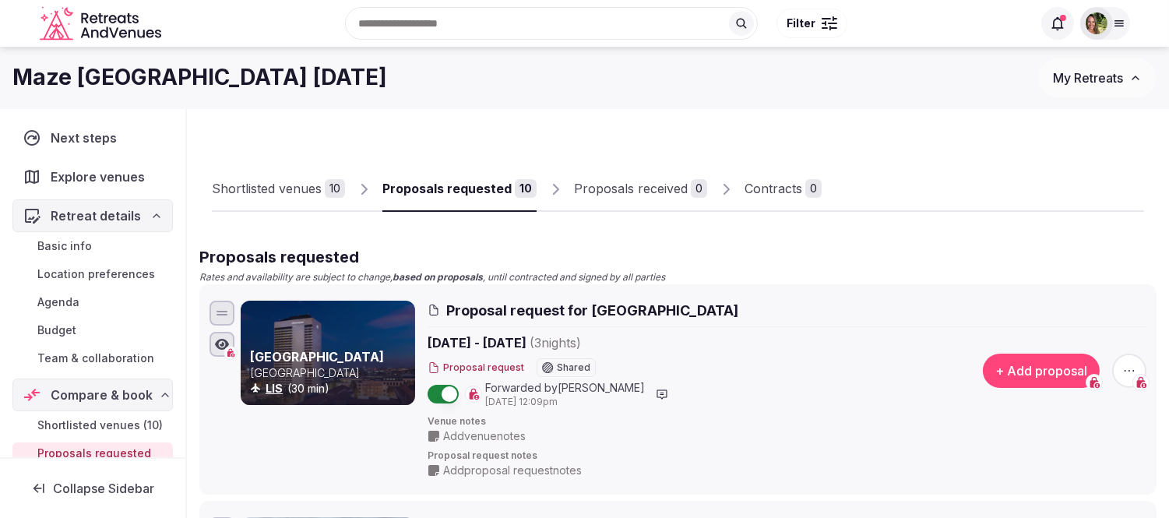
click at [1113, 26] on icon at bounding box center [1119, 23] width 12 height 12
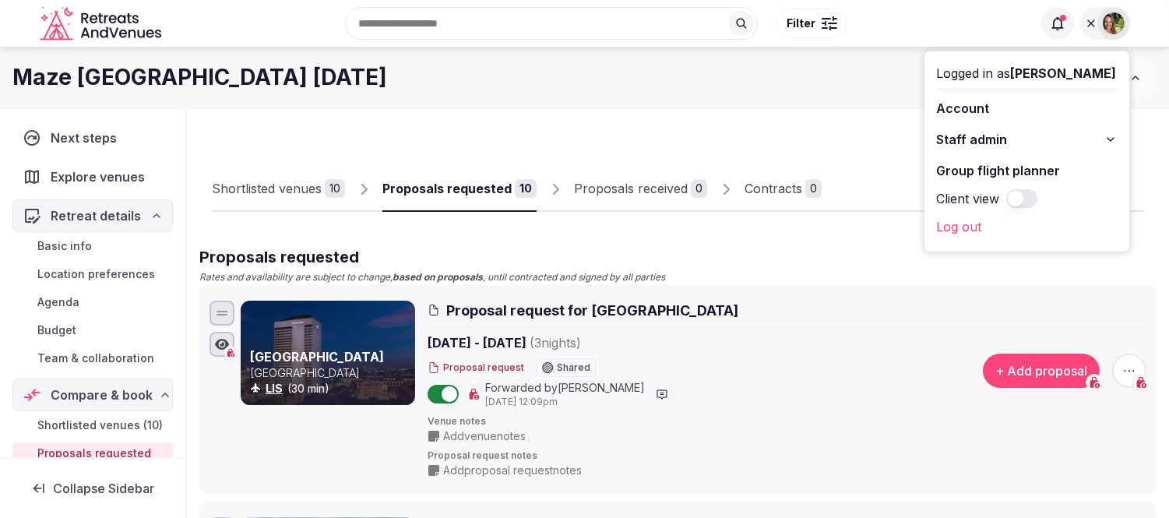
click at [1037, 199] on button "Client view" at bounding box center [1021, 198] width 31 height 19
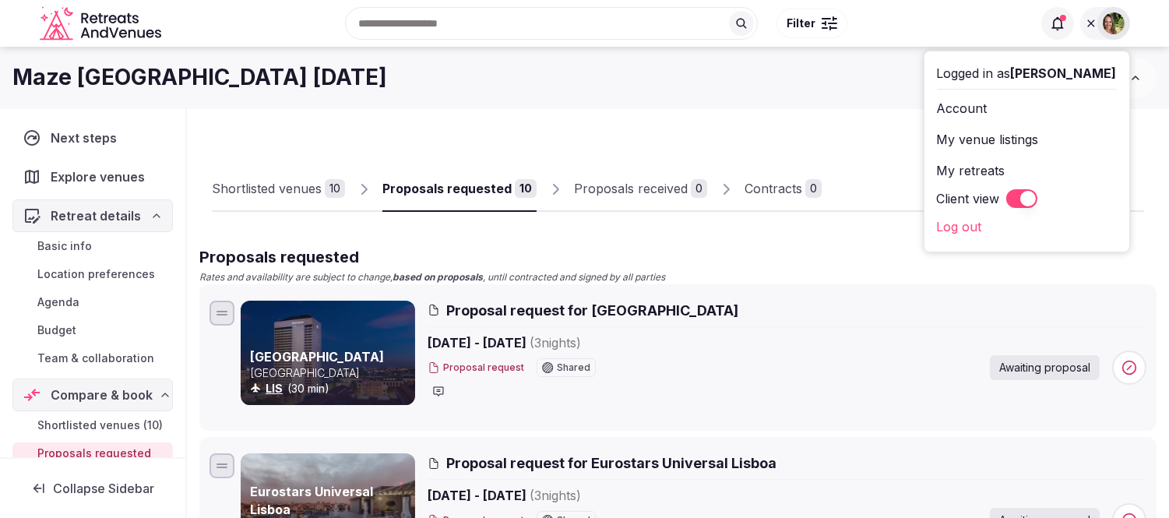
click at [629, 100] on div "Maze Lisbon November 2025 My Retreats" at bounding box center [584, 78] width 1169 height 62
click at [1087, 23] on icon at bounding box center [1091, 23] width 12 height 12
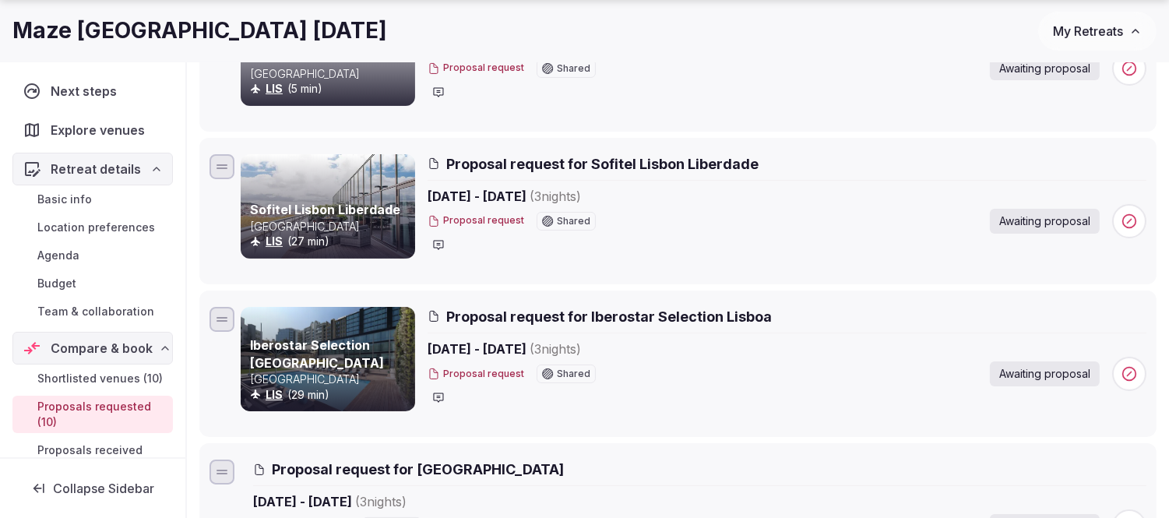
scroll to position [865, 0]
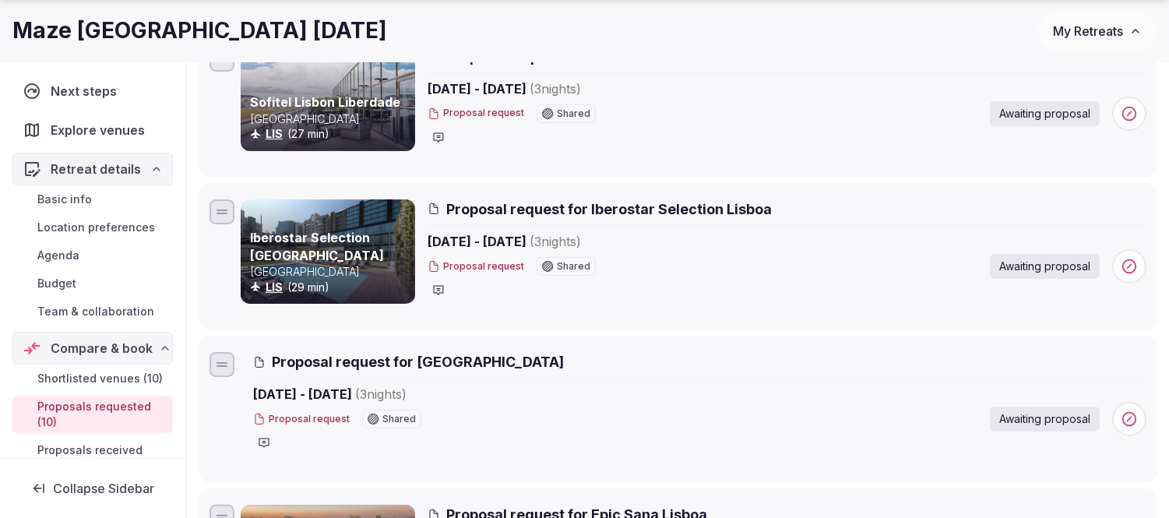
click at [439, 291] on icon at bounding box center [438, 289] width 12 height 12
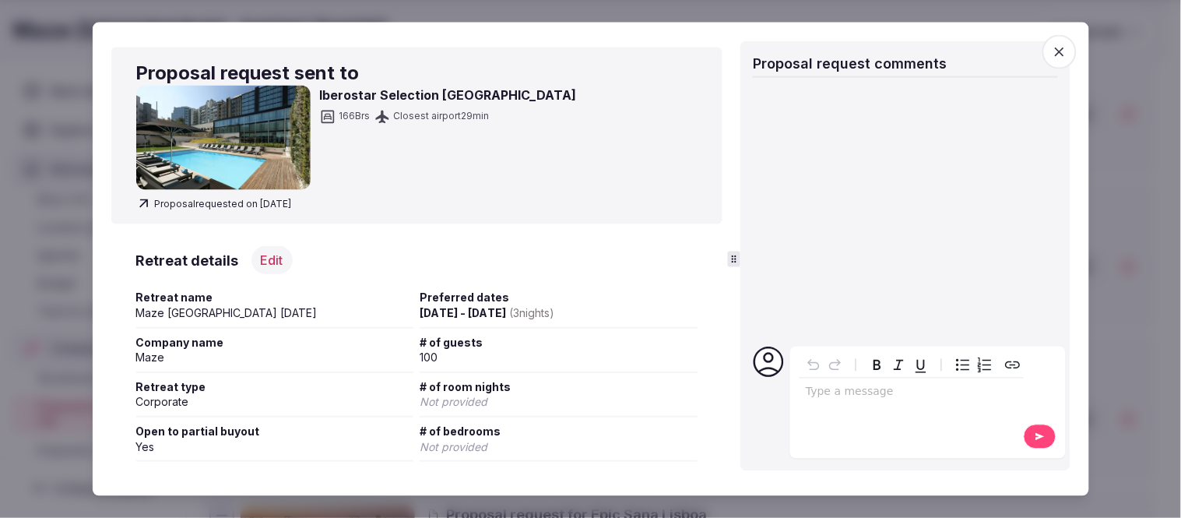
click at [1061, 53] on icon "button" at bounding box center [1059, 51] width 9 height 9
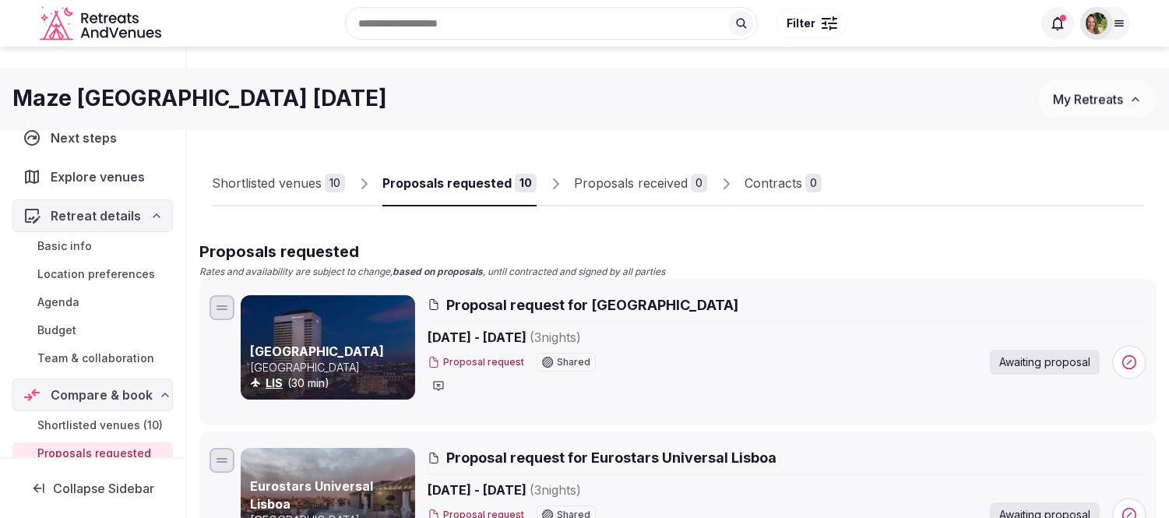
scroll to position [0, 0]
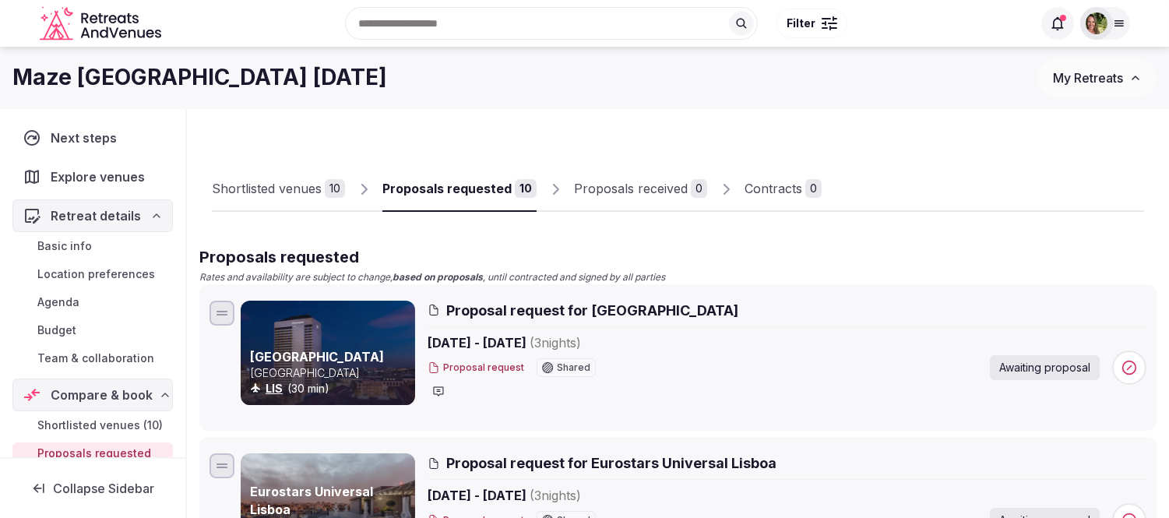
click at [1107, 23] on div at bounding box center [1096, 23] width 33 height 33
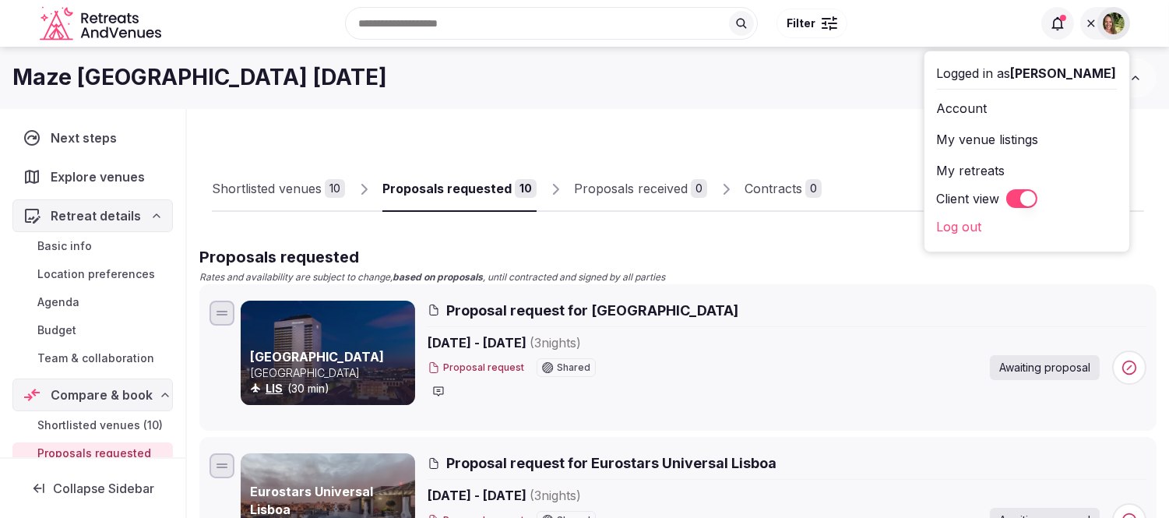
click at [1037, 193] on button "Client view" at bounding box center [1021, 198] width 31 height 19
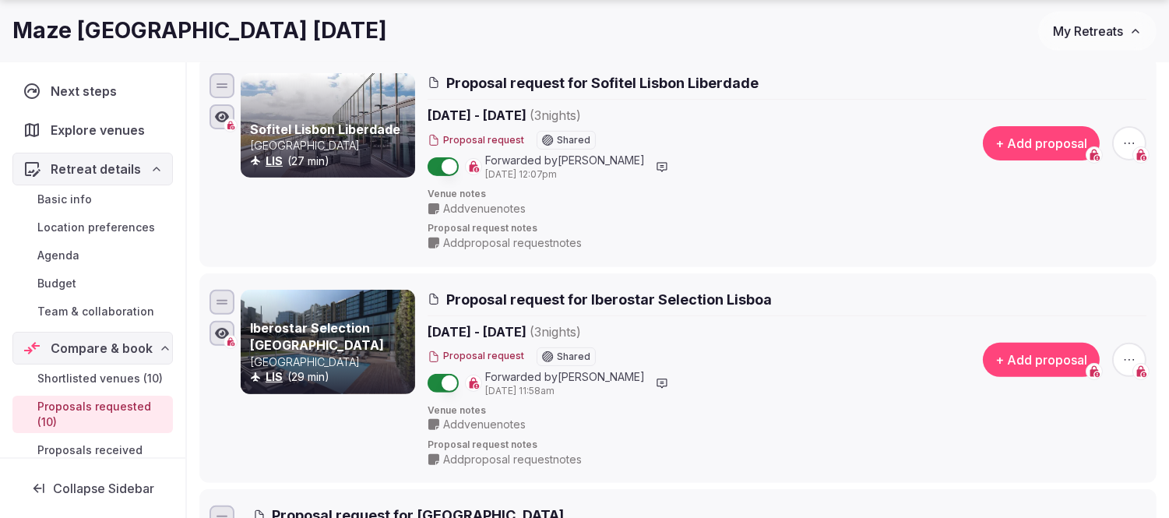
scroll to position [1211, 0]
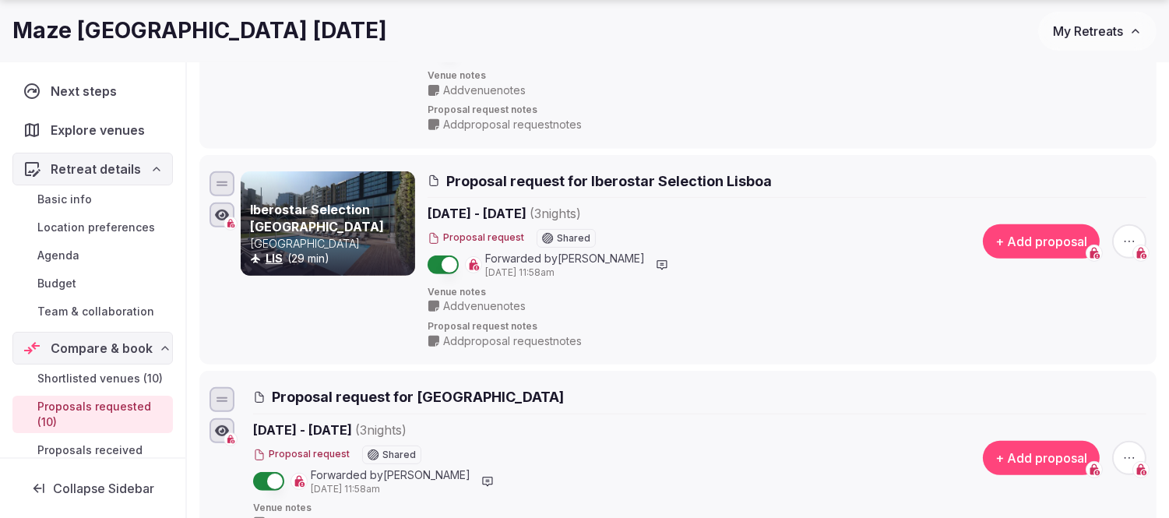
click at [0, 0] on icon at bounding box center [0, 0] width 0 height 0
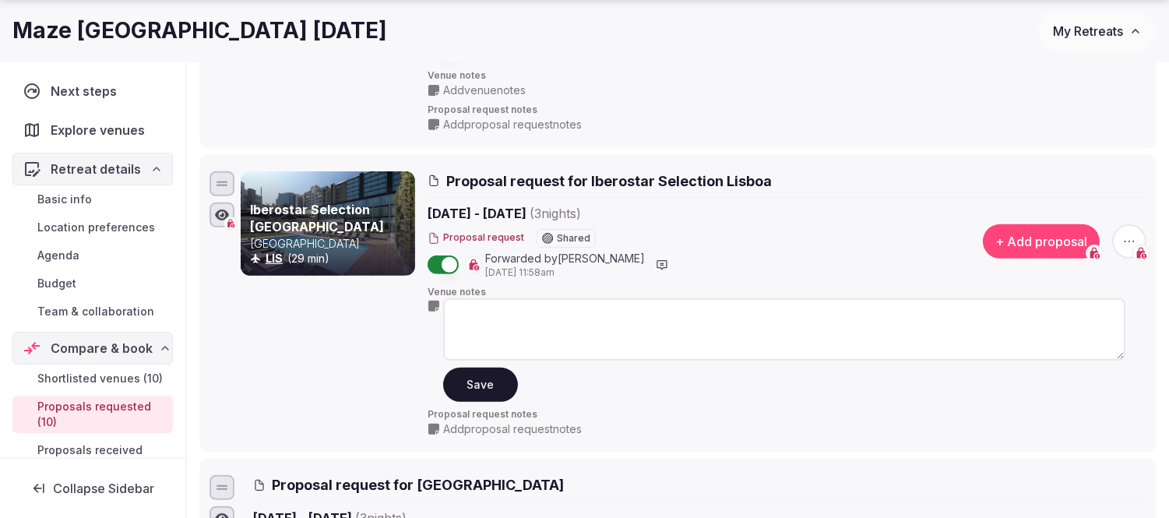
click at [488, 308] on textarea at bounding box center [784, 329] width 682 height 62
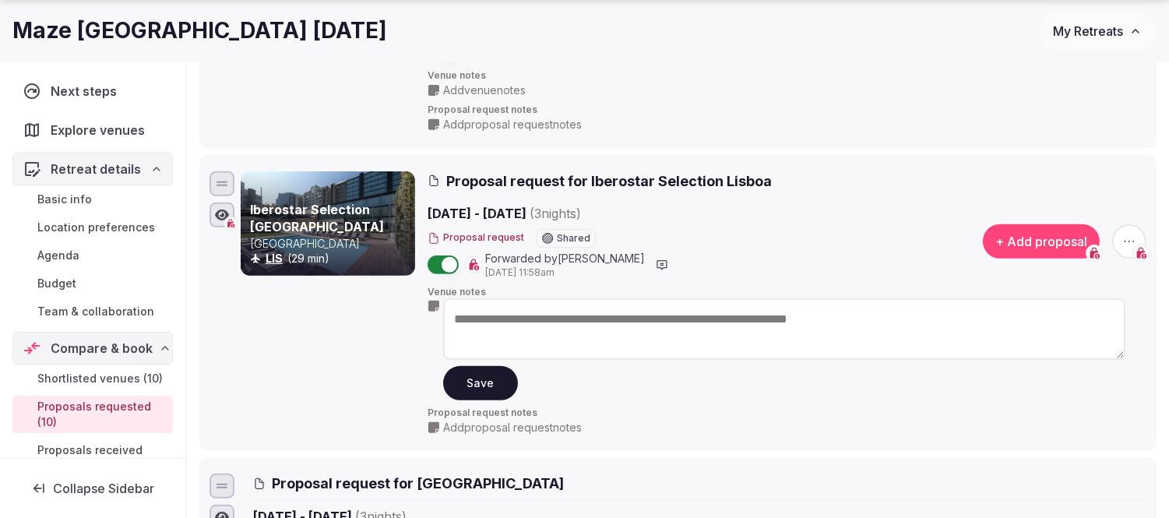
type textarea "**********"
click at [481, 387] on button "Save" at bounding box center [480, 383] width 75 height 34
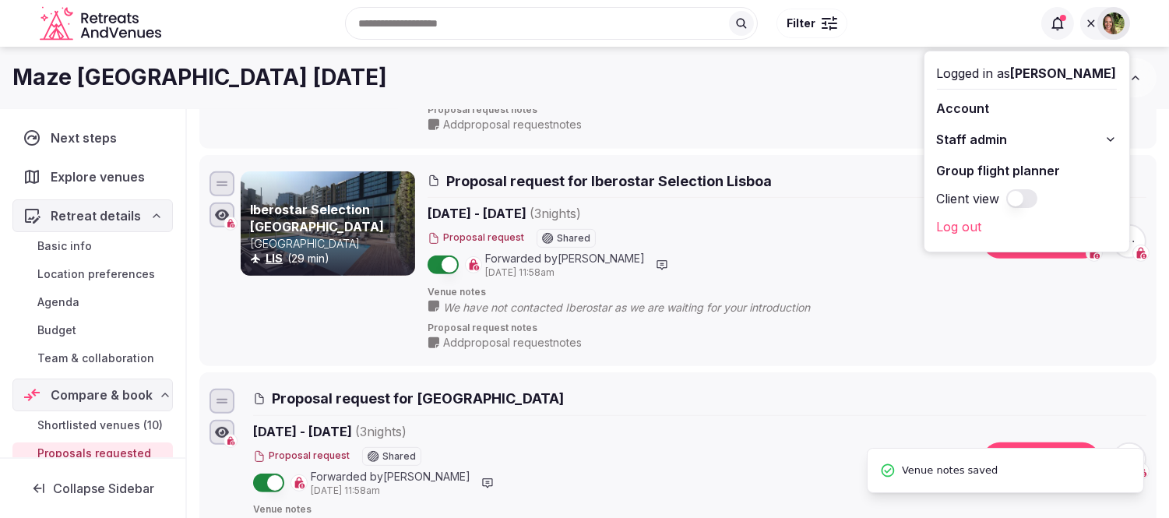
scroll to position [692, 0]
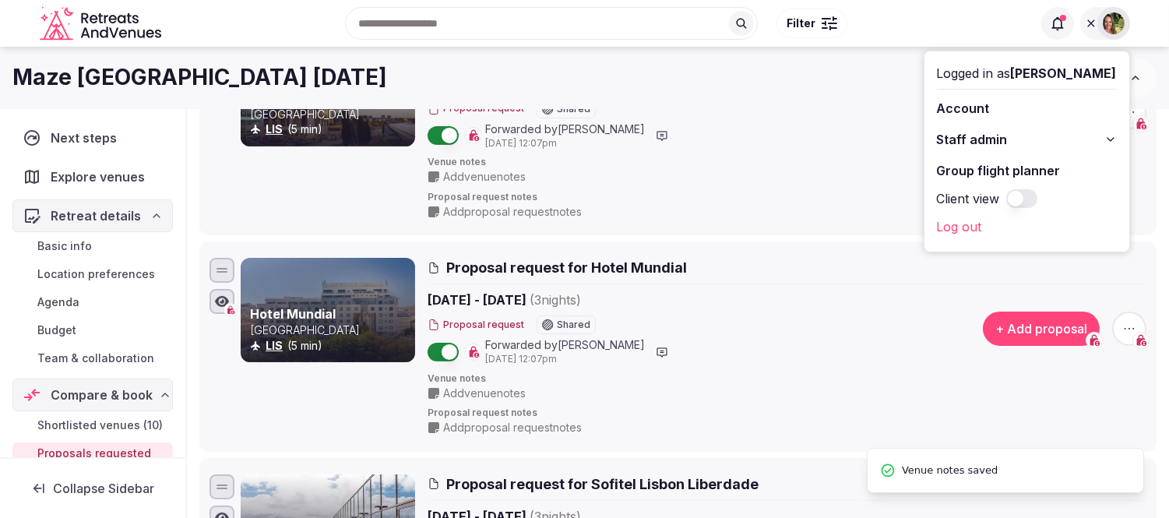
click at [1037, 197] on button "Client view" at bounding box center [1021, 198] width 31 height 19
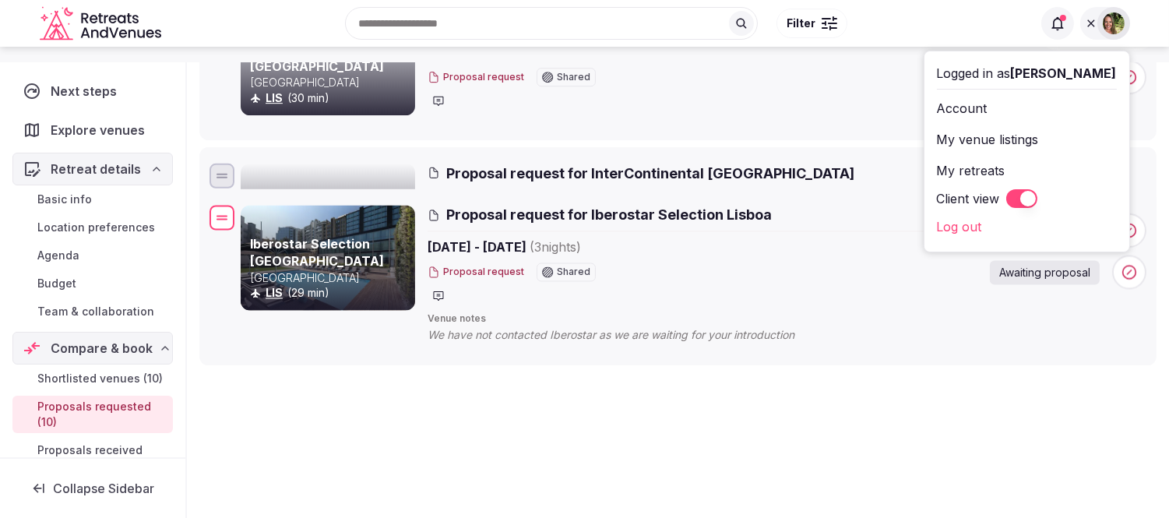
scroll to position [1359, 0]
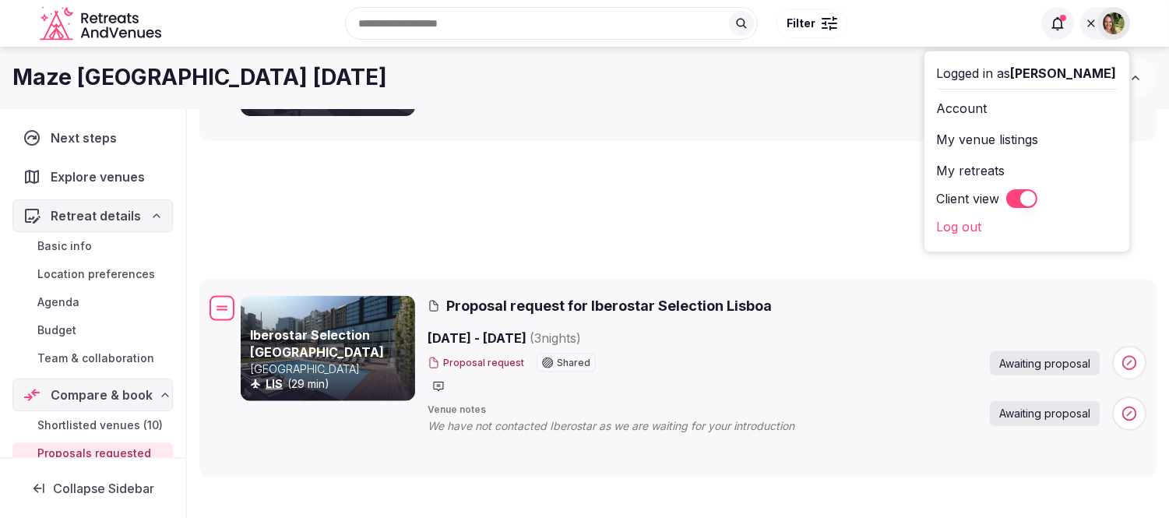
drag, startPoint x: 224, startPoint y: 382, endPoint x: 259, endPoint y: 306, distance: 83.7
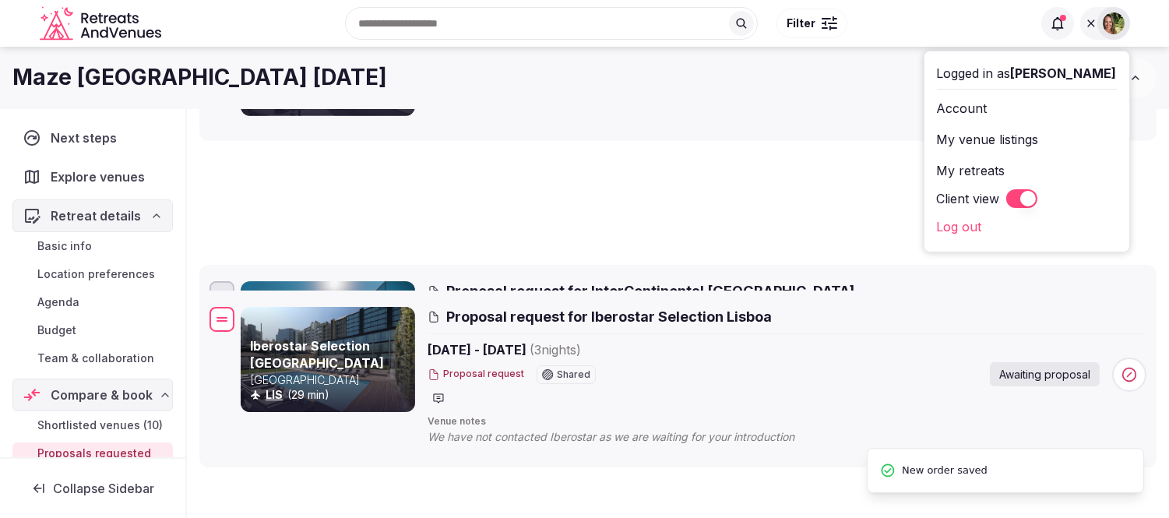
drag, startPoint x: 215, startPoint y: 184, endPoint x: 236, endPoint y: 328, distance: 145.6
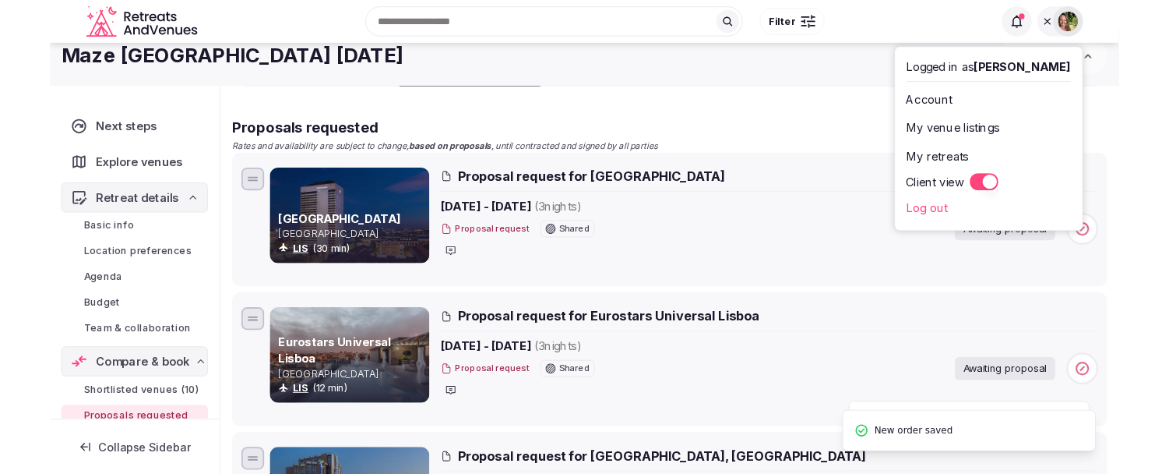
scroll to position [0, 0]
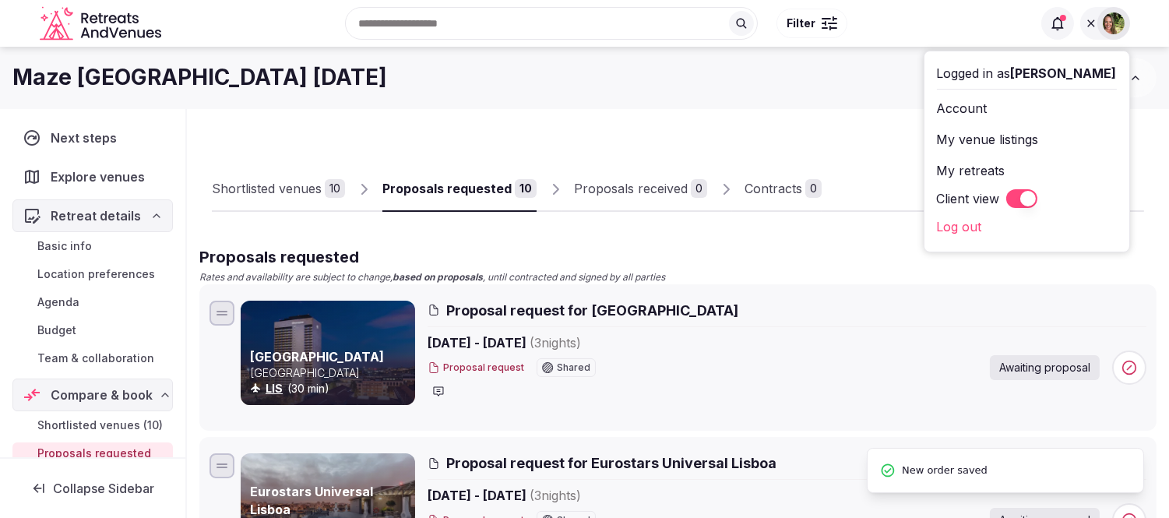
click at [1150, 69] on button "My Retreats" at bounding box center [1097, 77] width 118 height 39
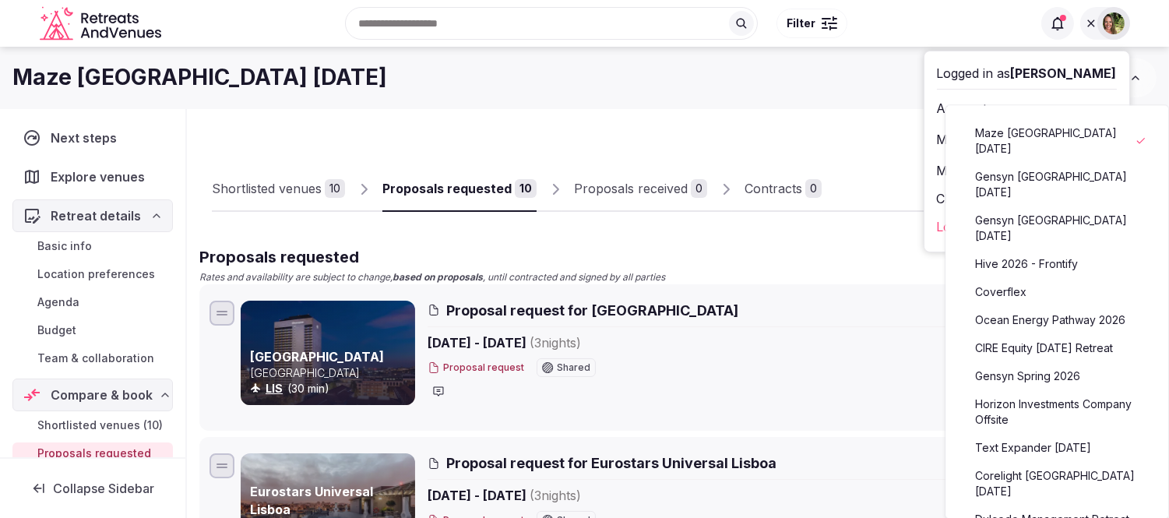
click at [1095, 20] on icon at bounding box center [1091, 23] width 12 height 12
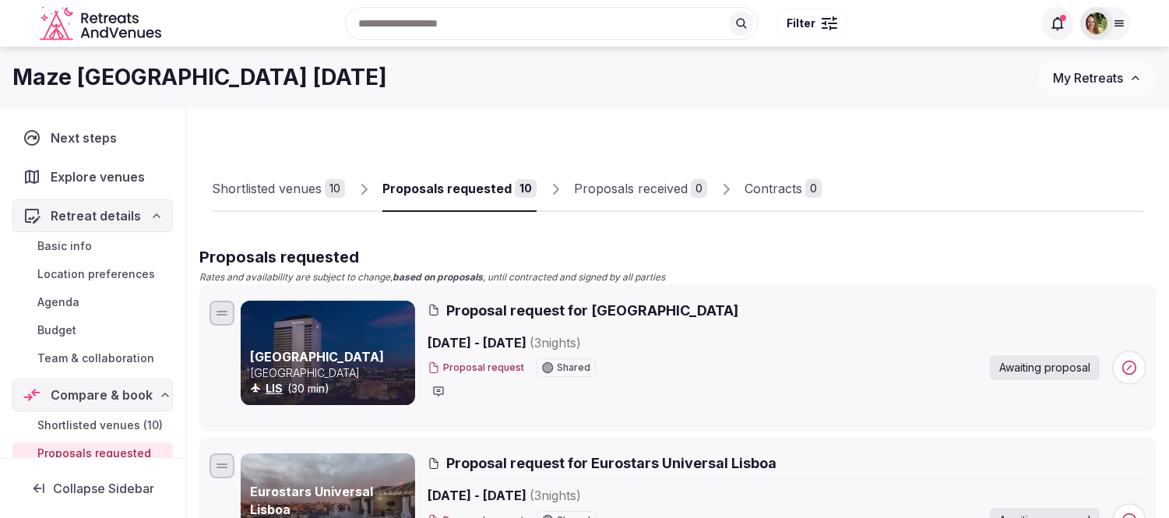
click at [282, 182] on div "Shortlisted venues" at bounding box center [267, 188] width 110 height 19
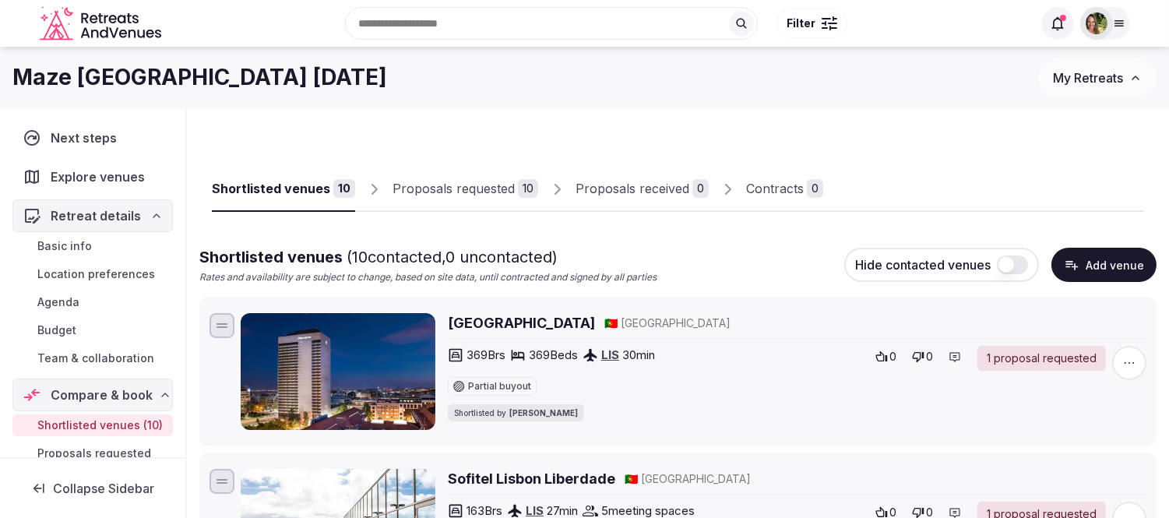
click at [97, 218] on span "Retreat details" at bounding box center [96, 215] width 90 height 19
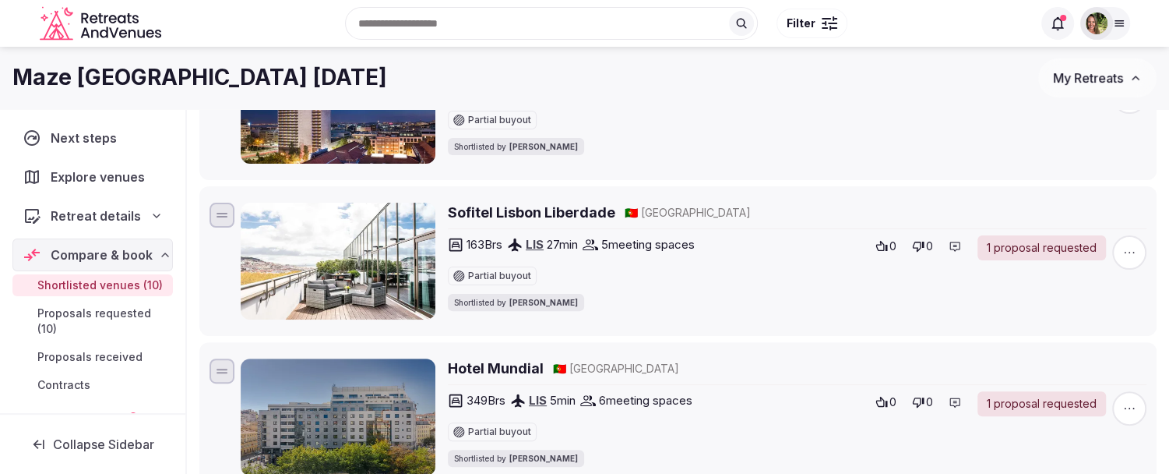
scroll to position [231, 0]
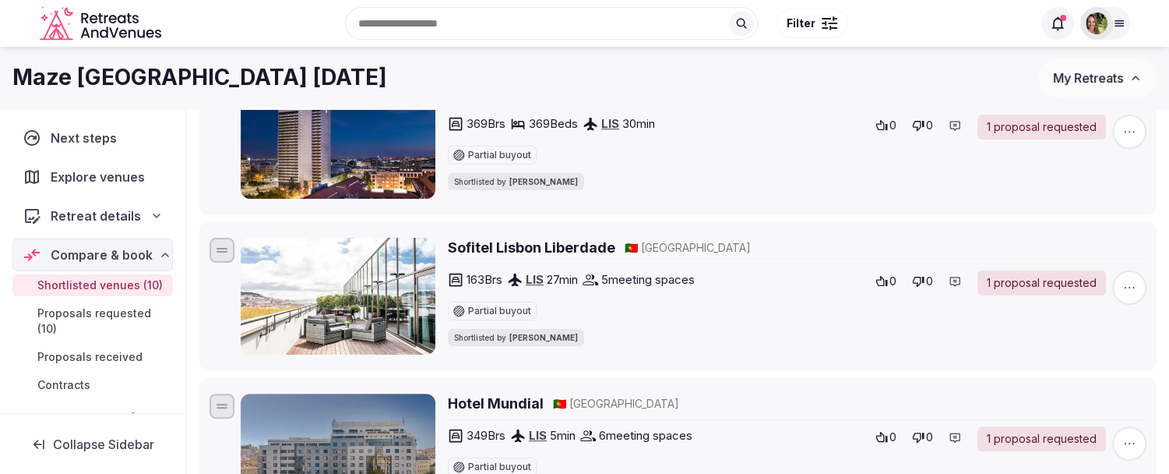
click at [489, 245] on h2 "Sofitel Lisbon Liberdade" at bounding box center [531, 247] width 167 height 19
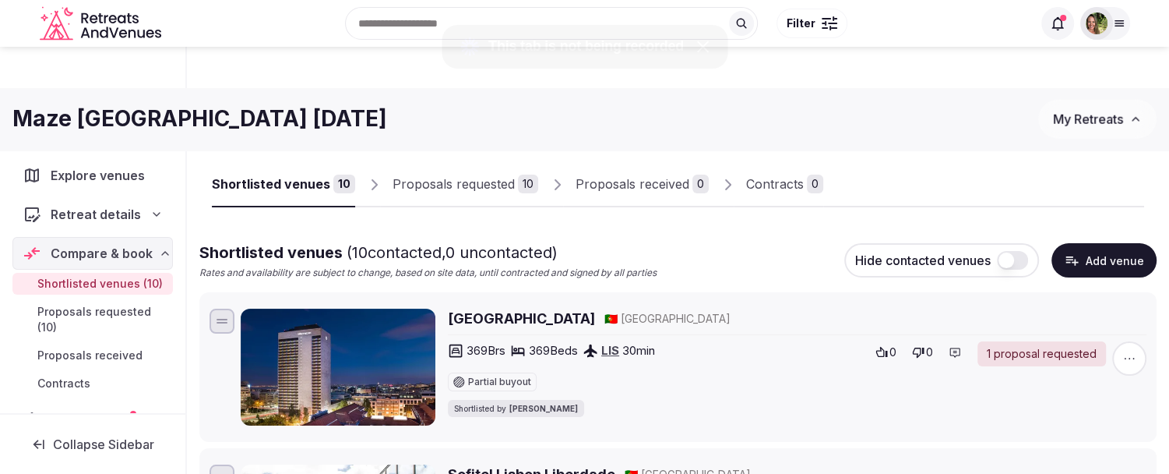
scroll to position [0, 0]
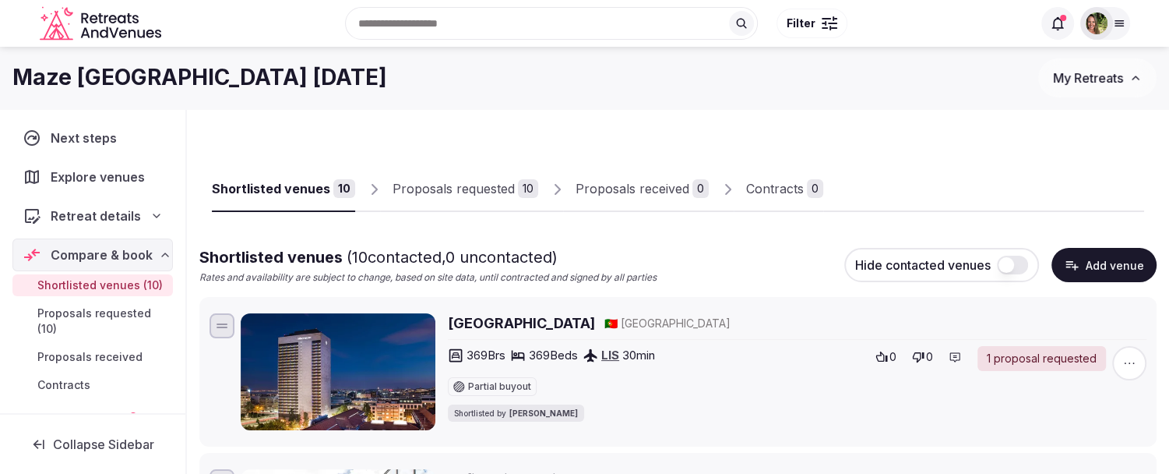
click at [456, 185] on div "Proposals requested" at bounding box center [454, 188] width 122 height 19
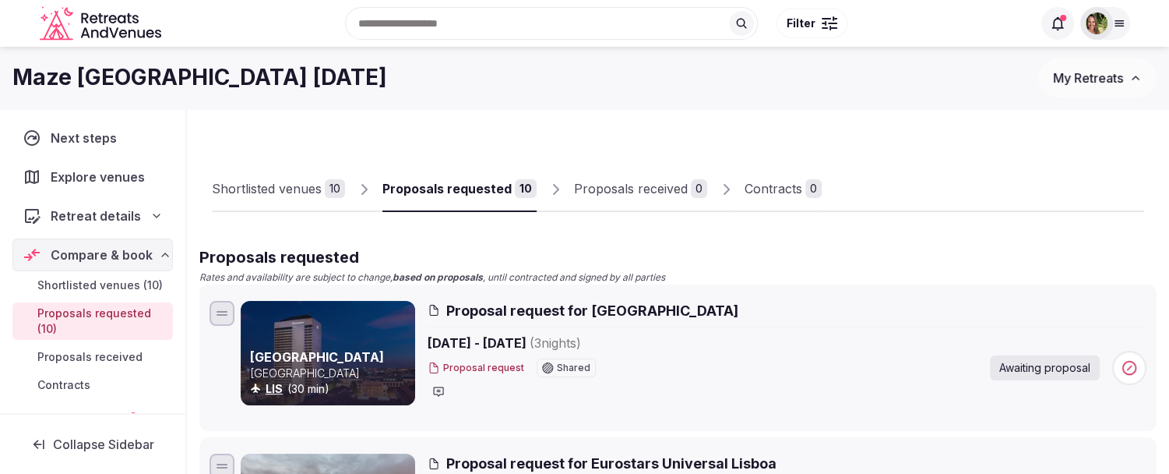
click at [1078, 79] on span "My Retreats" at bounding box center [1088, 78] width 70 height 16
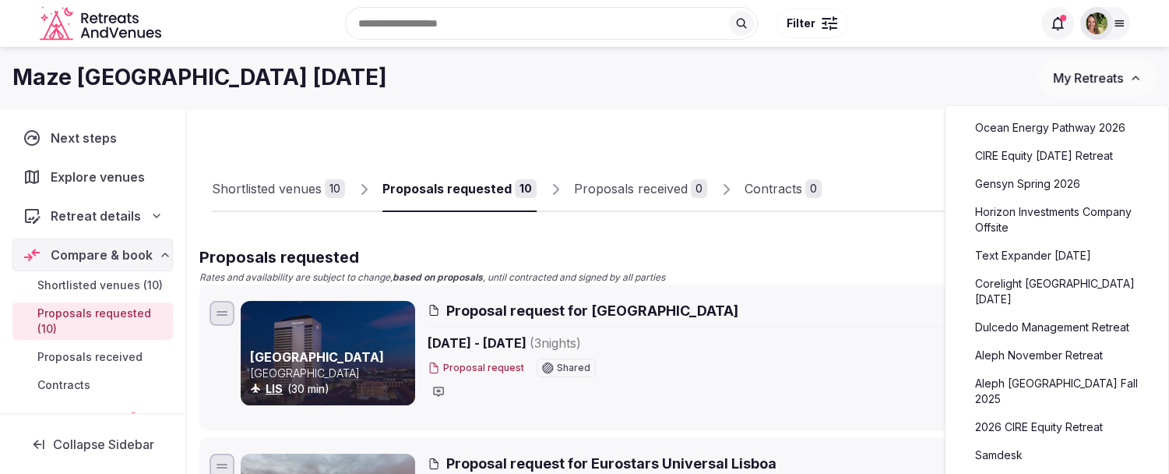
scroll to position [259, 0]
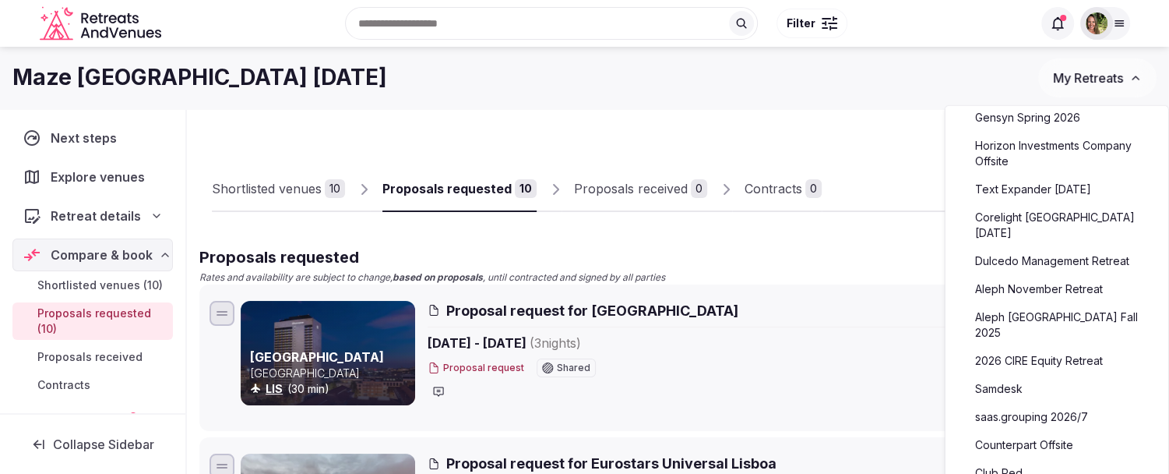
click at [1030, 404] on link "saas.grouping 2026/7" at bounding box center [1057, 416] width 192 height 25
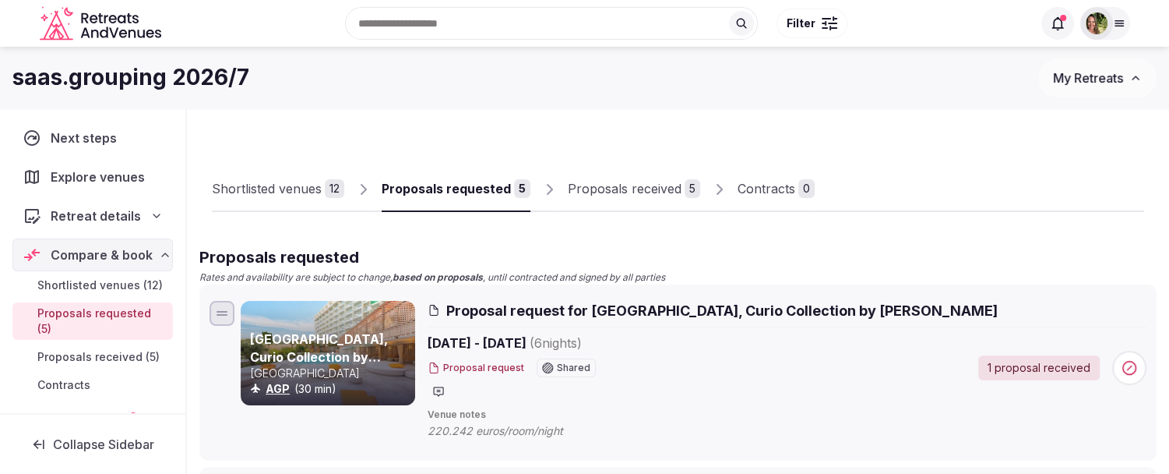
click at [608, 187] on div "Proposals received" at bounding box center [625, 188] width 114 height 19
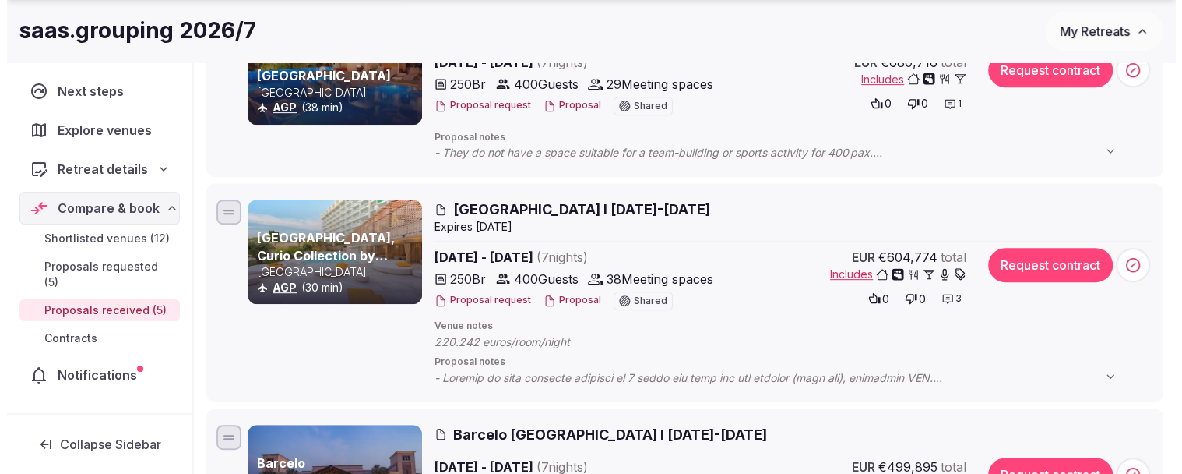
scroll to position [519, 0]
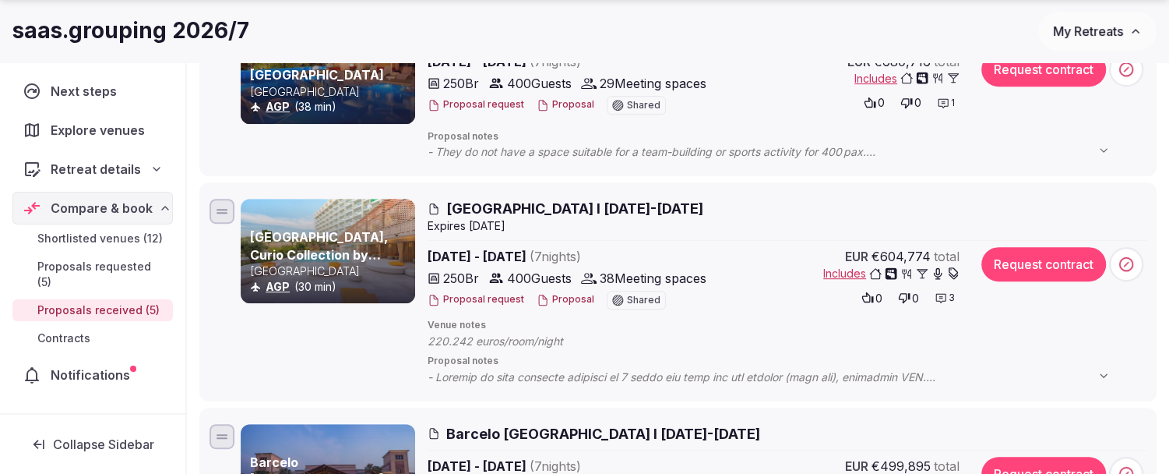
click at [558, 298] on button "Proposal" at bounding box center [566, 299] width 58 height 13
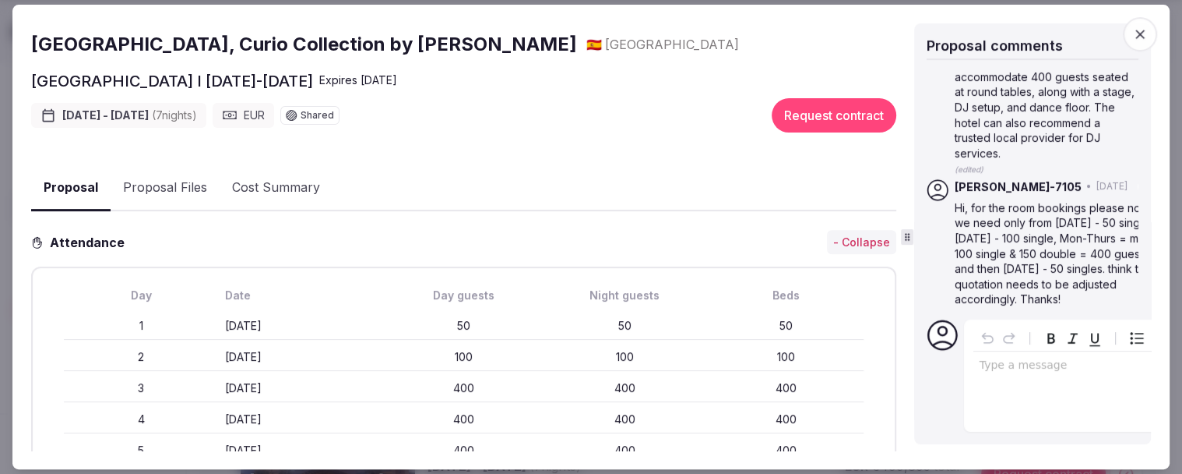
scroll to position [1163, 0]
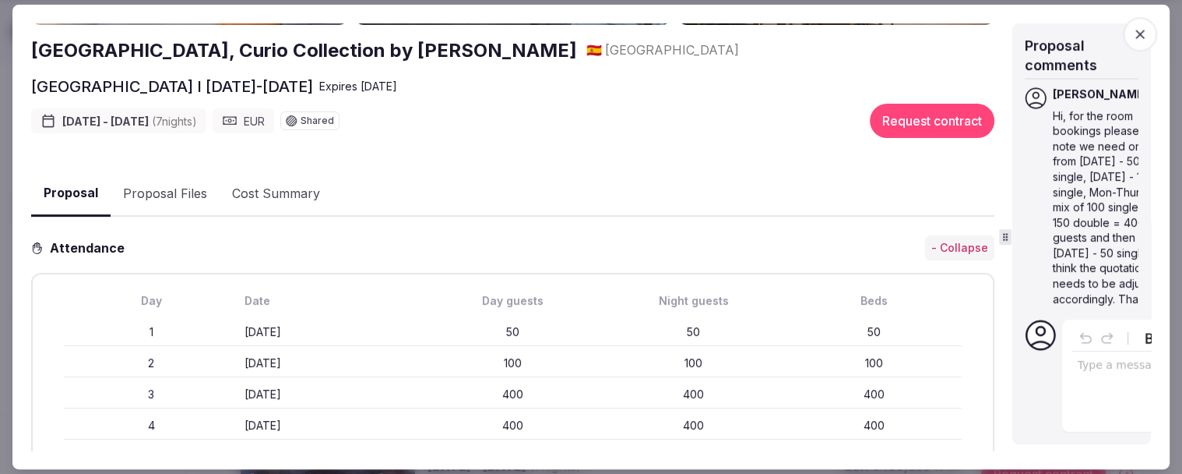
click at [1009, 245] on div "Proposal details for Higueron Hotel Malaga I 24-31 Jan 2027 Share Higueron Hote…" at bounding box center [591, 236] width 1120 height 427
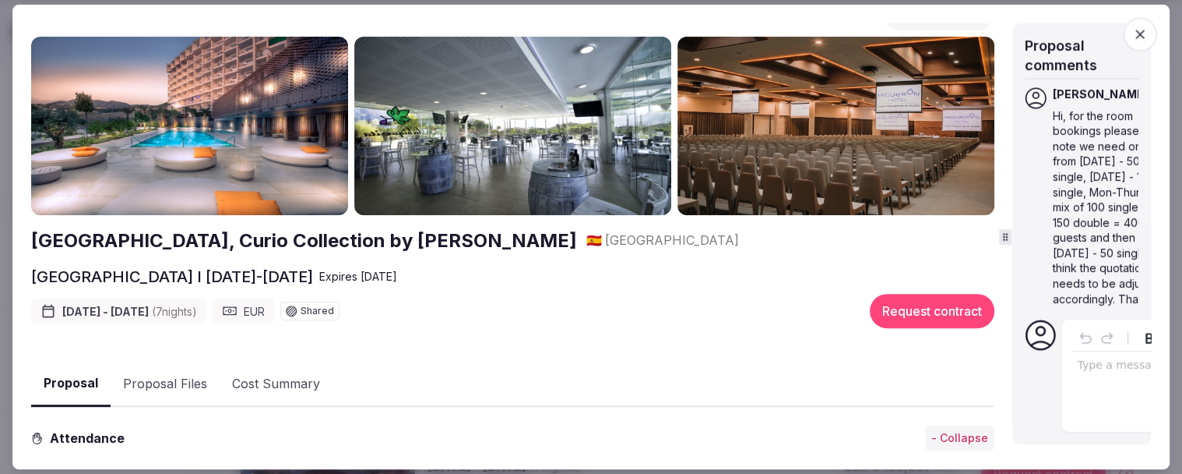
scroll to position [0, 0]
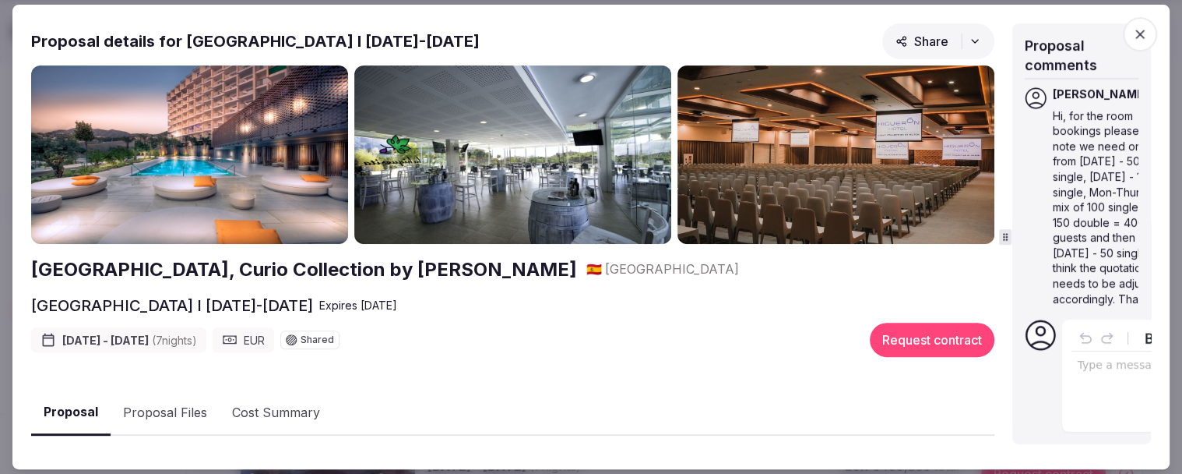
click at [142, 410] on button "Proposal Files" at bounding box center [165, 412] width 109 height 45
click at [1139, 36] on icon "button" at bounding box center [1140, 34] width 16 height 16
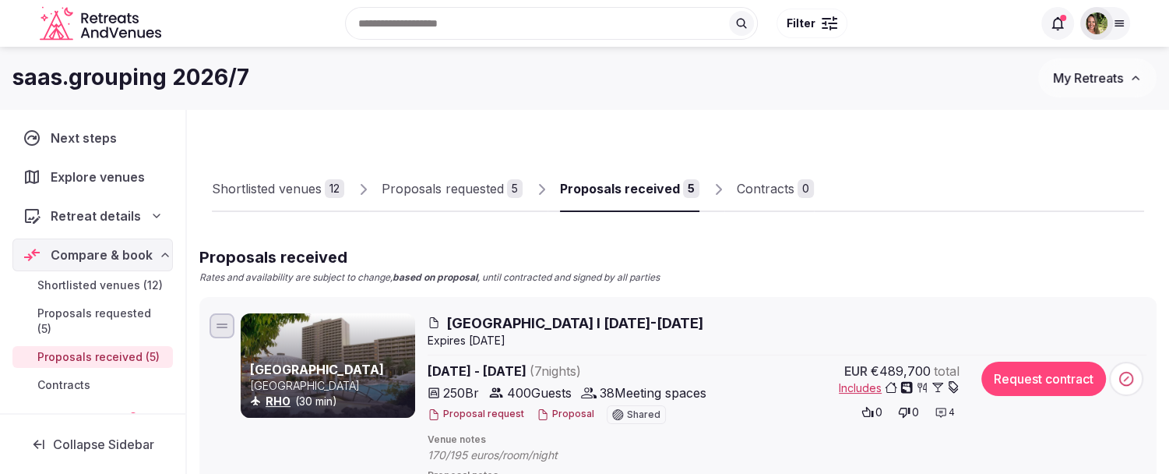
click at [1090, 83] on span "My Retreats" at bounding box center [1088, 78] width 70 height 16
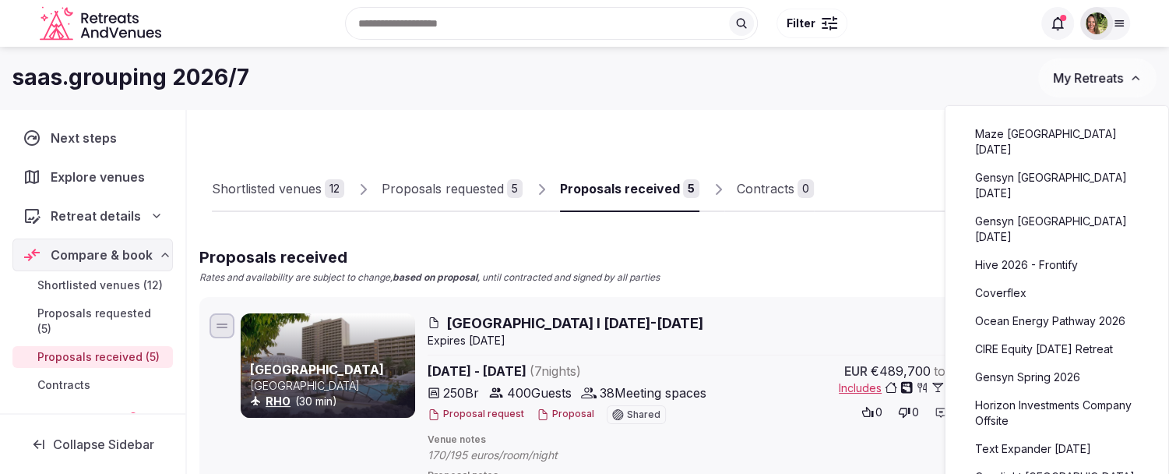
click at [1061, 134] on link "Maze Lisbon November 2025" at bounding box center [1057, 141] width 192 height 40
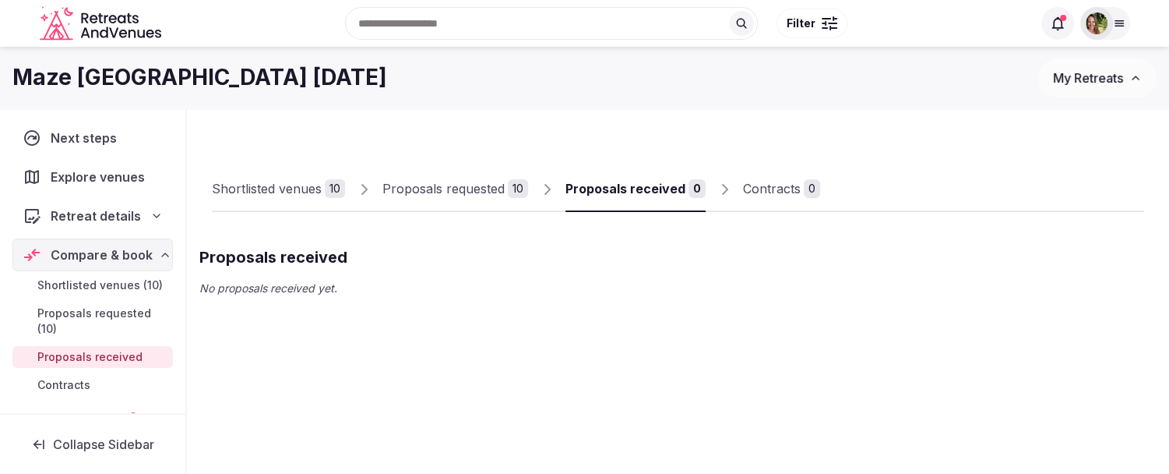
click at [424, 188] on div "Proposals requested" at bounding box center [443, 188] width 122 height 19
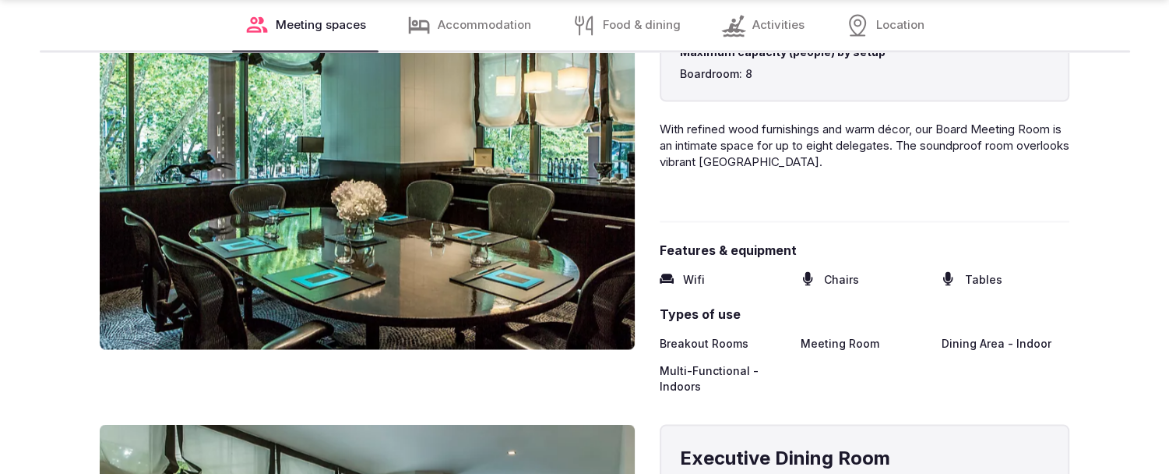
scroll to position [2163, 0]
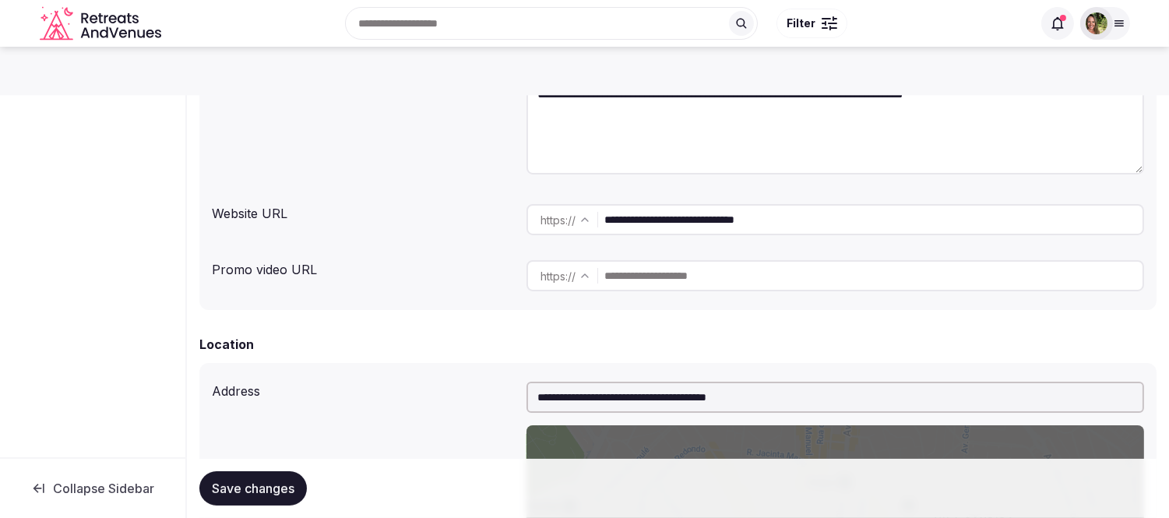
scroll to position [173, 0]
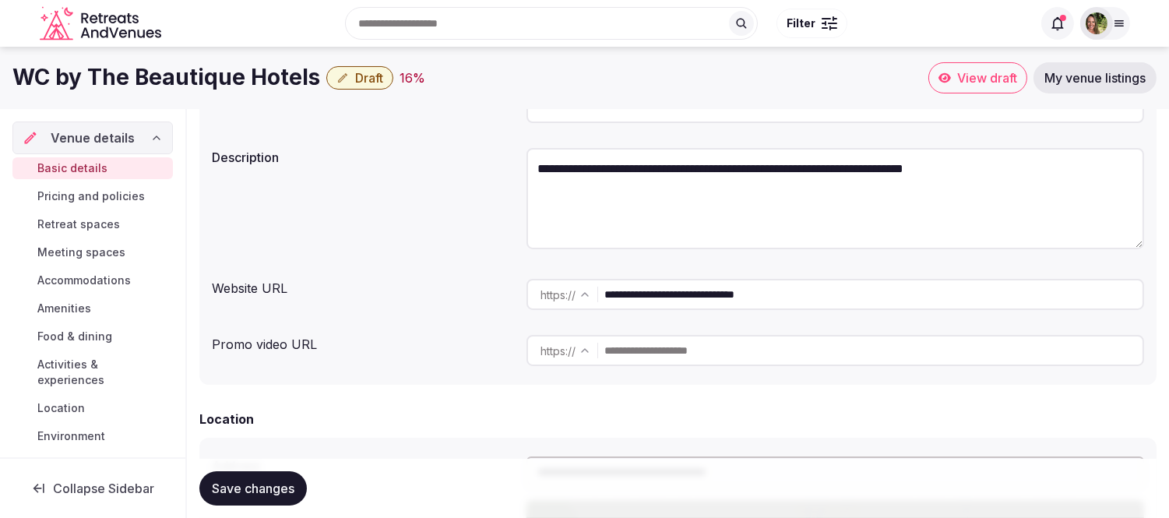
drag, startPoint x: 820, startPoint y: 297, endPoint x: 573, endPoint y: 300, distance: 246.9
click at [573, 300] on div "**********" at bounding box center [835, 294] width 618 height 31
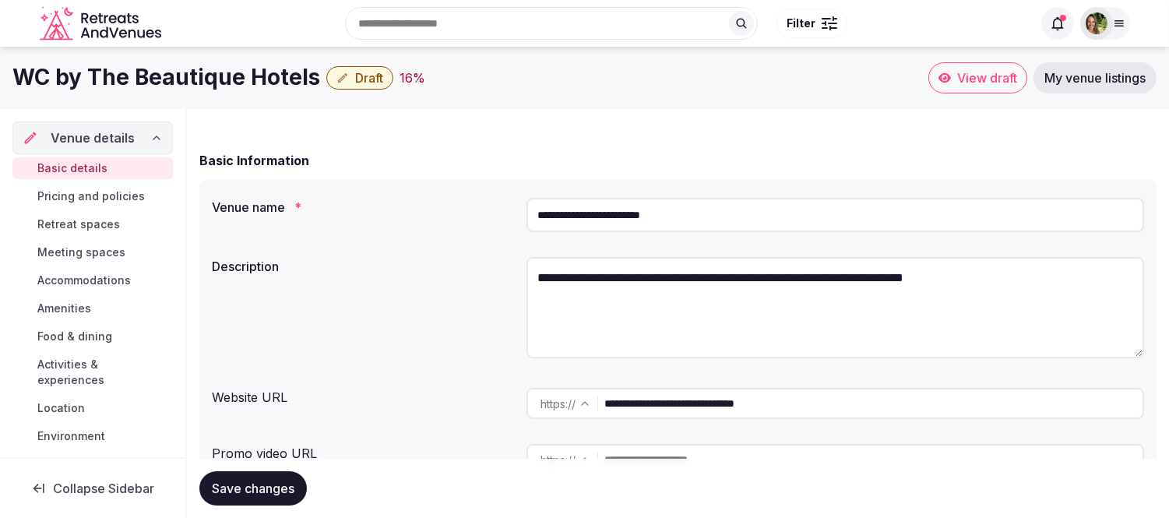
scroll to position [0, 0]
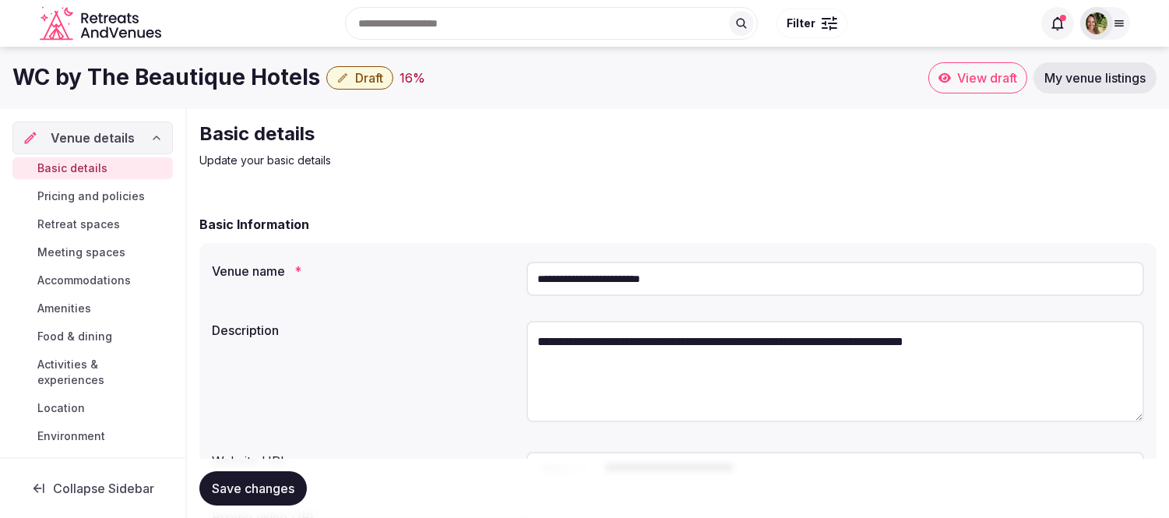
click at [963, 74] on span "View draft" at bounding box center [987, 78] width 60 height 16
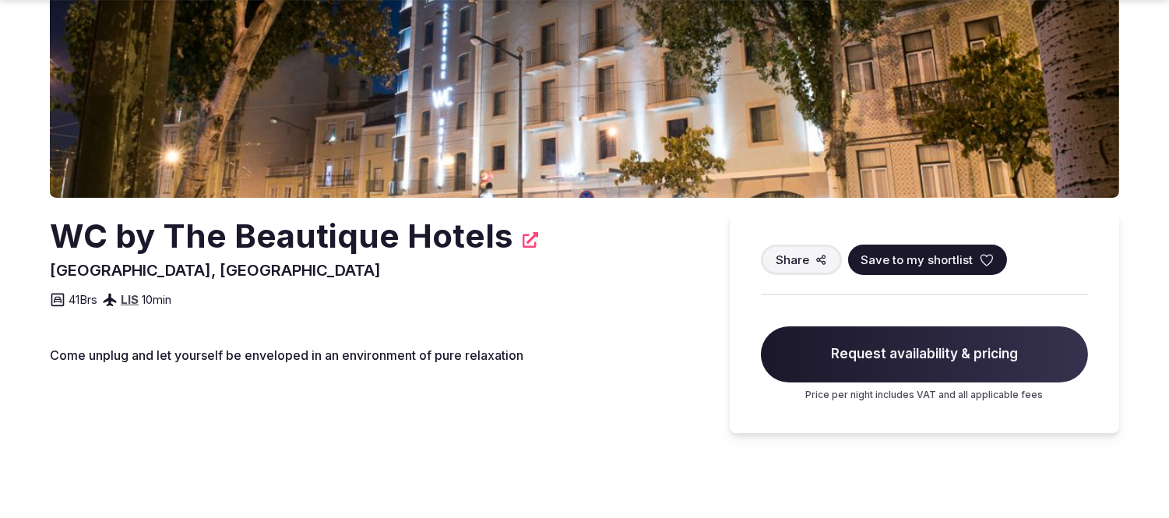
scroll to position [259, 0]
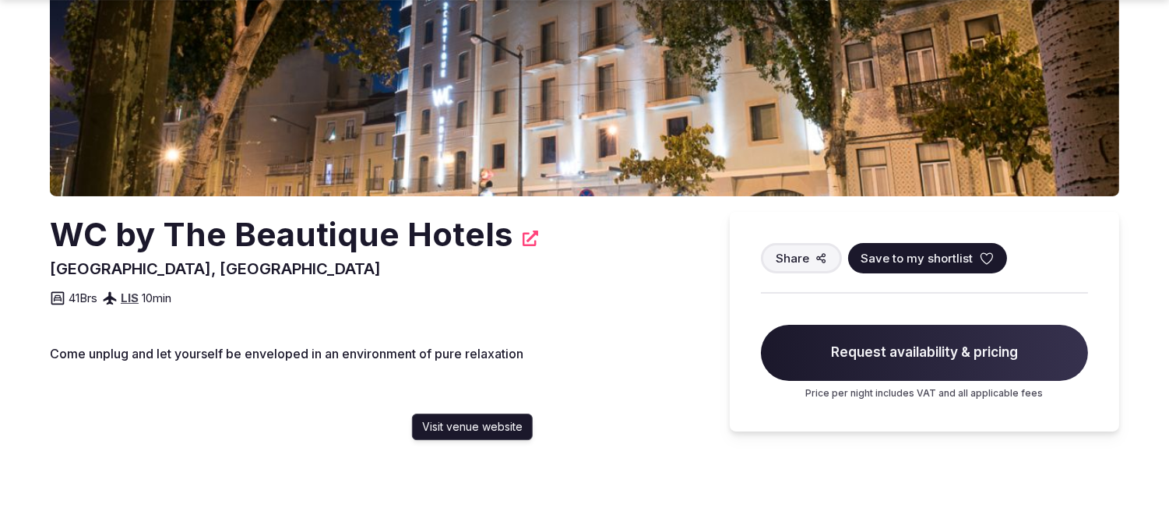
click at [525, 238] on icon at bounding box center [531, 239] width 16 height 16
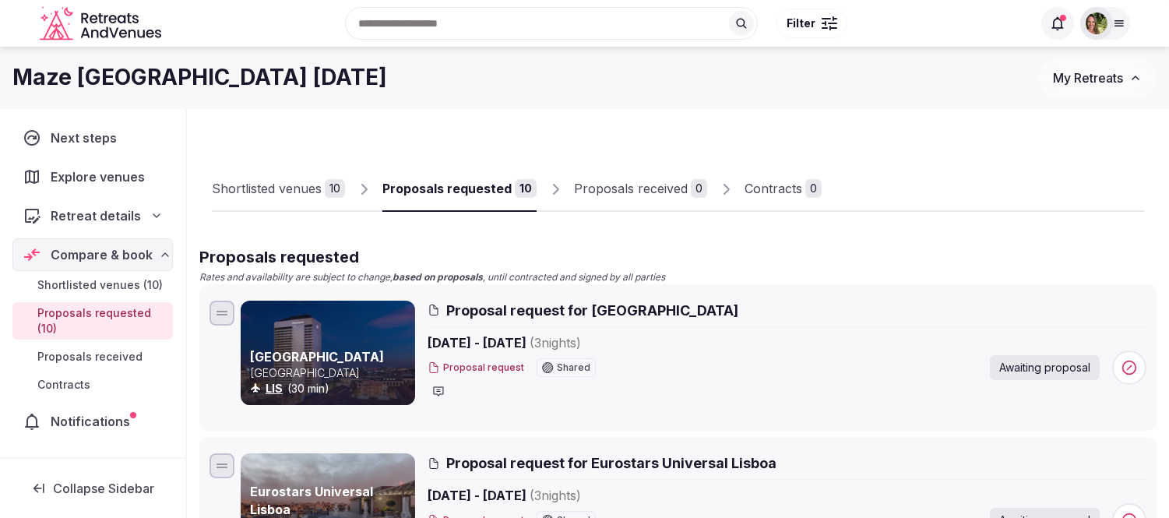
click at [95, 284] on span "Shortlisted venues (10)" at bounding box center [99, 285] width 125 height 16
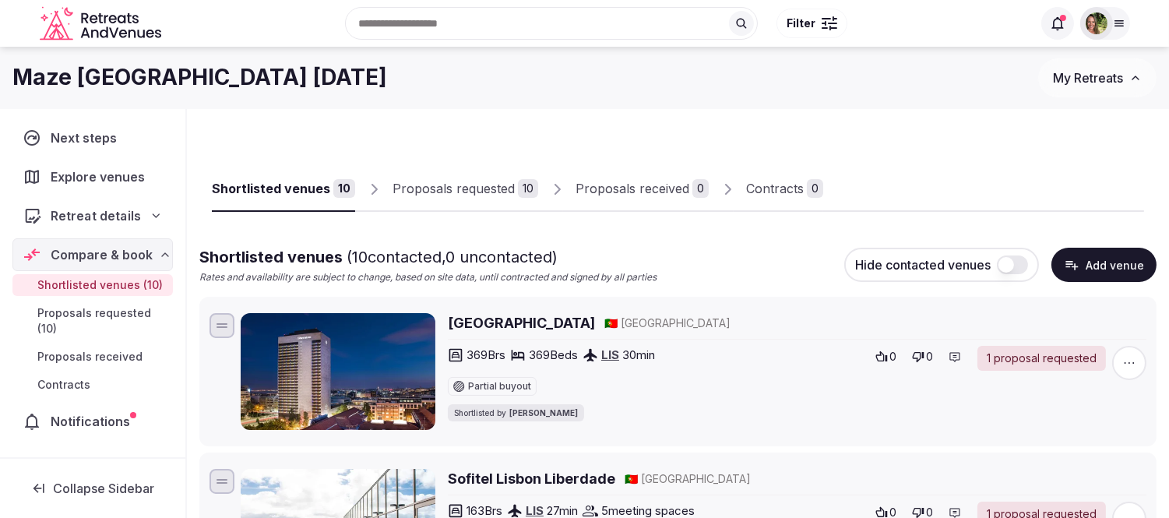
click at [86, 214] on span "Retreat details" at bounding box center [96, 215] width 90 height 19
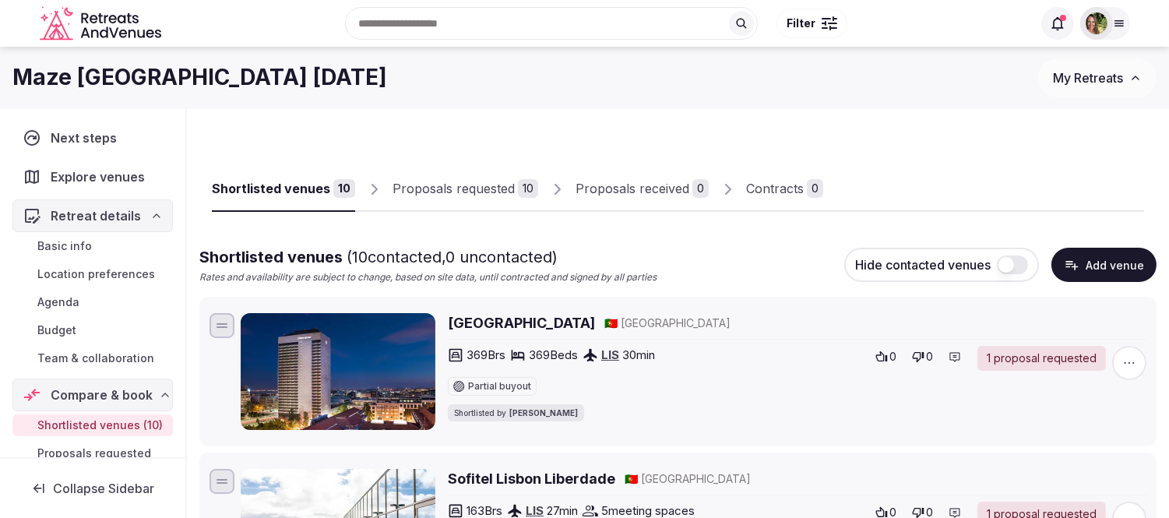
click at [90, 360] on span "Team & collaboration" at bounding box center [95, 358] width 117 height 16
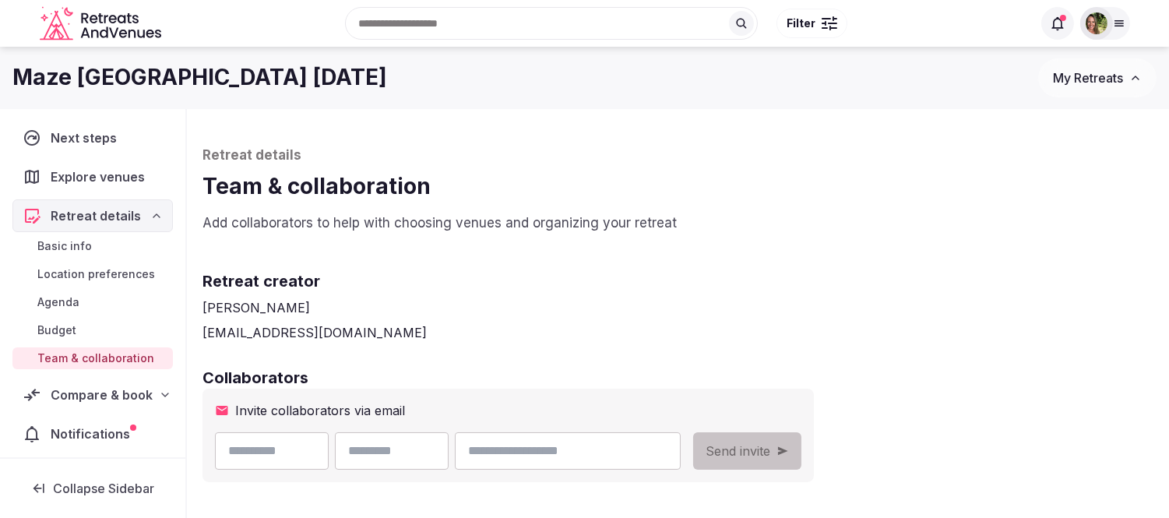
click at [587, 450] on input "email" at bounding box center [568, 450] width 226 height 37
paste input "**********"
type input "**********"
click at [286, 457] on input "text" at bounding box center [272, 450] width 114 height 37
type input "******"
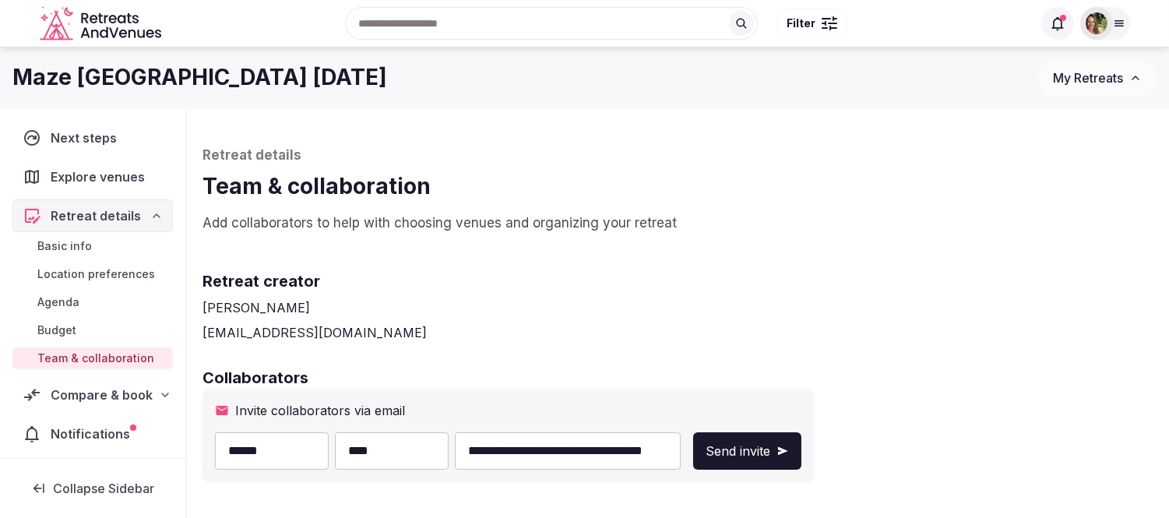
type input "****"
drag, startPoint x: 605, startPoint y: 449, endPoint x: 495, endPoint y: 459, distance: 111.1
click at [495, 459] on div "**********" at bounding box center [448, 450] width 466 height 37
click at [681, 458] on input "**********" at bounding box center [568, 450] width 226 height 37
type input "**********"
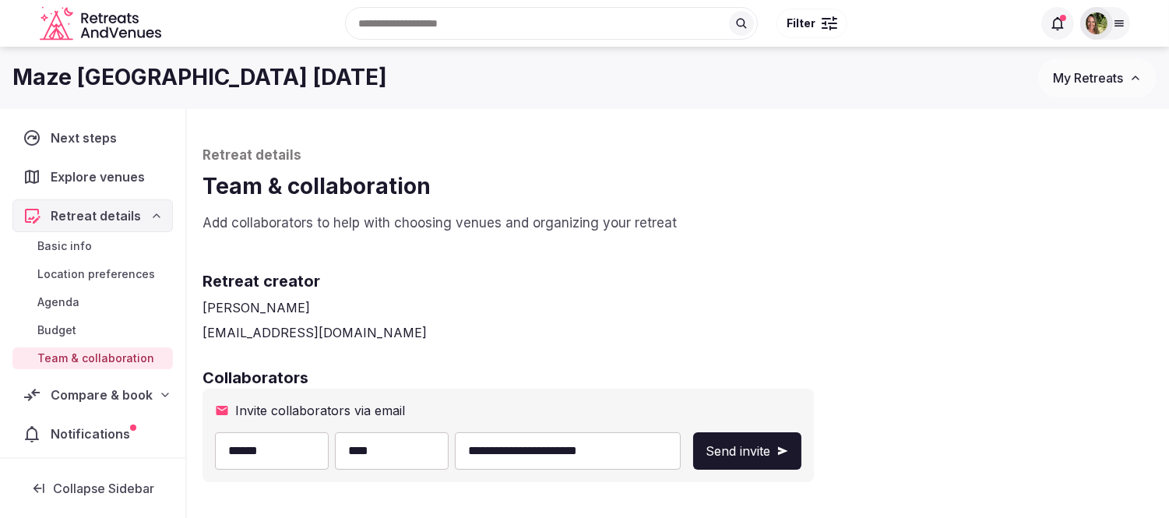
click at [770, 456] on span "Send invite" at bounding box center [738, 451] width 65 height 19
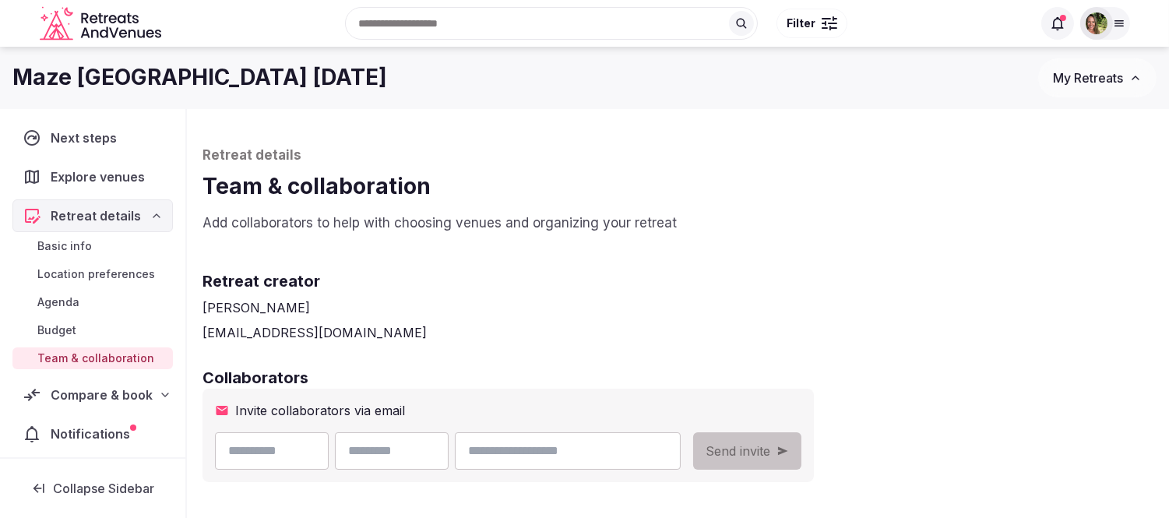
click at [1097, 75] on span "My Retreats" at bounding box center [1088, 78] width 70 height 16
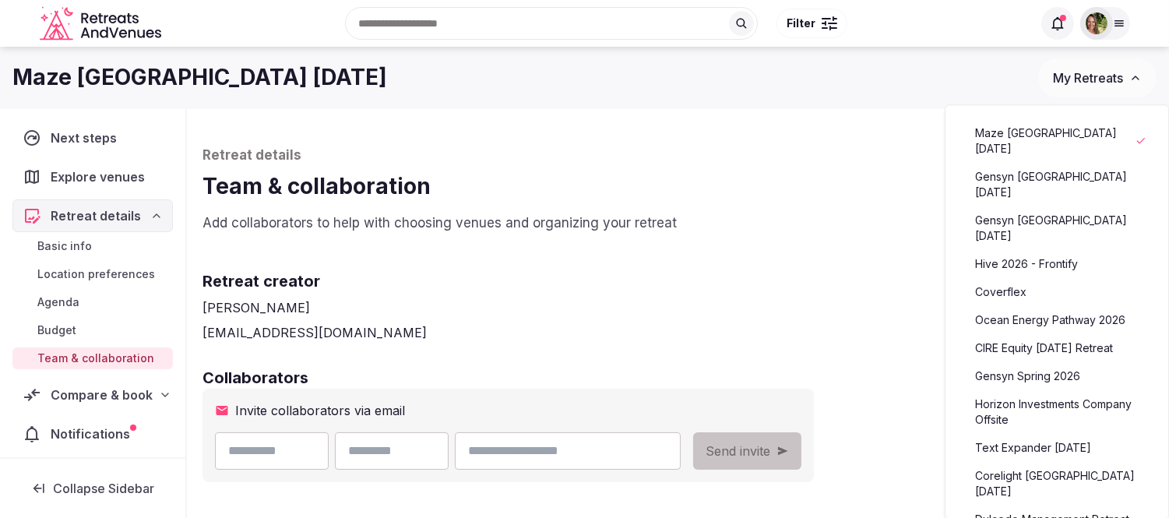
click at [1108, 86] on button "My Retreats" at bounding box center [1097, 77] width 118 height 39
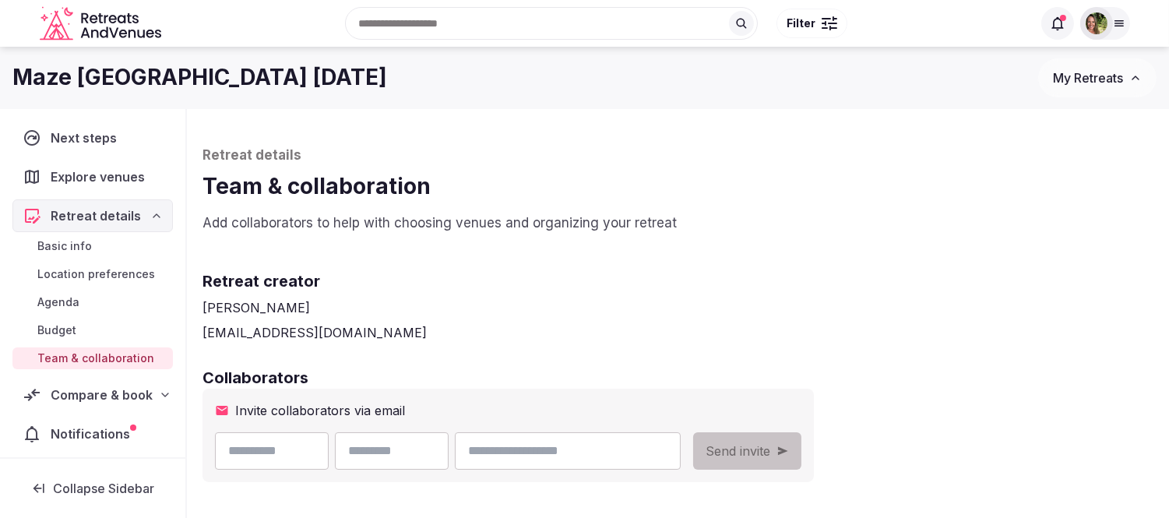
click at [1107, 27] on div at bounding box center [1097, 23] width 22 height 22
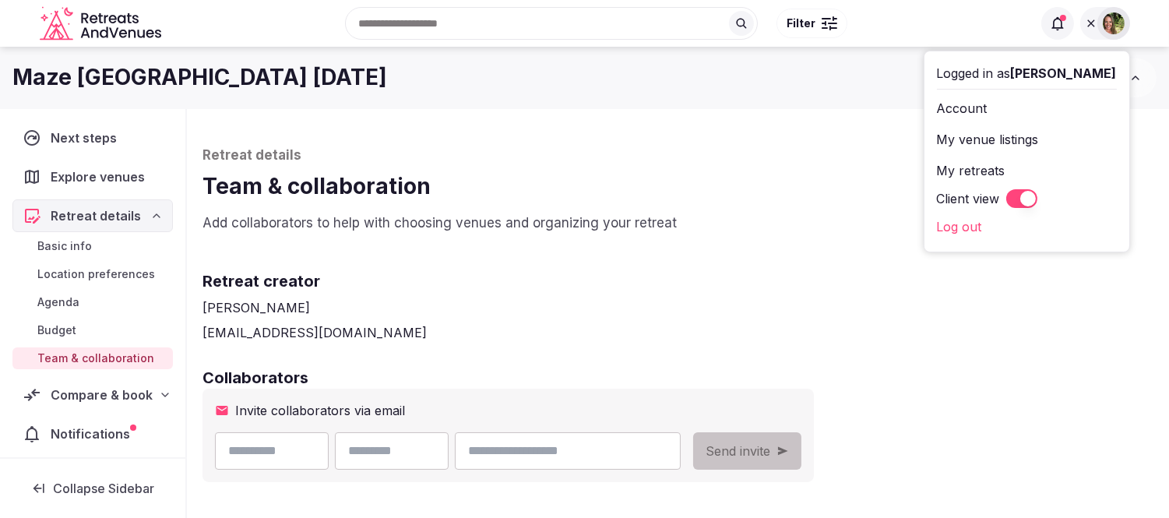
click at [859, 110] on div "Retreat details Team & collaboration Add collaborators to help with choosing ve…" at bounding box center [678, 472] width 982 height 727
click at [1037, 198] on button "Client view" at bounding box center [1021, 198] width 31 height 19
click at [1135, 65] on button "My Retreats" at bounding box center [1097, 77] width 118 height 39
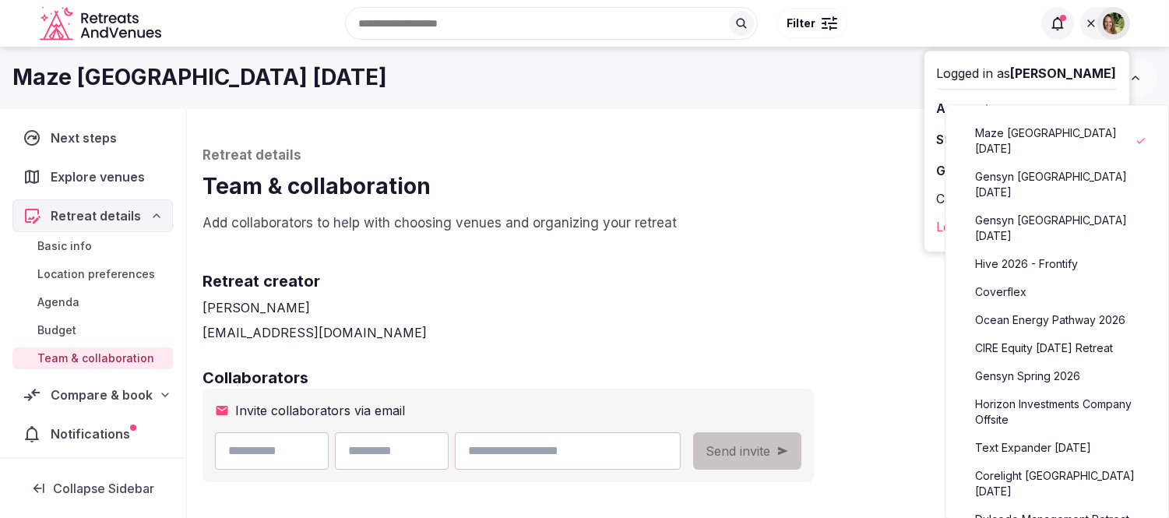
click at [1097, 23] on div at bounding box center [1113, 23] width 33 height 33
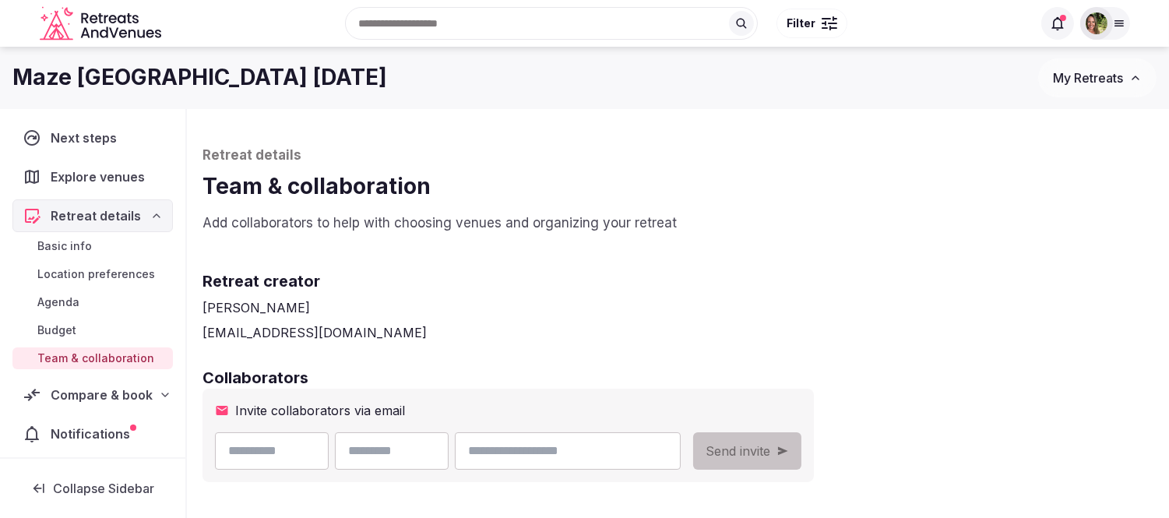
click at [1100, 80] on span "My Retreats" at bounding box center [1088, 78] width 70 height 16
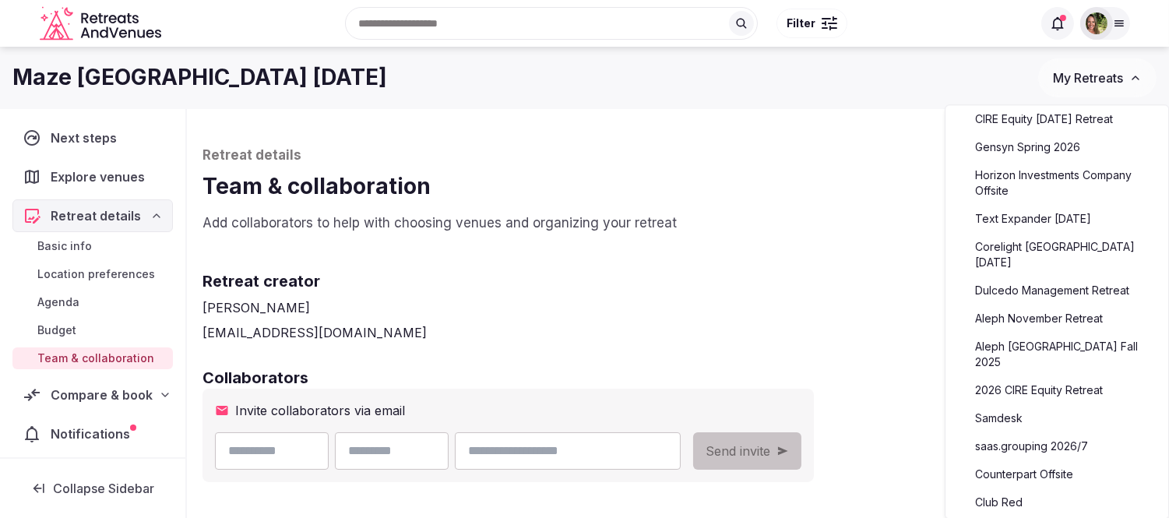
scroll to position [259, 0]
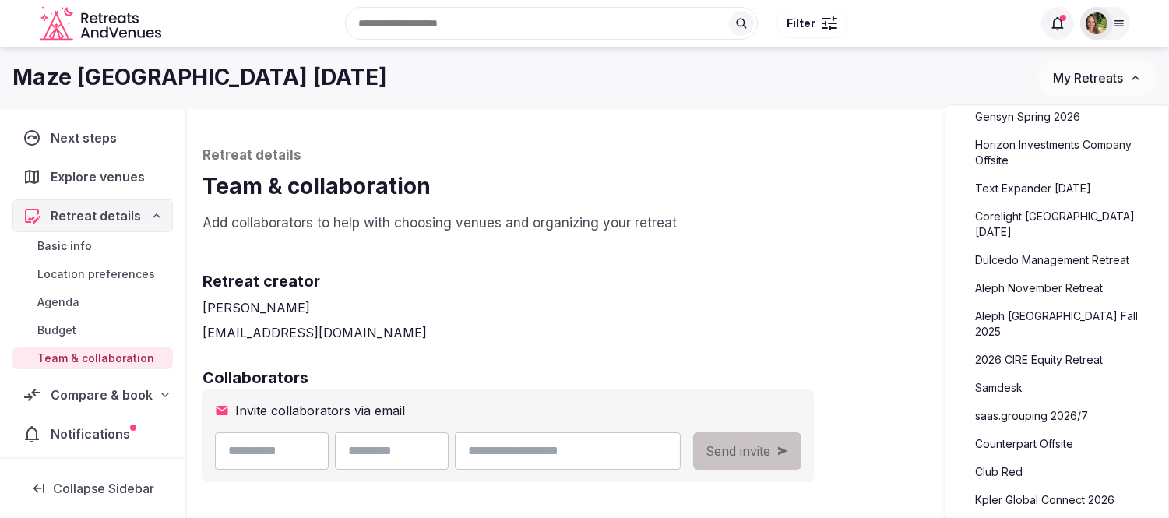
click at [1045, 431] on link "Counterpart Offsite" at bounding box center [1057, 443] width 192 height 25
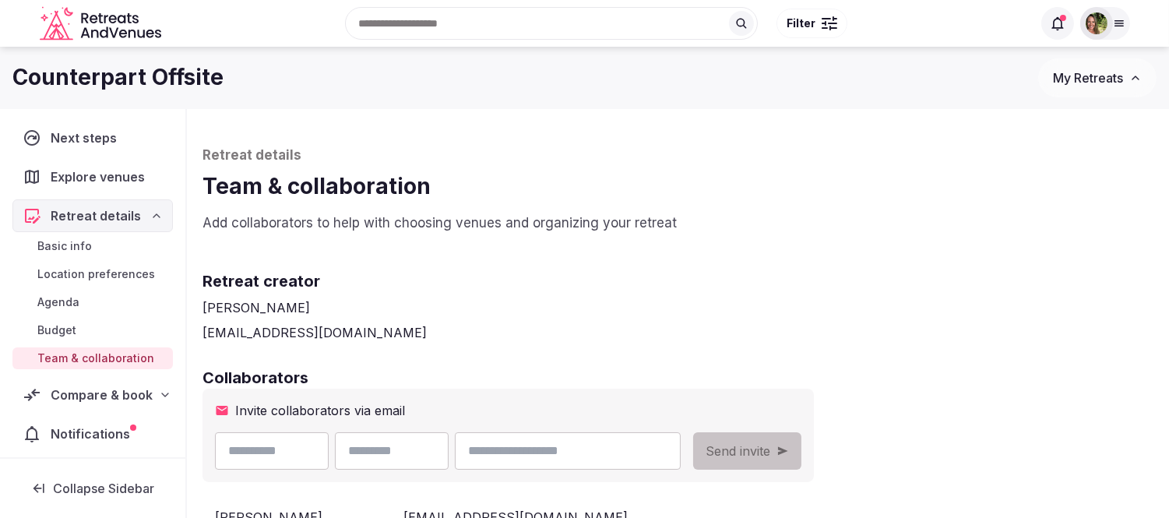
click at [94, 438] on span "Notifications" at bounding box center [94, 433] width 86 height 19
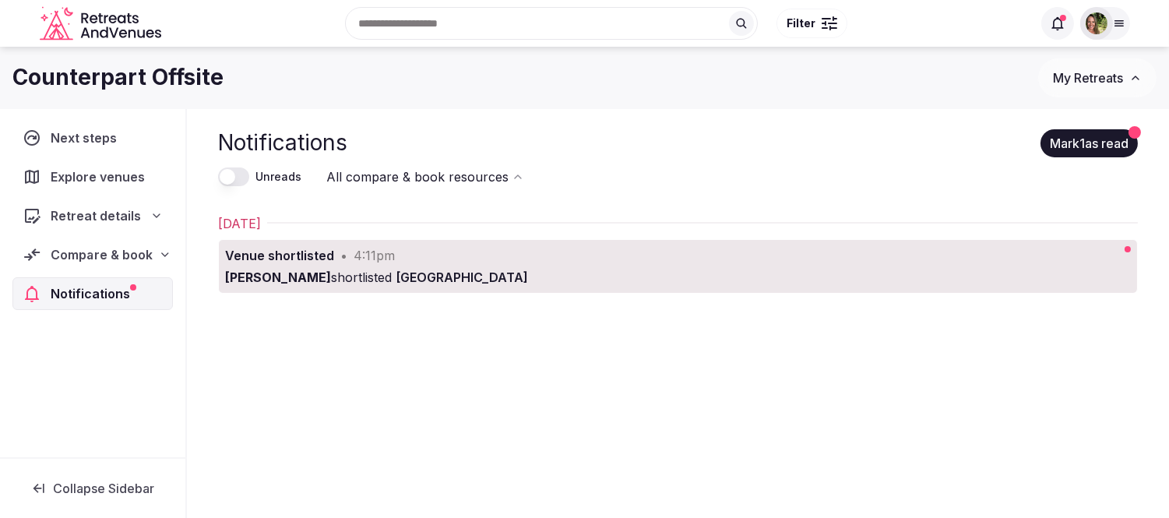
click at [66, 252] on span "Compare & book" at bounding box center [102, 254] width 102 height 19
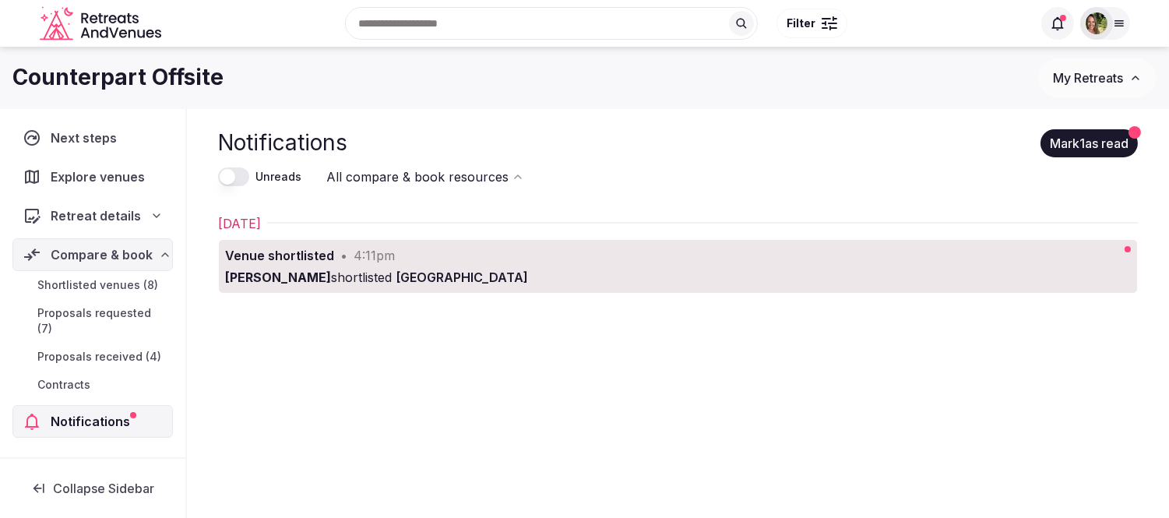
click at [83, 349] on span "Proposals received (4)" at bounding box center [99, 357] width 124 height 16
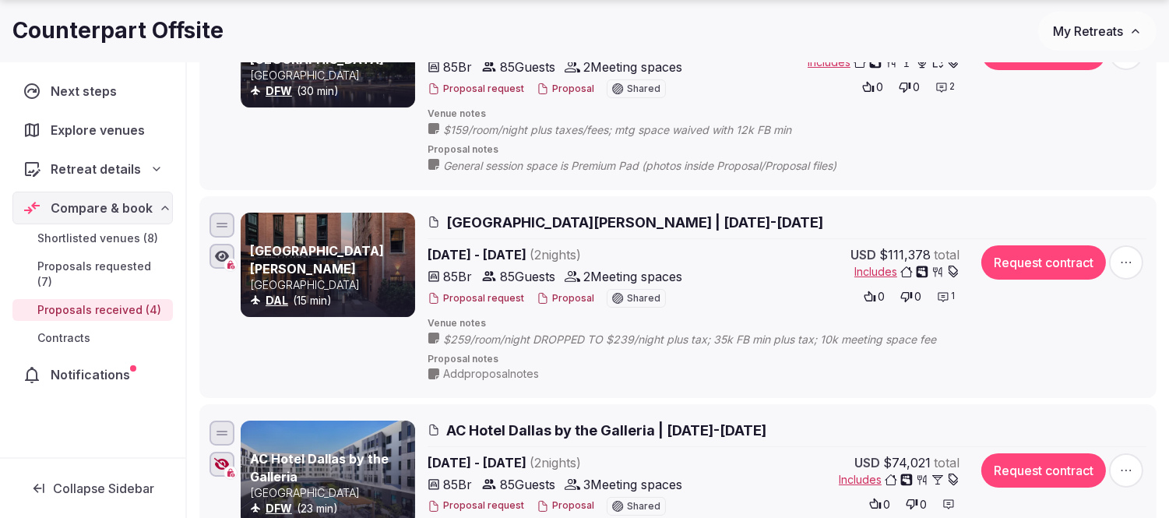
scroll to position [519, 0]
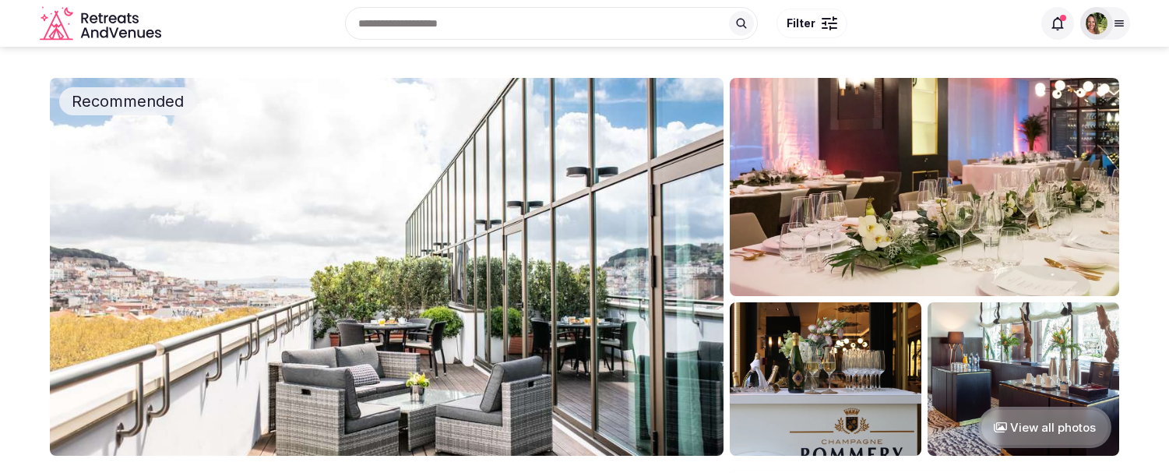
scroll to position [2163, 0]
